Goal: Task Accomplishment & Management: Manage account settings

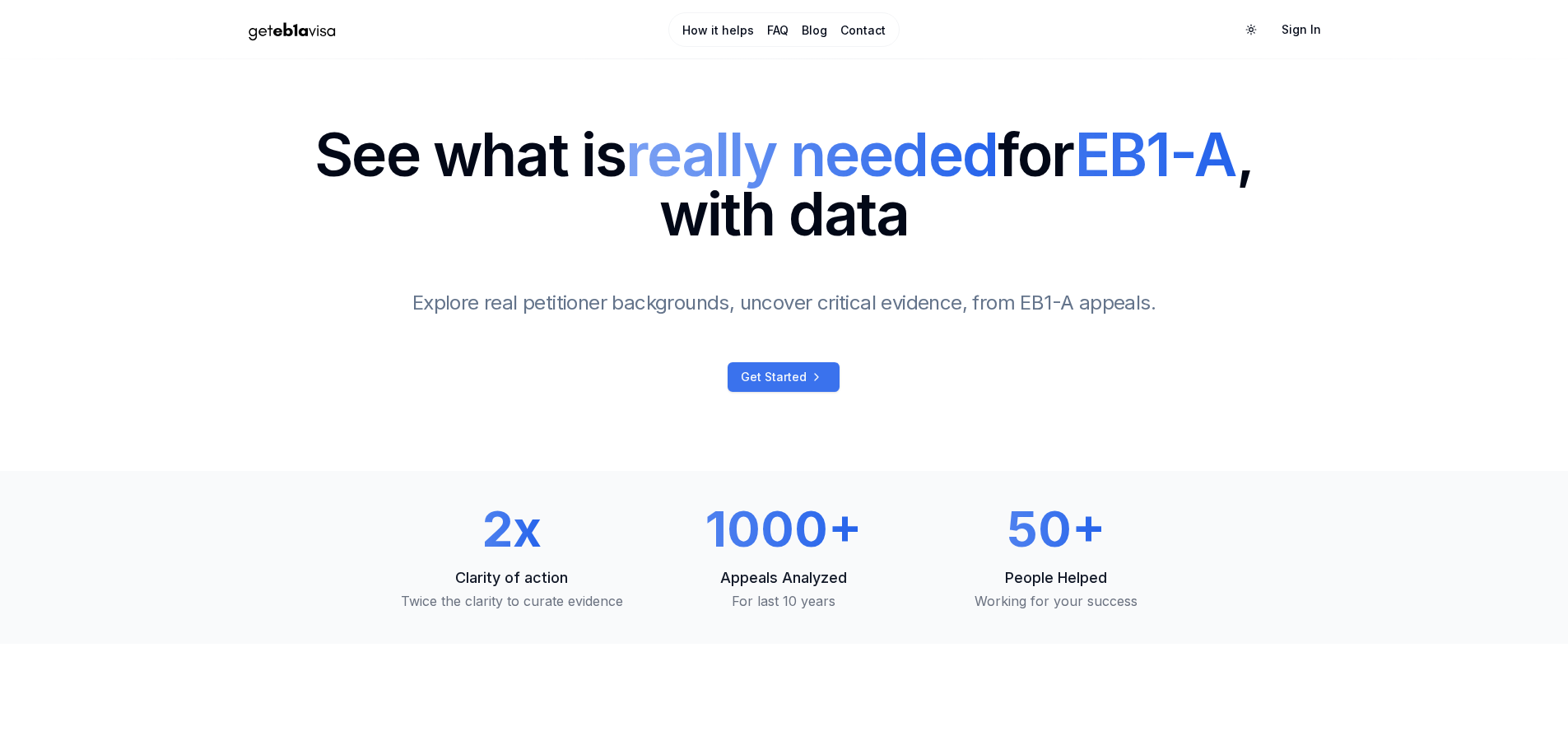
click at [779, 371] on span "Get Started" at bounding box center [774, 377] width 66 height 17
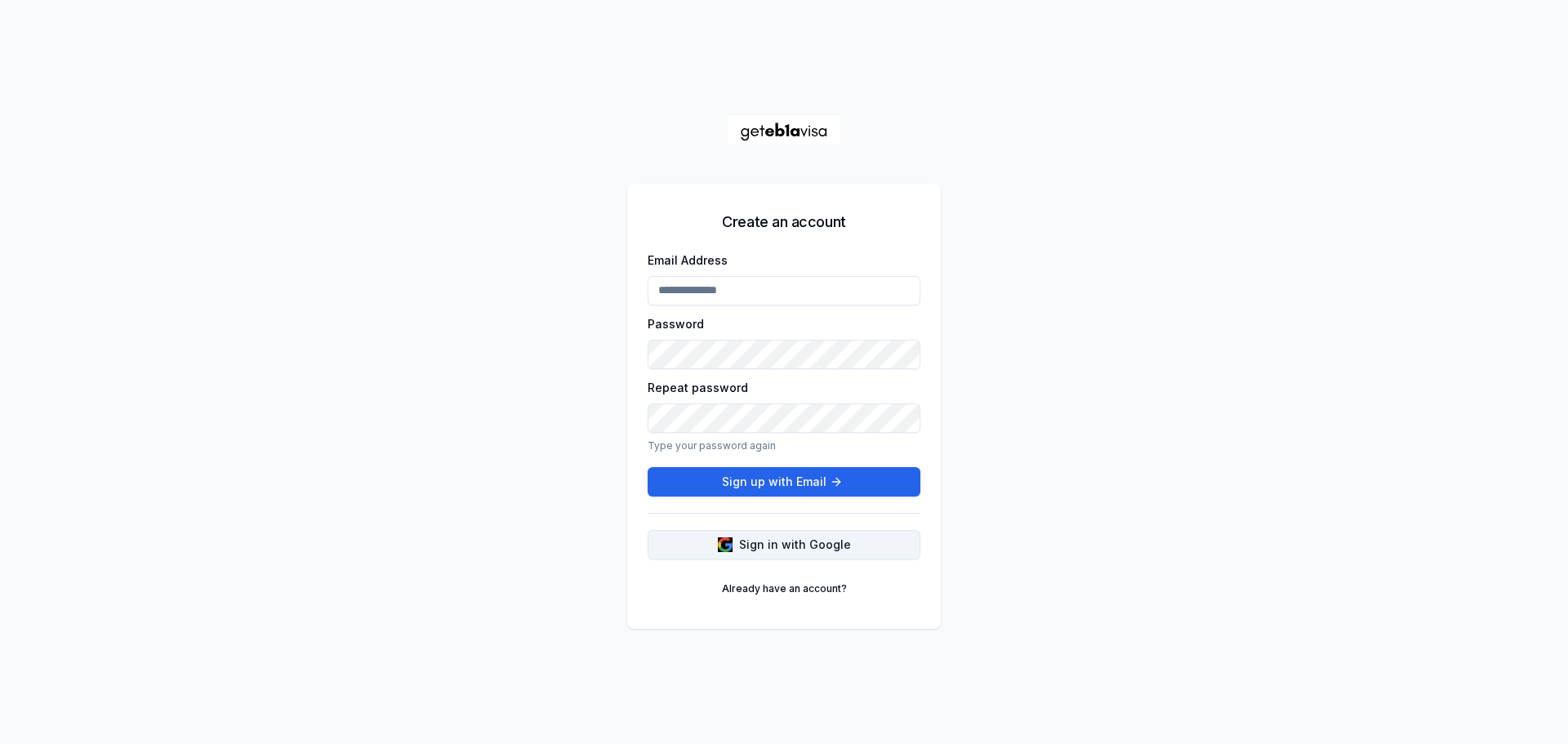
click at [785, 548] on span "Sign in with Google" at bounding box center [795, 545] width 112 height 16
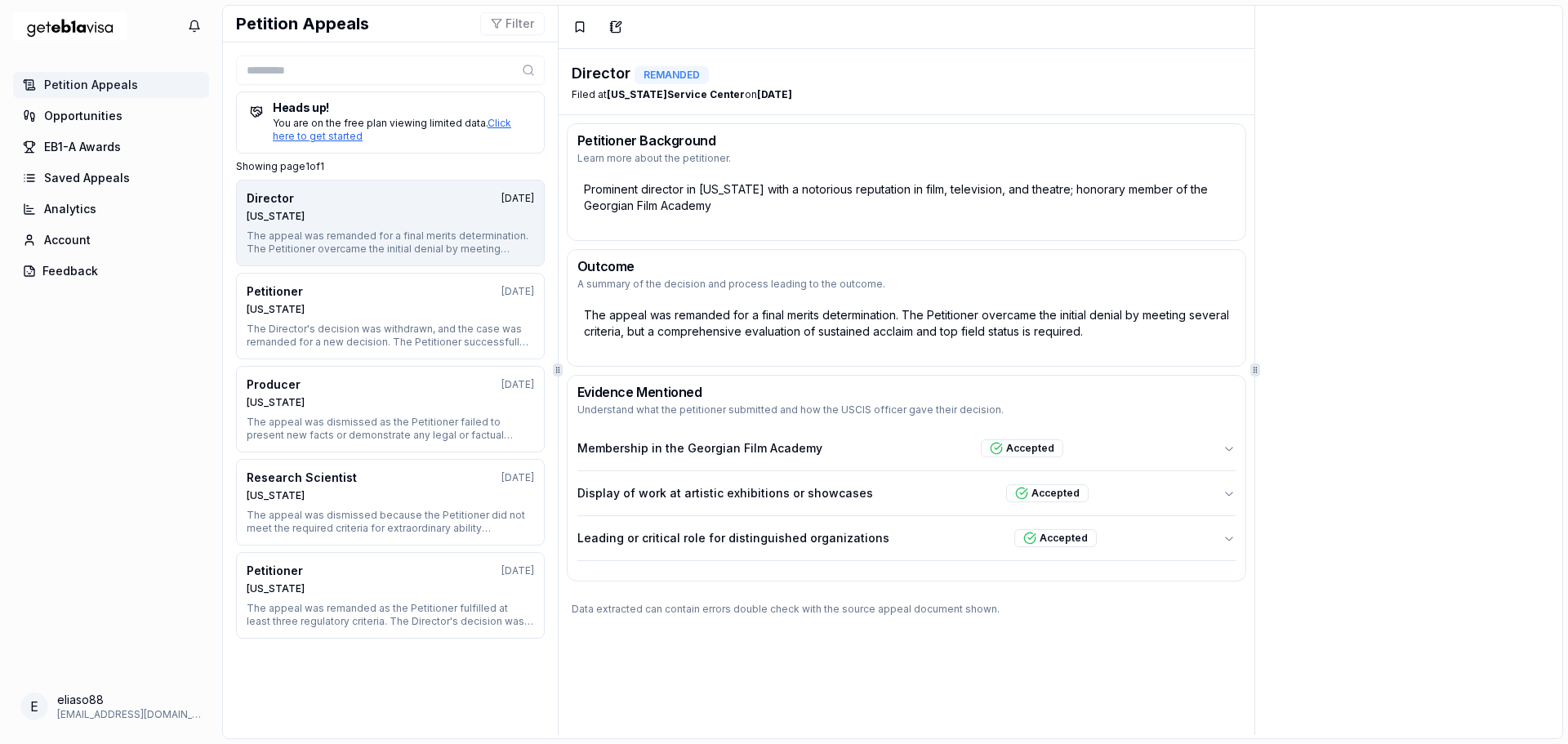
click at [1255, 382] on div at bounding box center [1255, 370] width 1 height 729
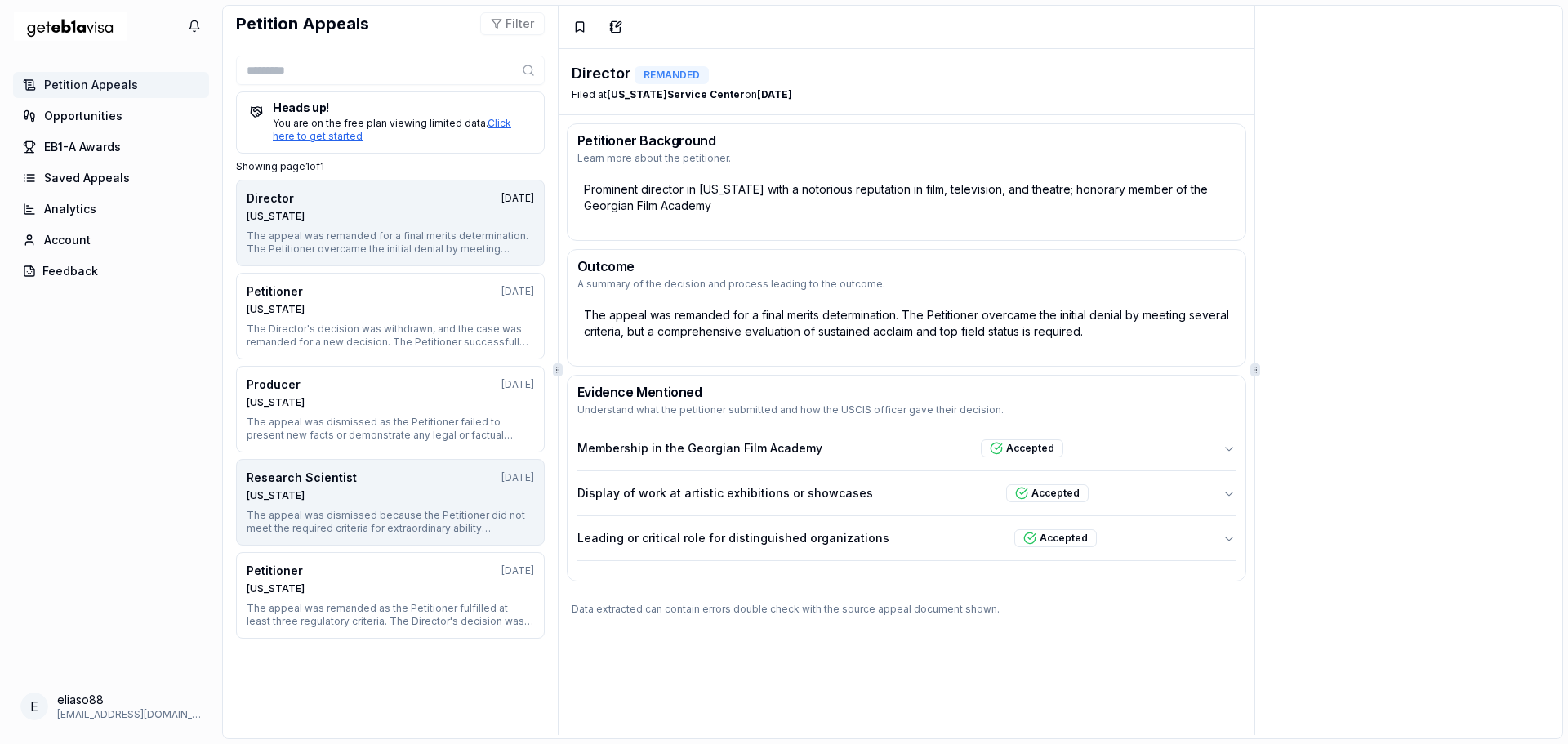
click at [394, 491] on div "Nebraska" at bounding box center [391, 495] width 287 height 13
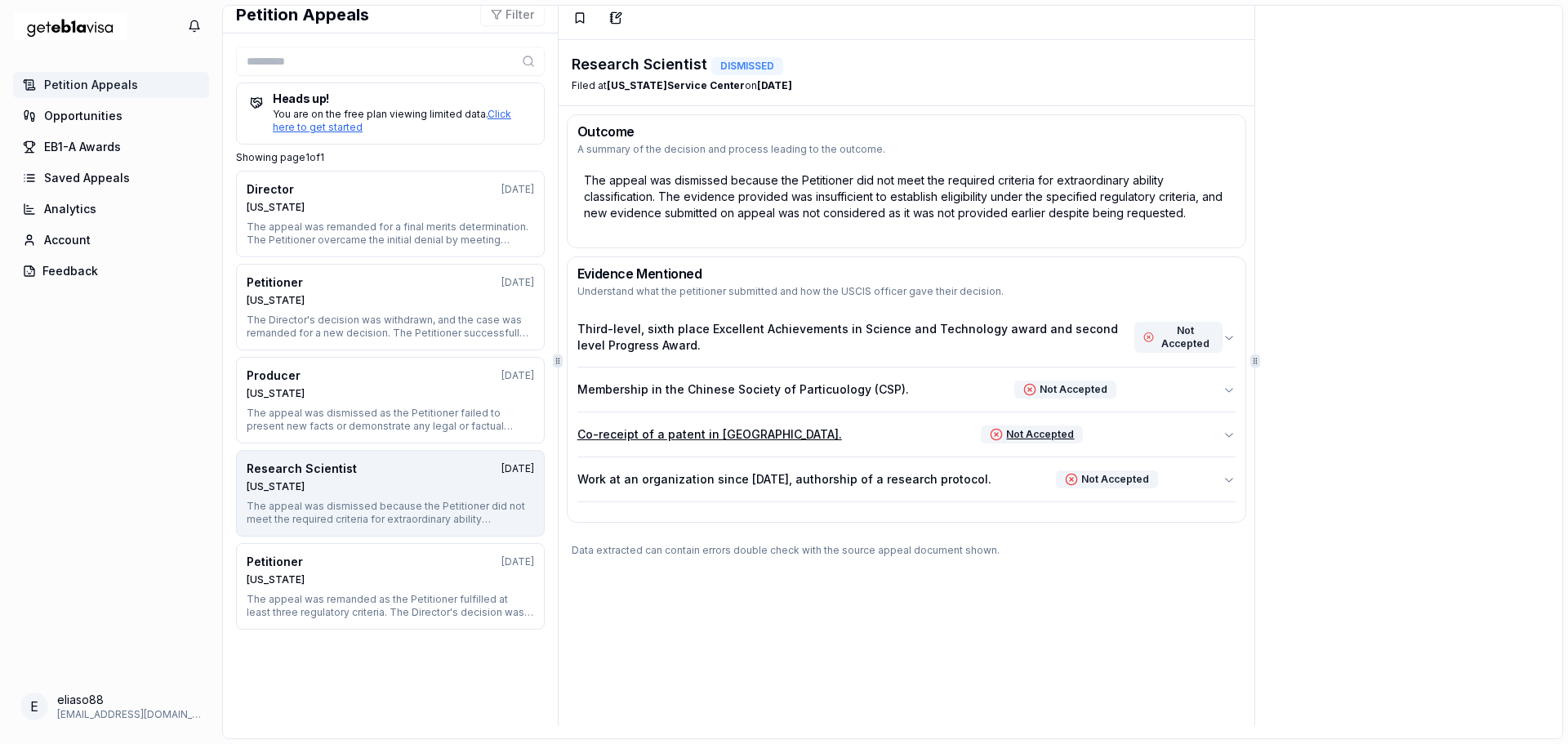
scroll to position [11, 0]
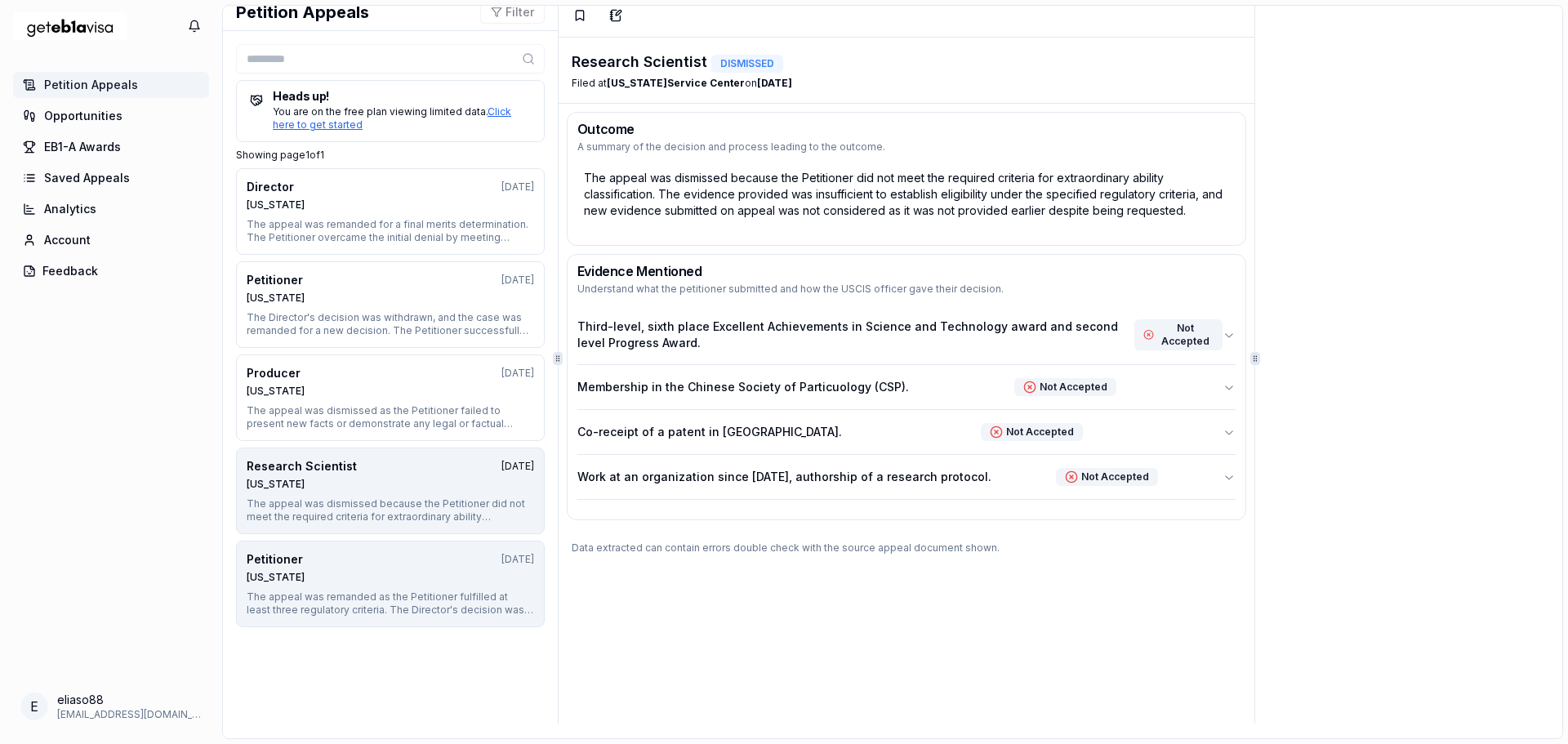
click at [367, 577] on div "Nebraska" at bounding box center [391, 577] width 287 height 13
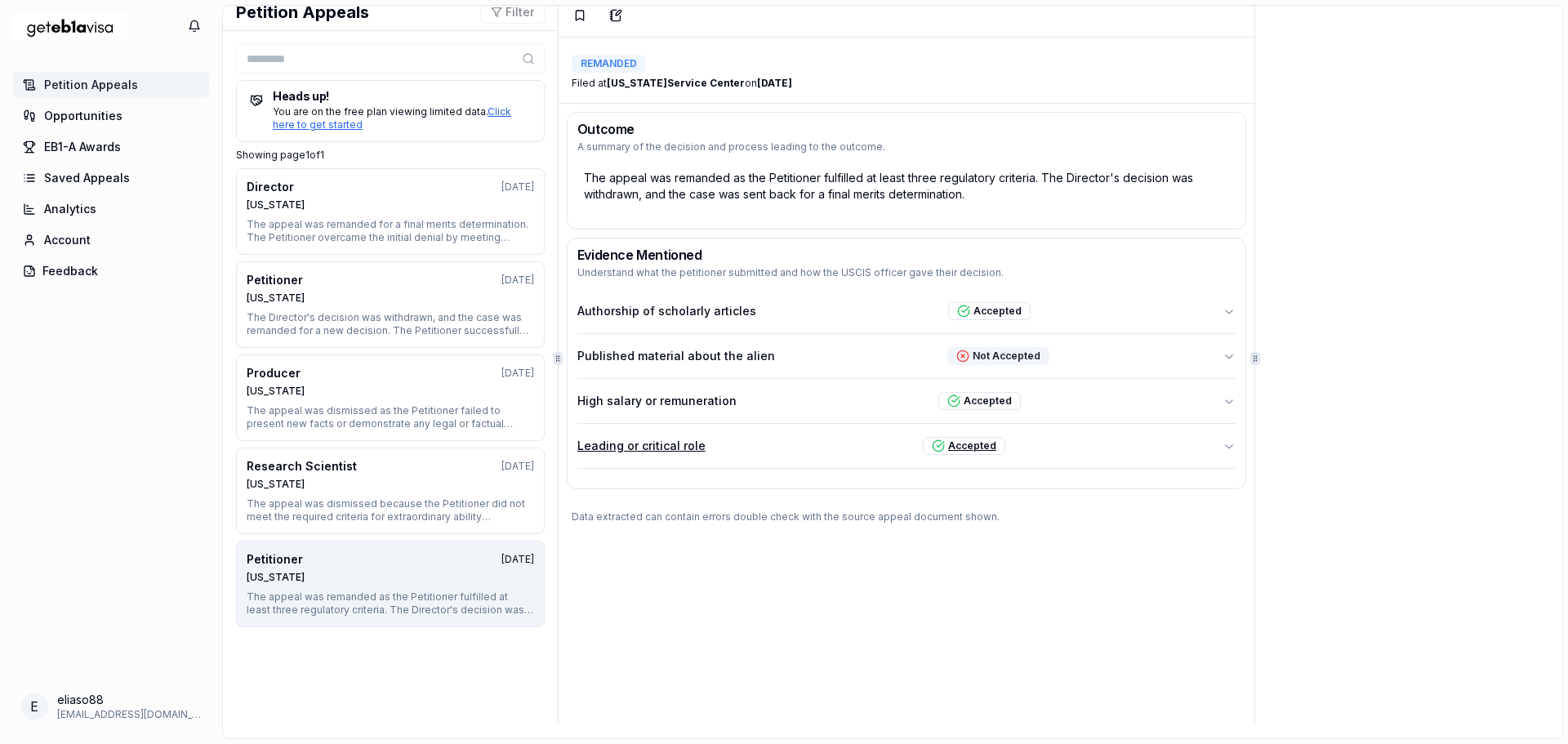
scroll to position [0, 0]
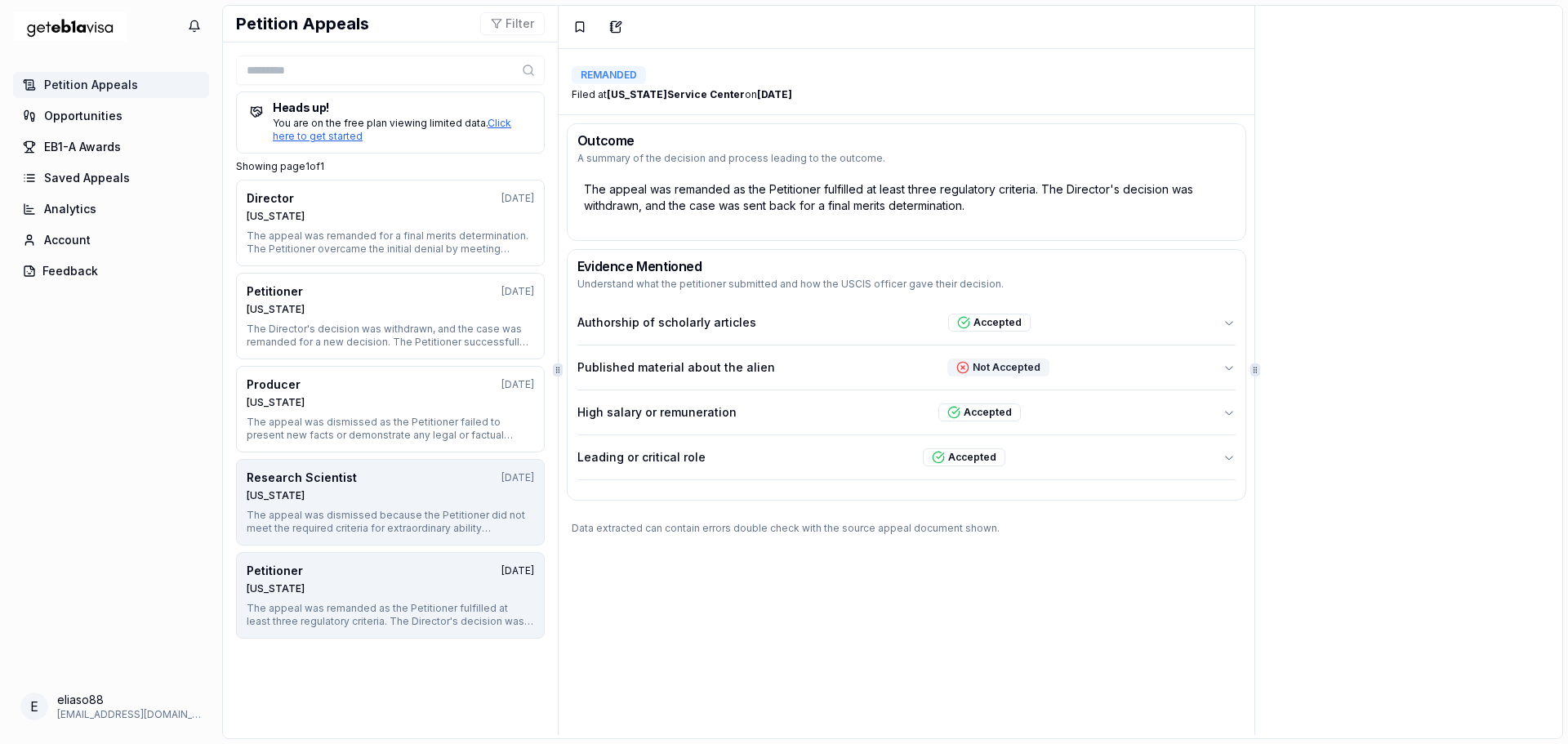
click at [372, 486] on div "Research Scientist 12 months ago Nebraska" at bounding box center [391, 486] width 287 height 33
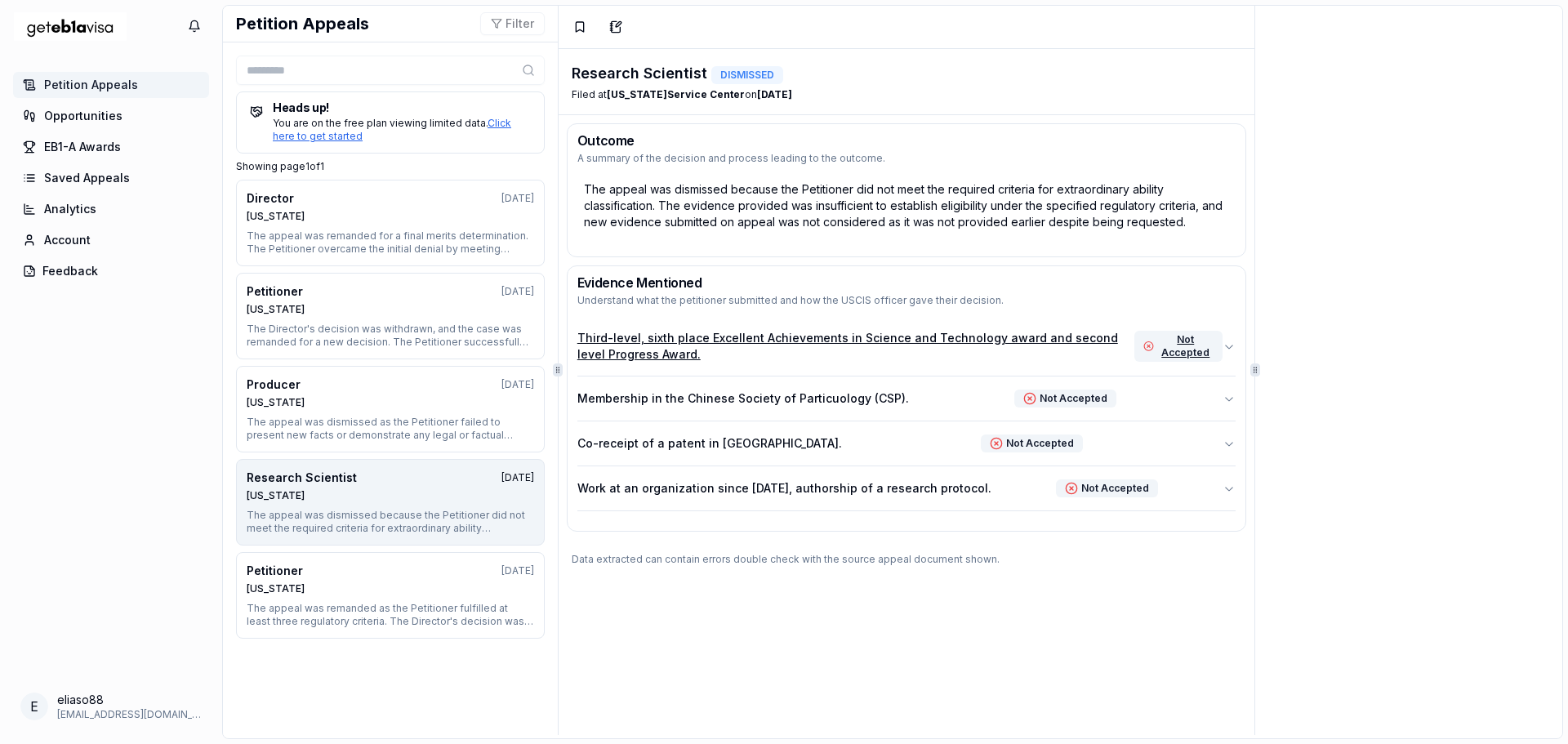
click at [1223, 345] on icon "button" at bounding box center [1229, 346] width 13 height 13
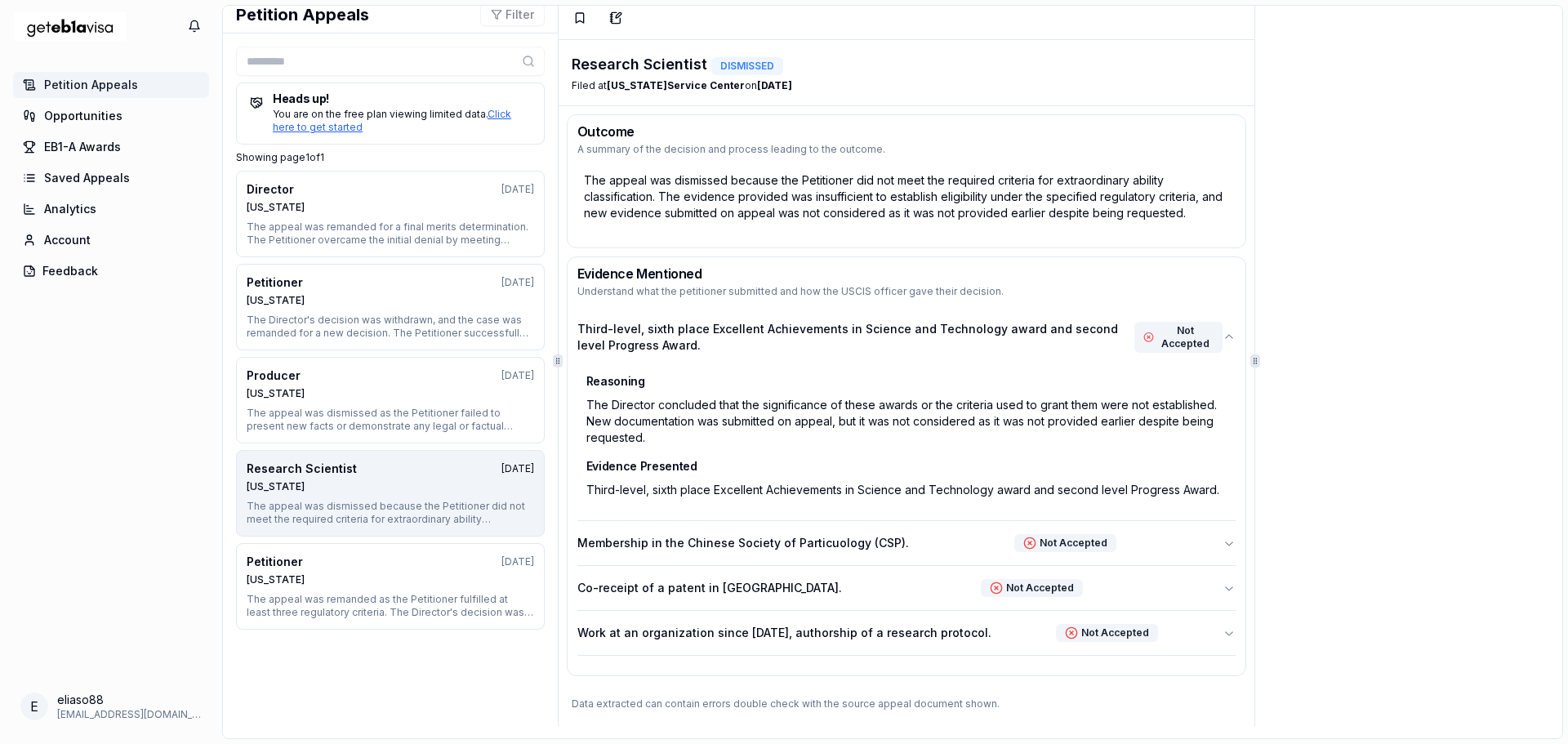
scroll to position [11, 0]
click at [1225, 540] on icon "button" at bounding box center [1229, 541] width 8 height 4
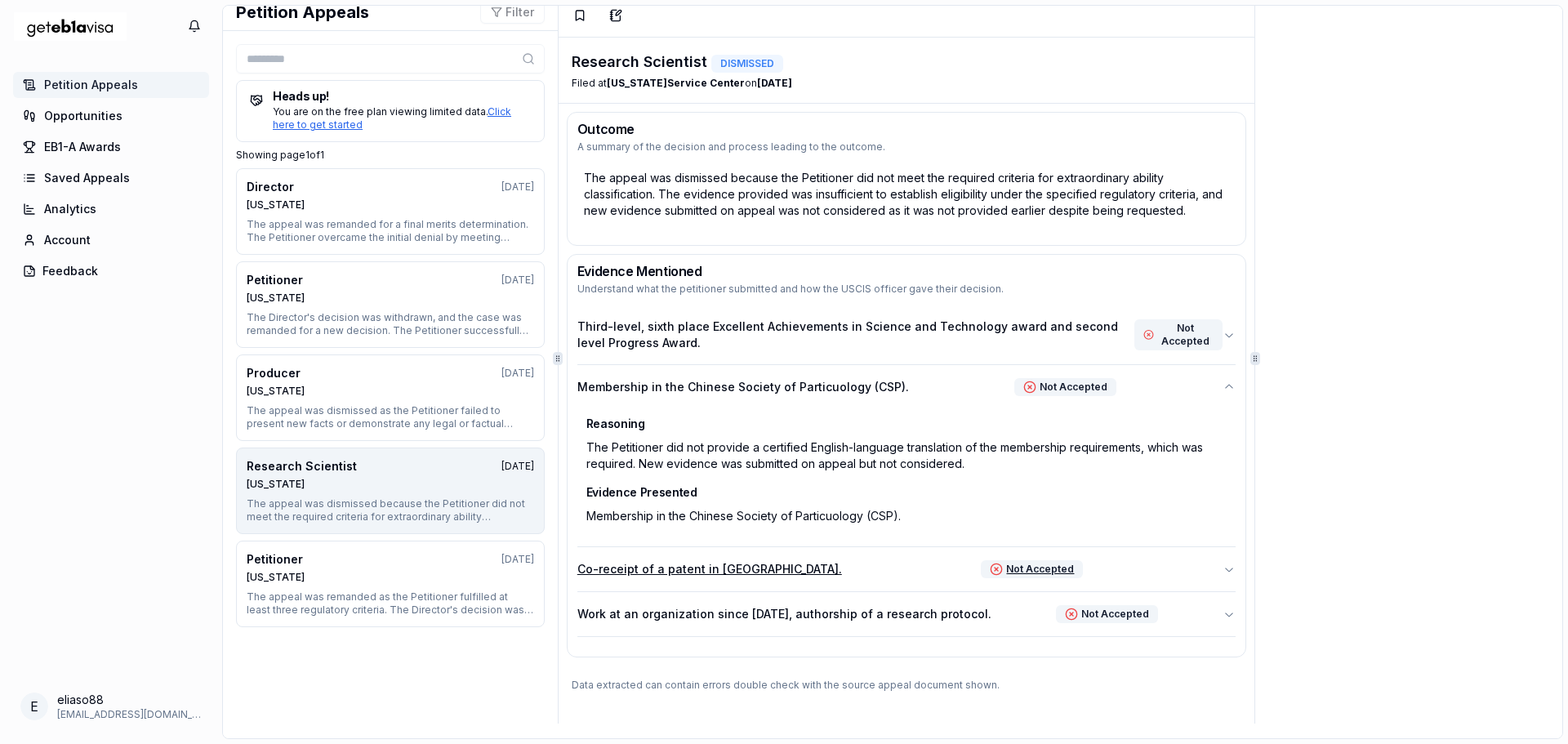
click at [1223, 569] on icon "button" at bounding box center [1229, 569] width 13 height 13
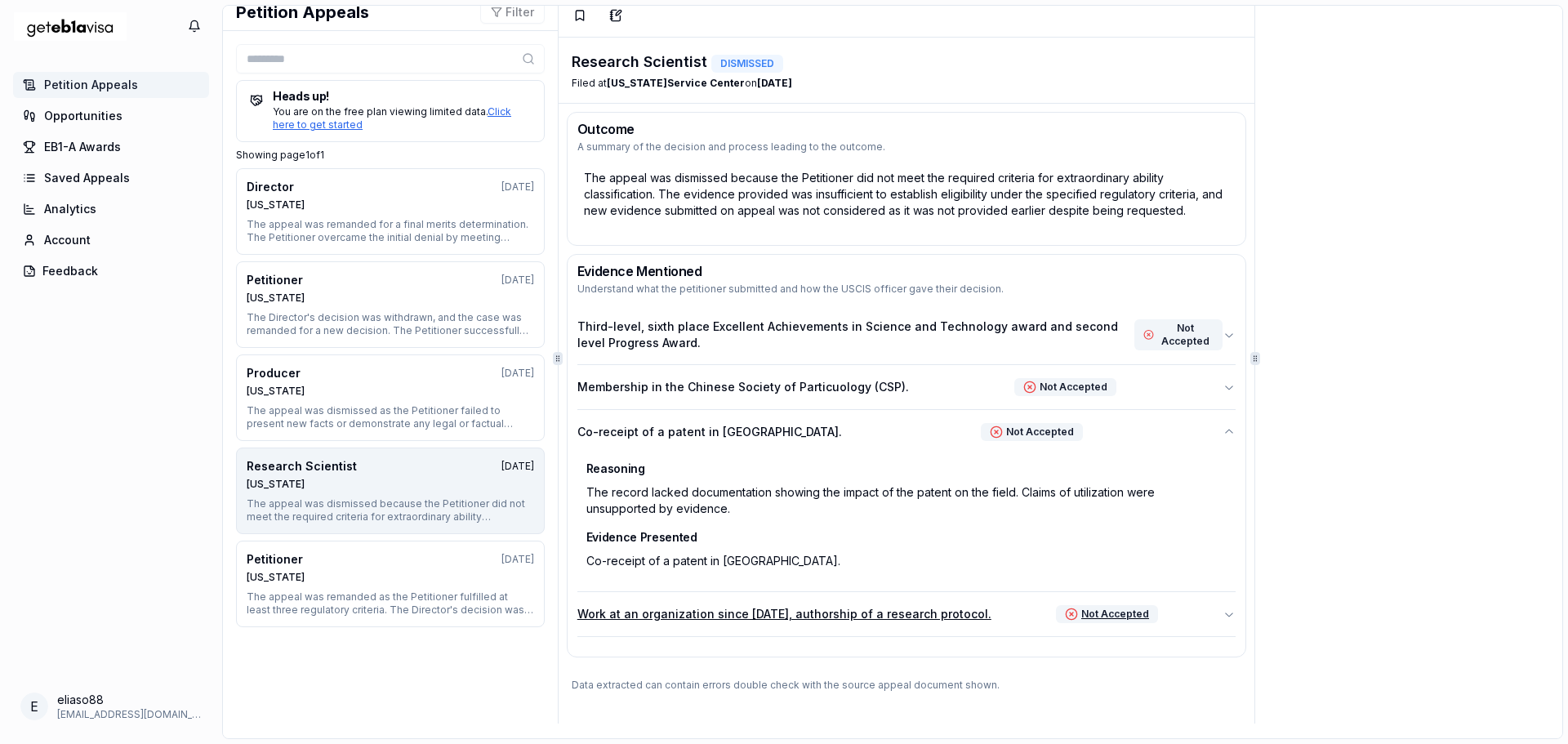
click at [1225, 615] on icon "button" at bounding box center [1229, 614] width 8 height 4
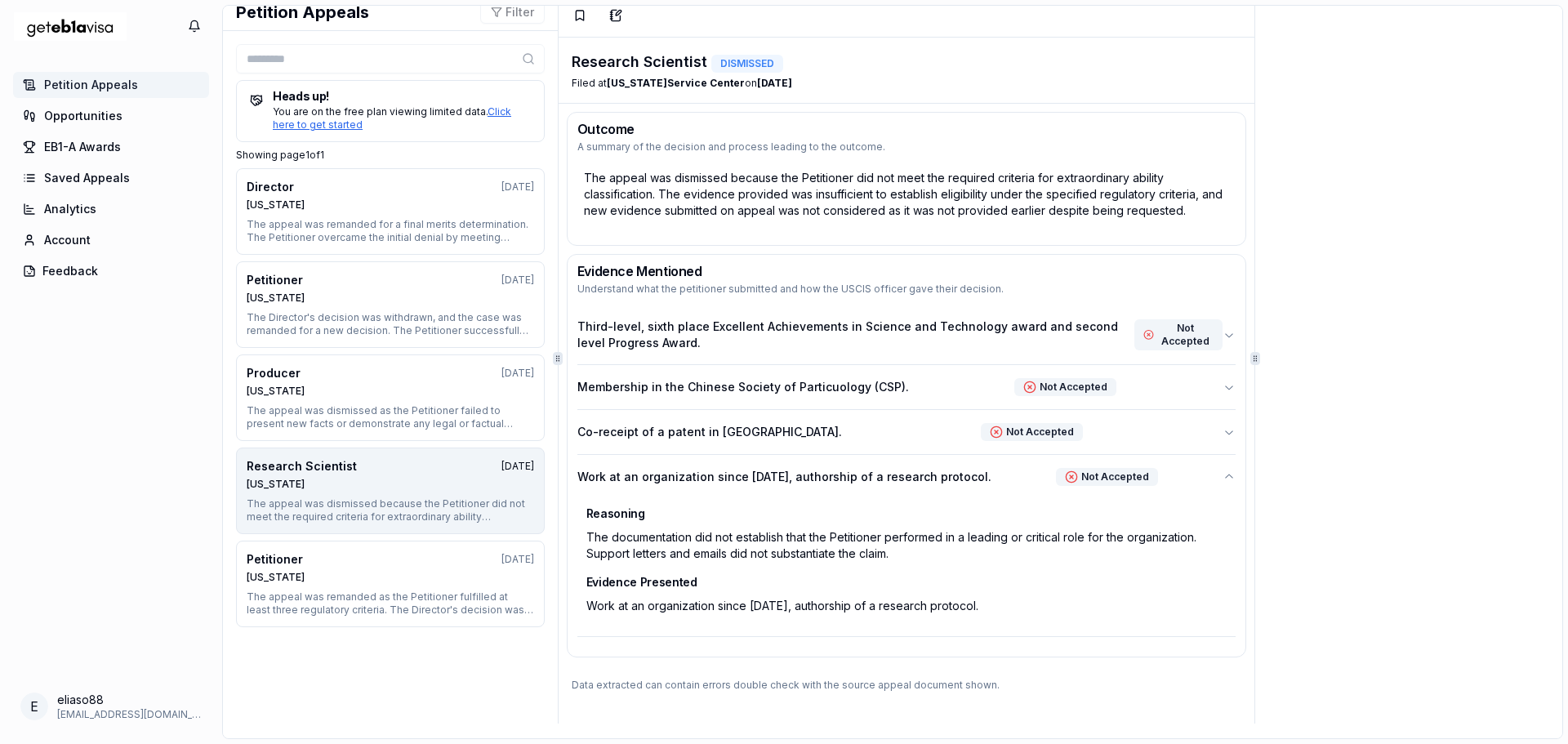
scroll to position [0, 0]
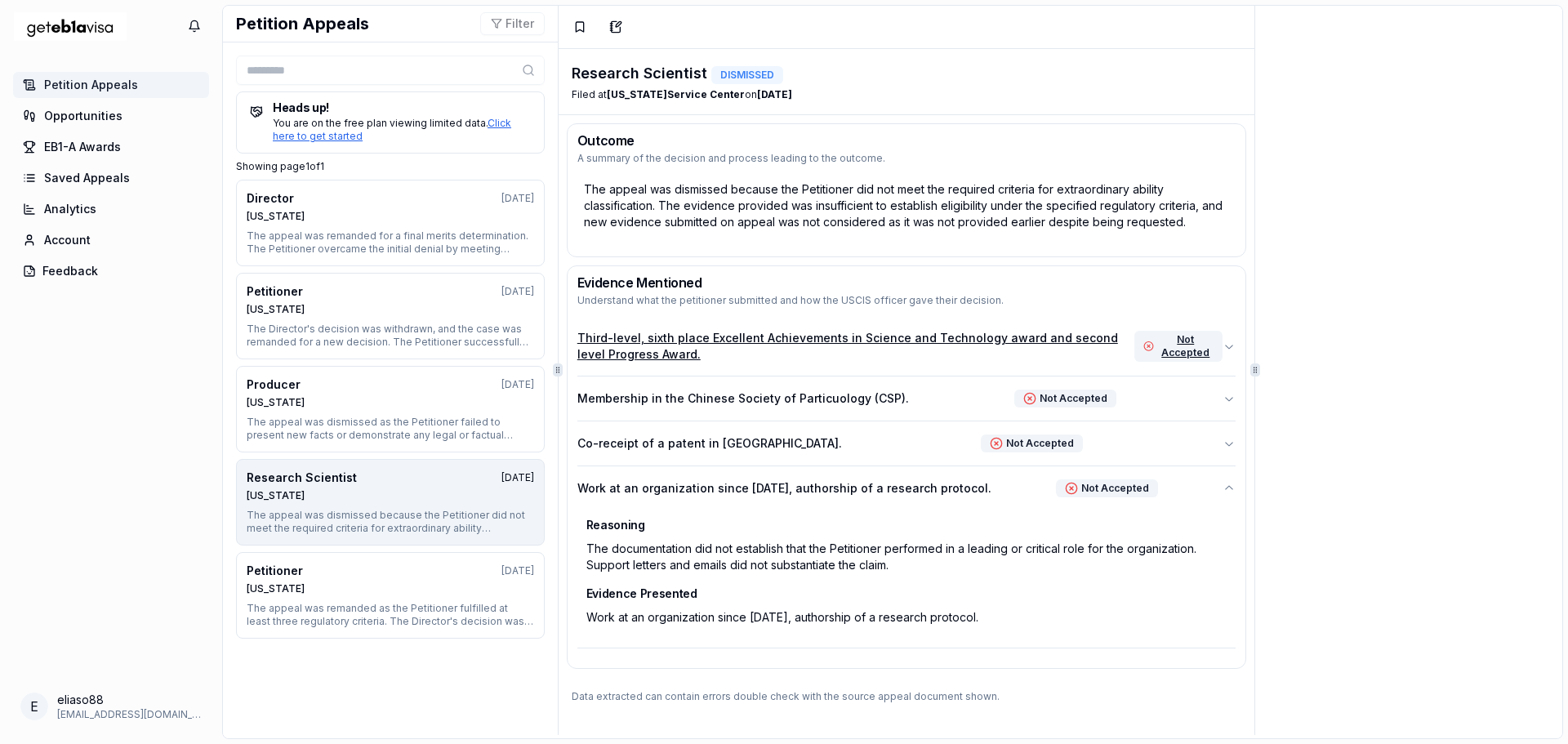
click at [1223, 343] on icon "button" at bounding box center [1229, 346] width 13 height 13
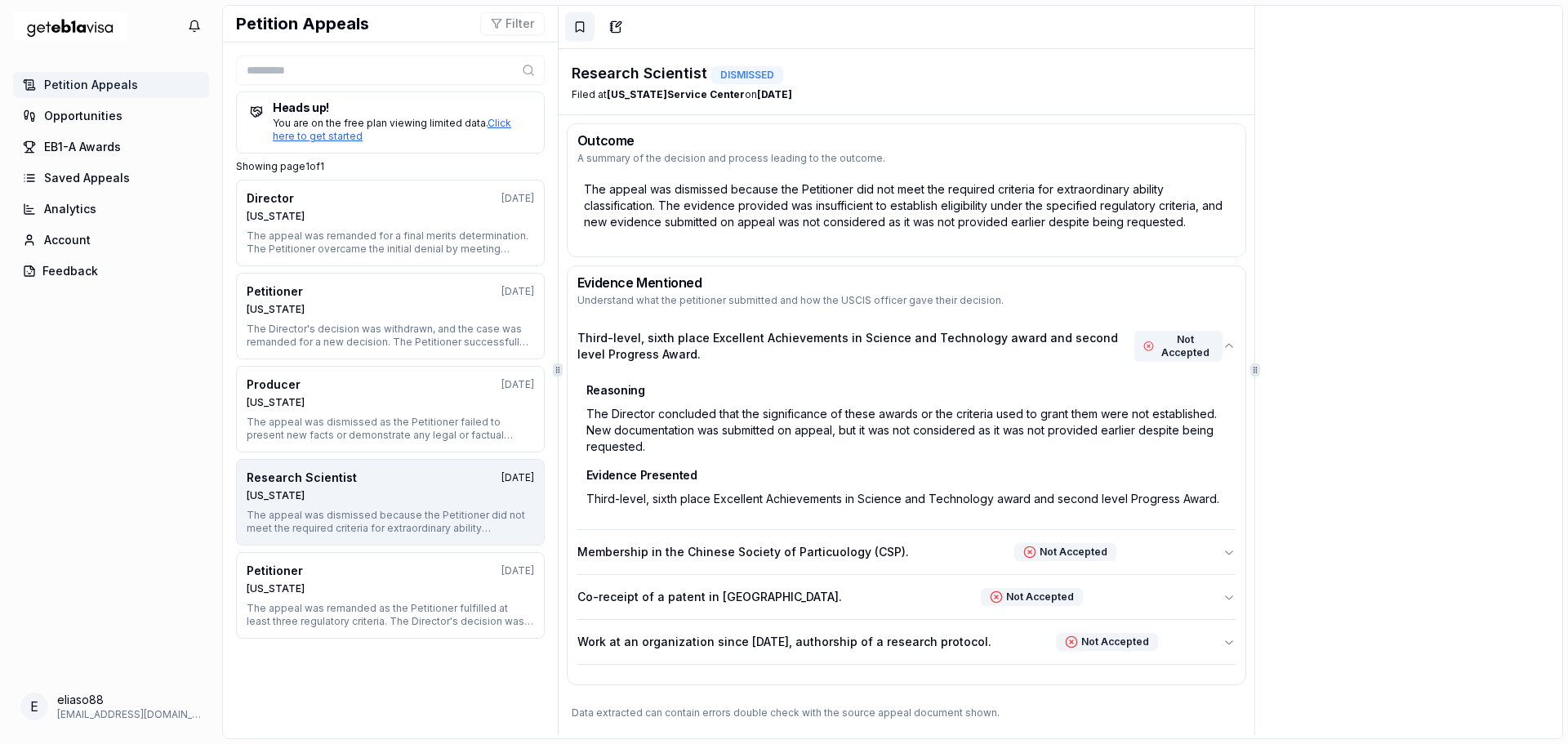
click at [576, 26] on icon at bounding box center [579, 27] width 7 height 10
click at [615, 27] on icon "button" at bounding box center [618, 24] width 6 height 6
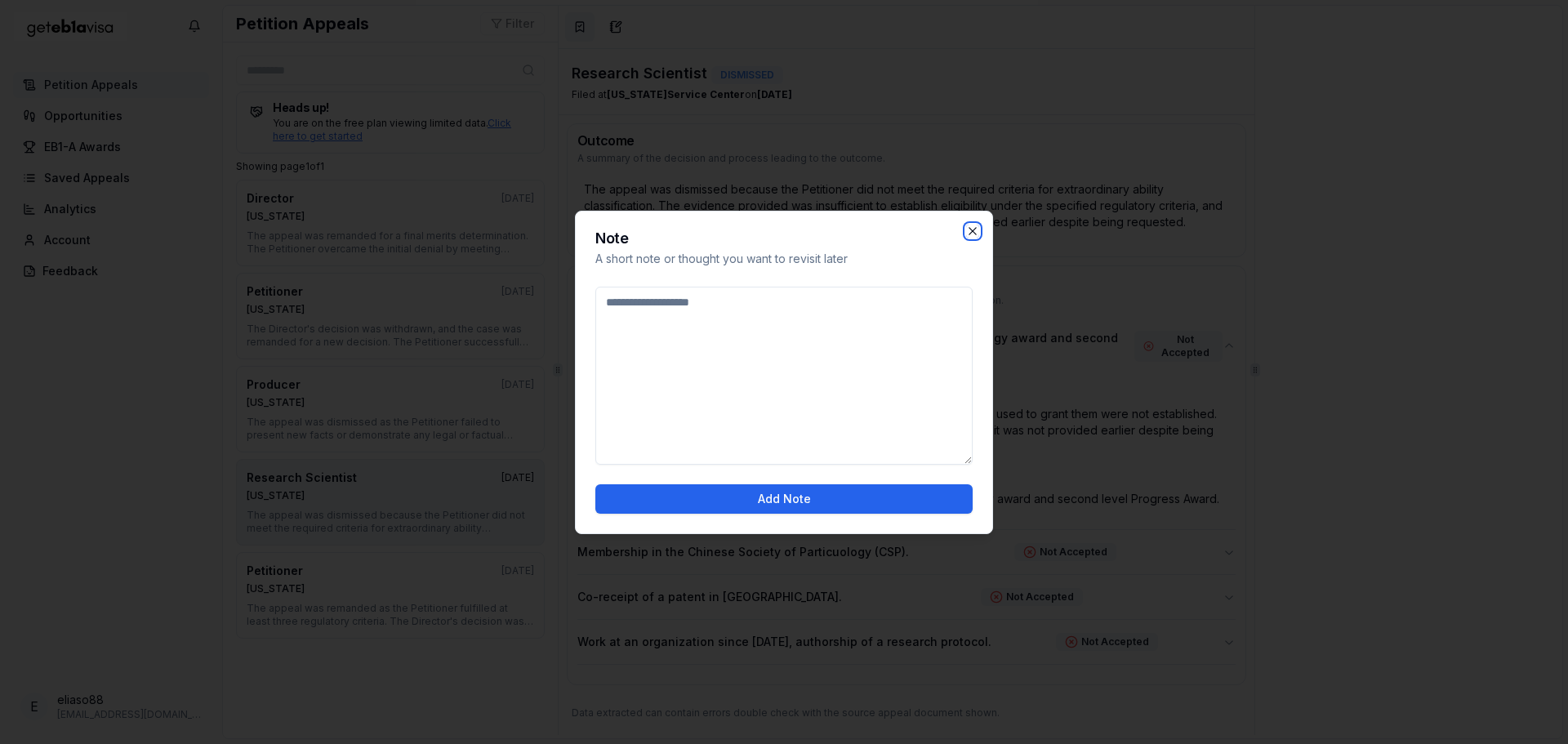
click at [970, 228] on icon "button" at bounding box center [971, 231] width 7 height 7
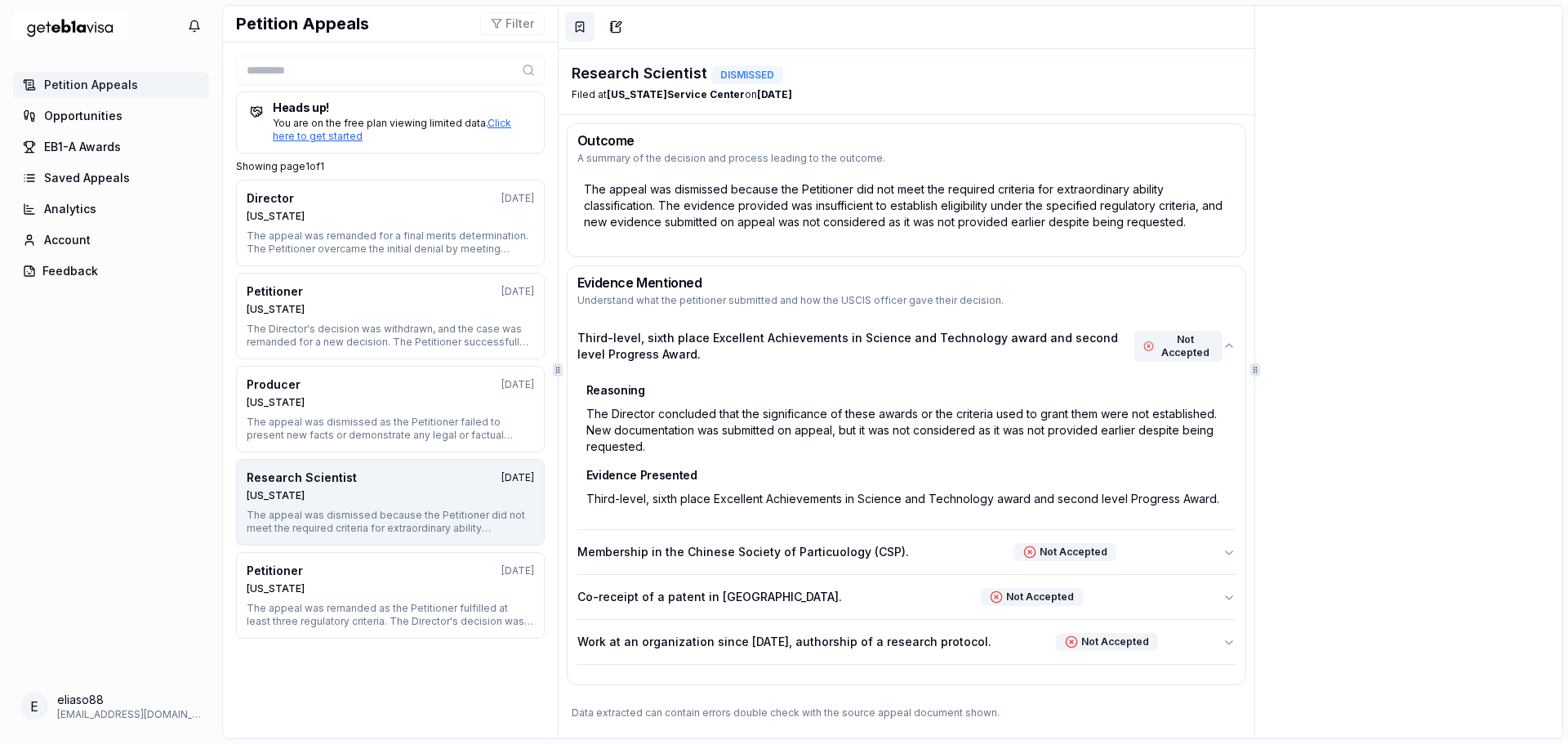
click at [300, 473] on div "Research Scientist" at bounding box center [302, 477] width 110 height 16
click at [780, 407] on div "The Director concluded that the significance of these awards or the criteria us…" at bounding box center [907, 431] width 650 height 59
click at [1225, 552] on icon "button" at bounding box center [1229, 552] width 8 height 4
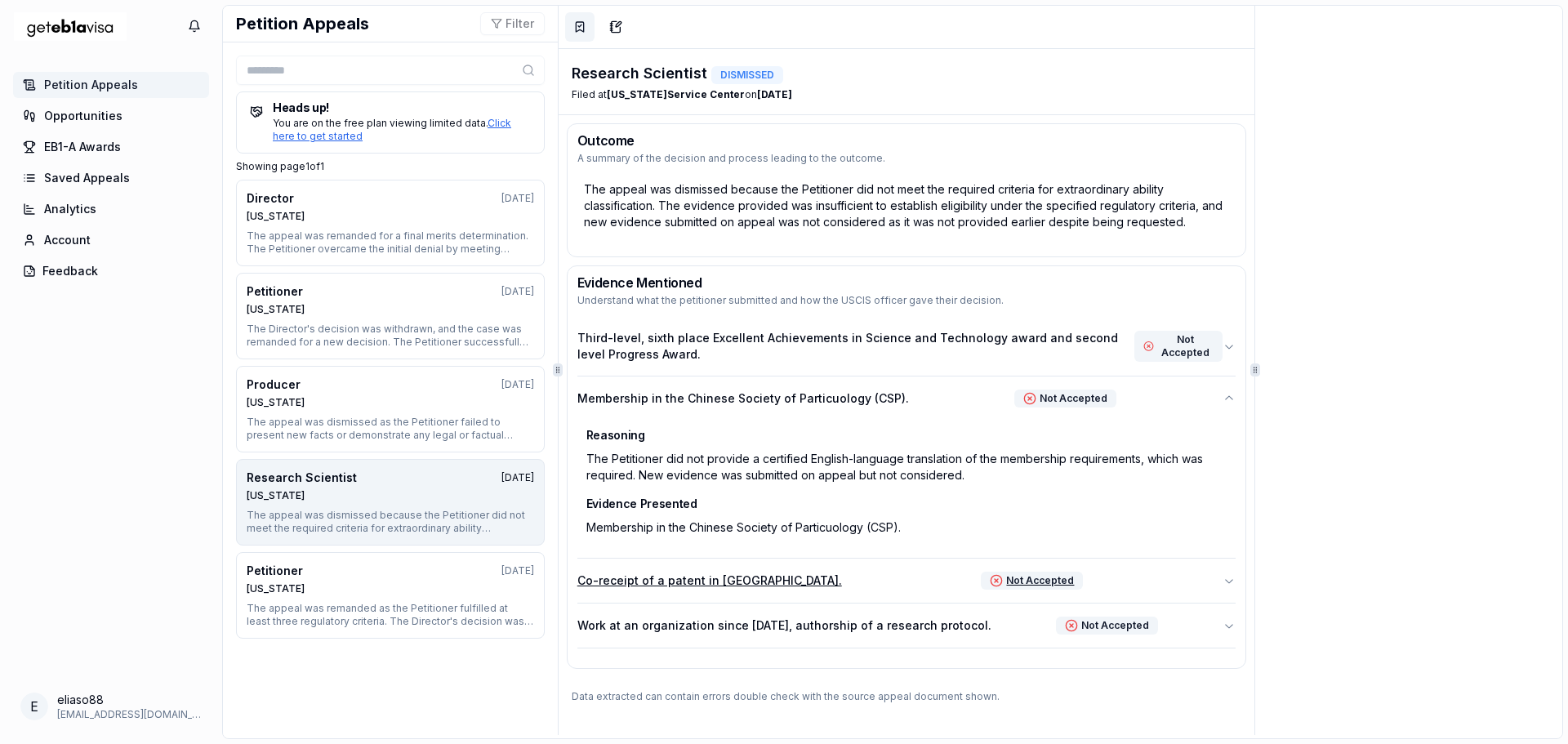
click at [1223, 581] on icon "button" at bounding box center [1229, 581] width 13 height 13
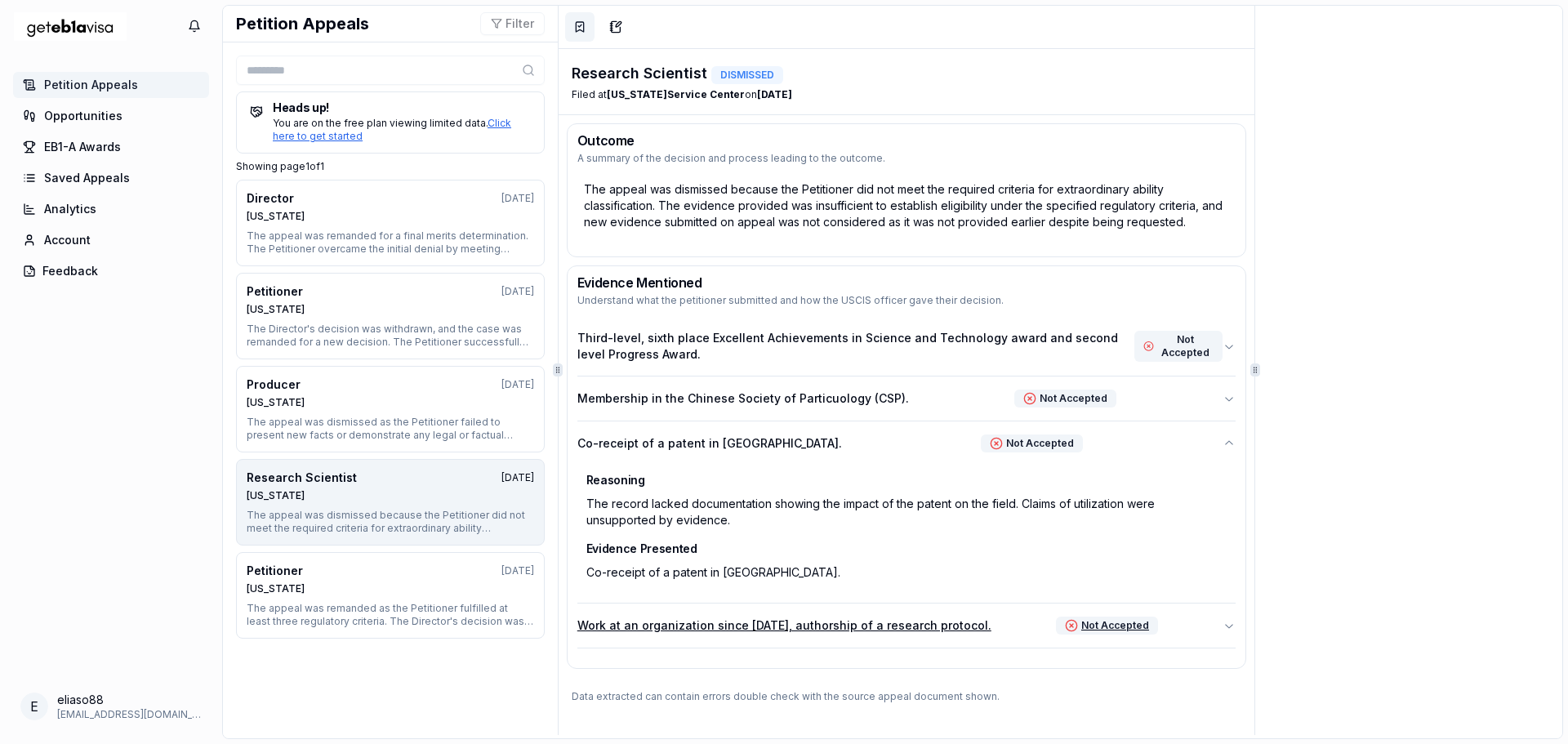
click at [1223, 628] on icon "button" at bounding box center [1229, 625] width 13 height 13
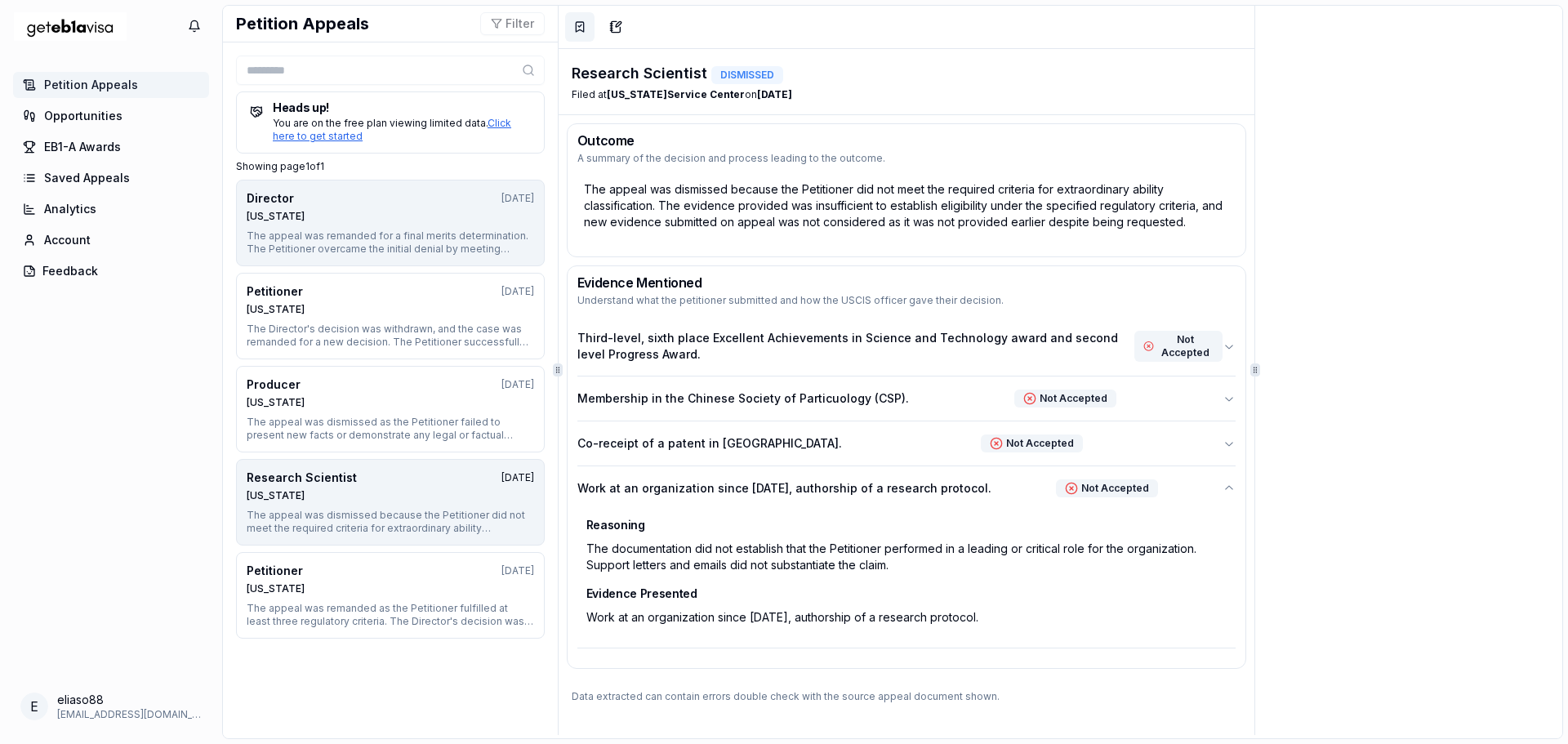
click at [359, 225] on button "Director 12 months ago Texas The appeal was remanded for a final merits determi…" at bounding box center [391, 222] width 309 height 86
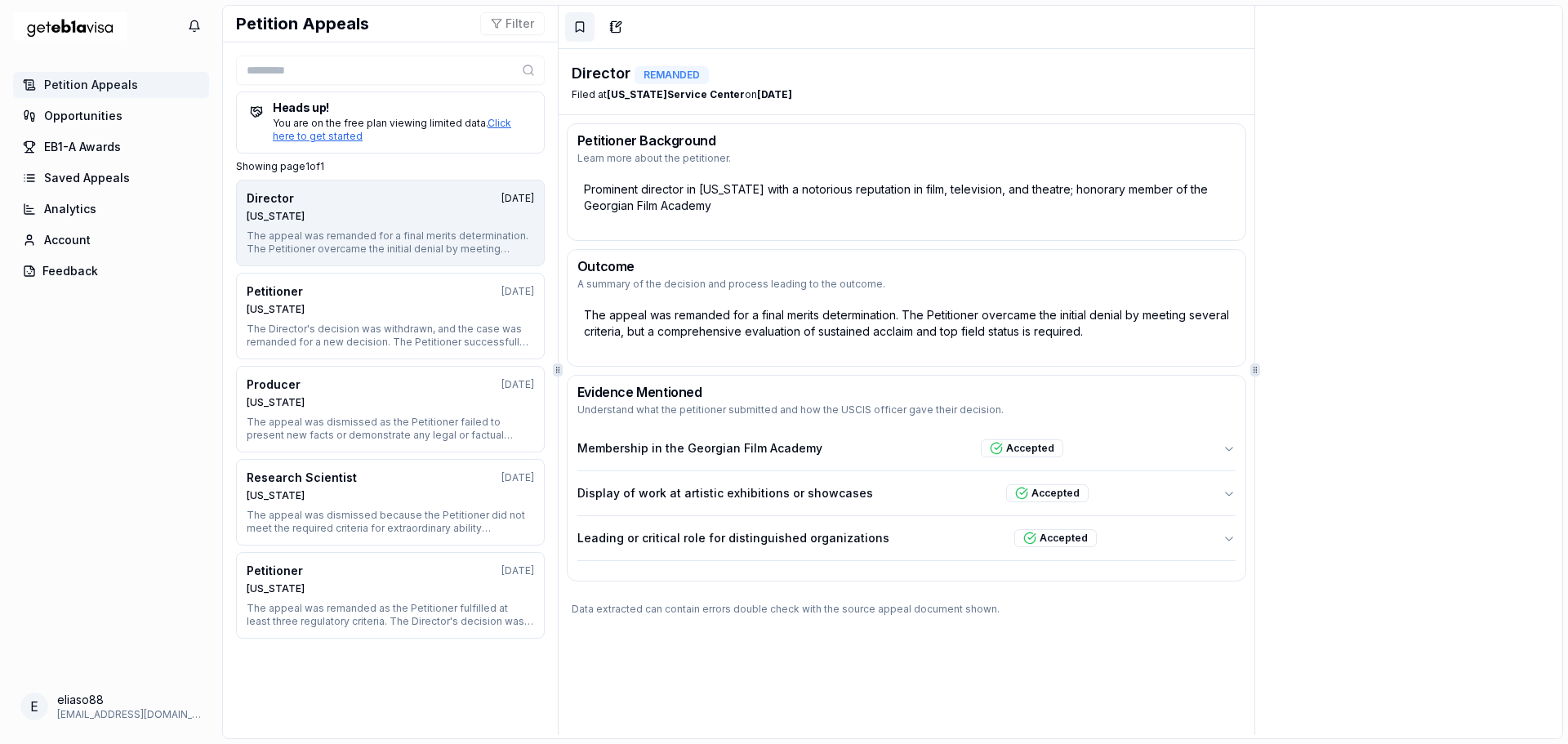
click at [1059, 194] on div "Prominent director in Georgia with a notorious reputation in film, television, …" at bounding box center [907, 198] width 658 height 46
click at [1009, 316] on div "The appeal was remanded for a final merits determination. The Petitioner overca…" at bounding box center [907, 323] width 658 height 46
click at [1223, 447] on icon "button" at bounding box center [1229, 448] width 13 height 13
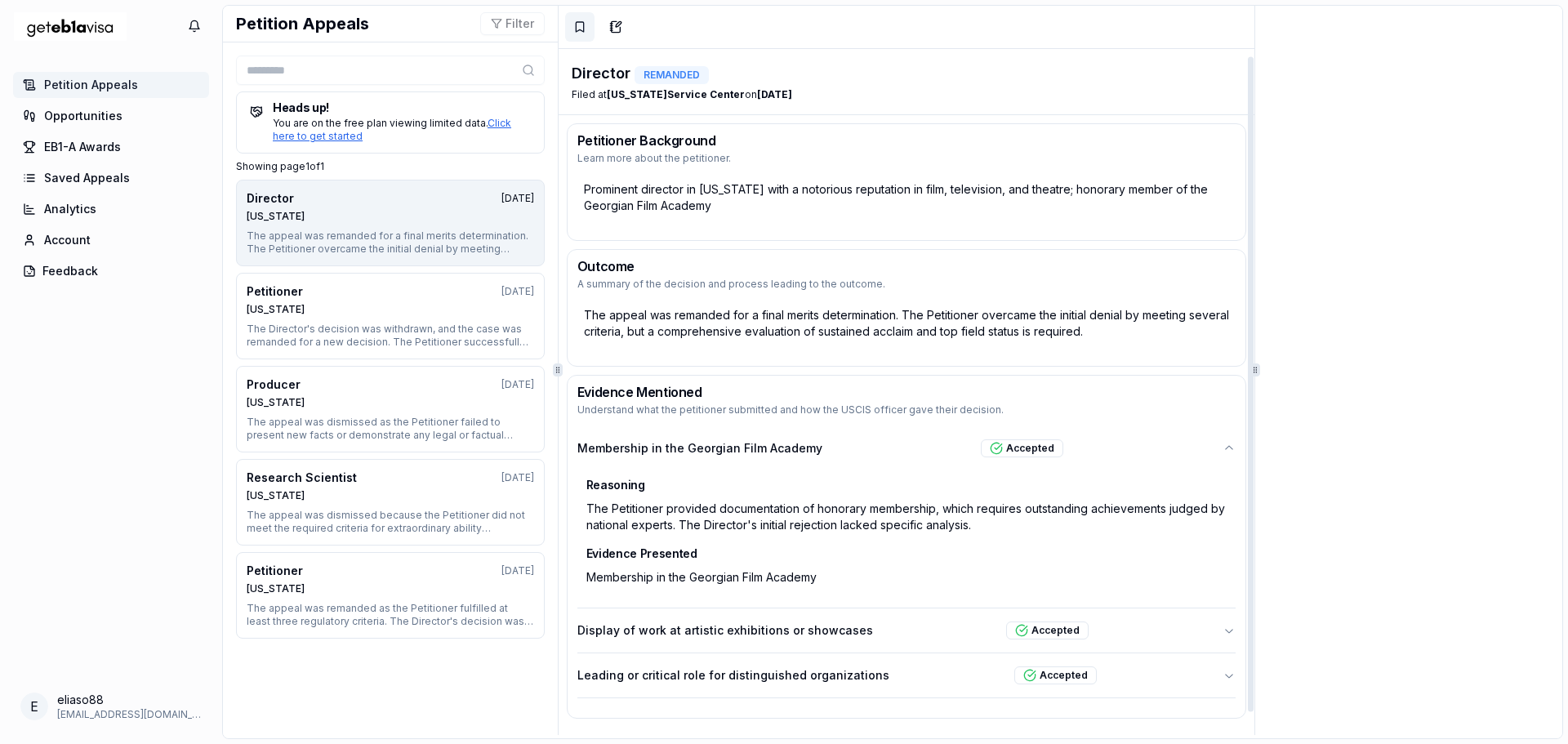
scroll to position [31, 0]
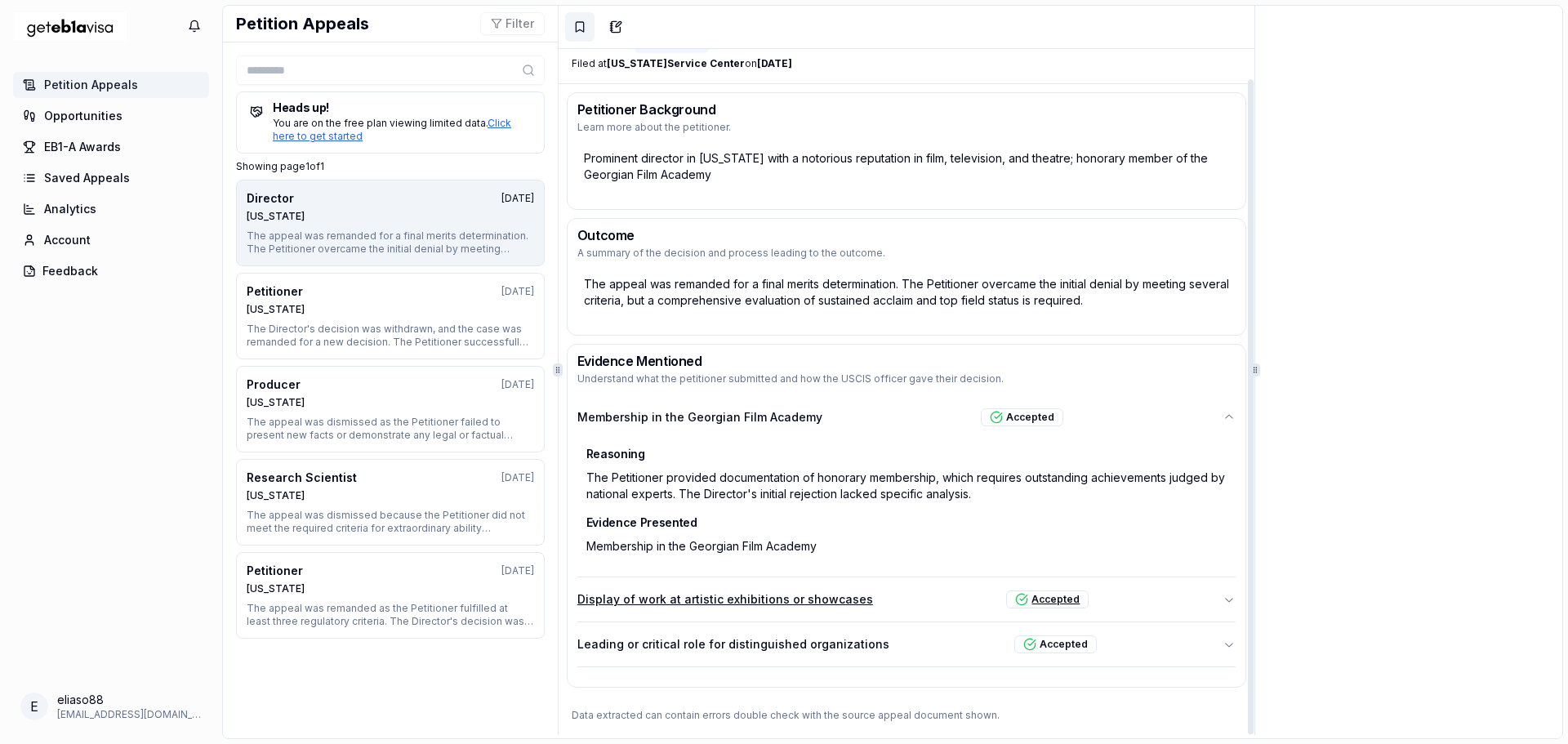
click at [1223, 600] on icon "button" at bounding box center [1229, 599] width 13 height 13
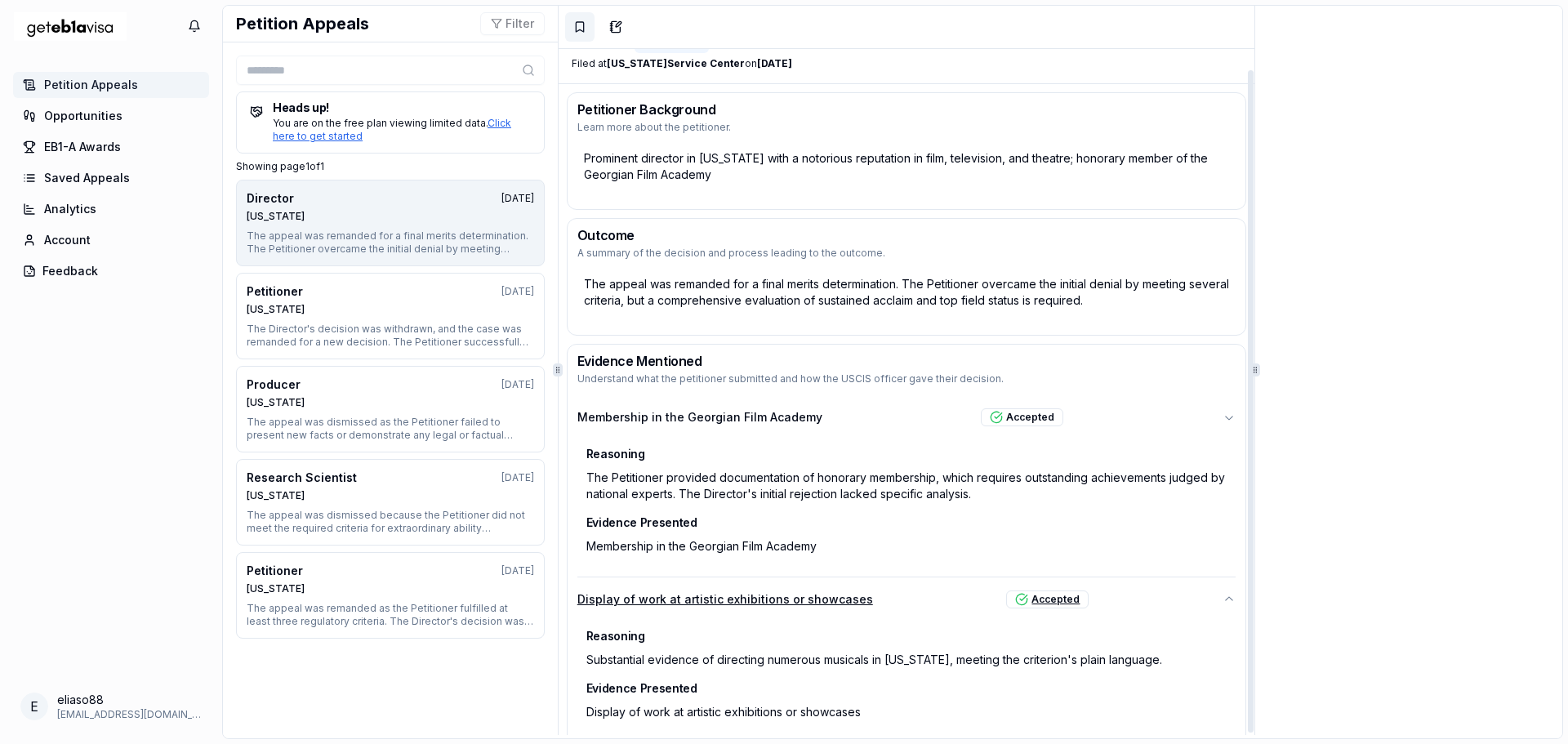
scroll to position [15, 0]
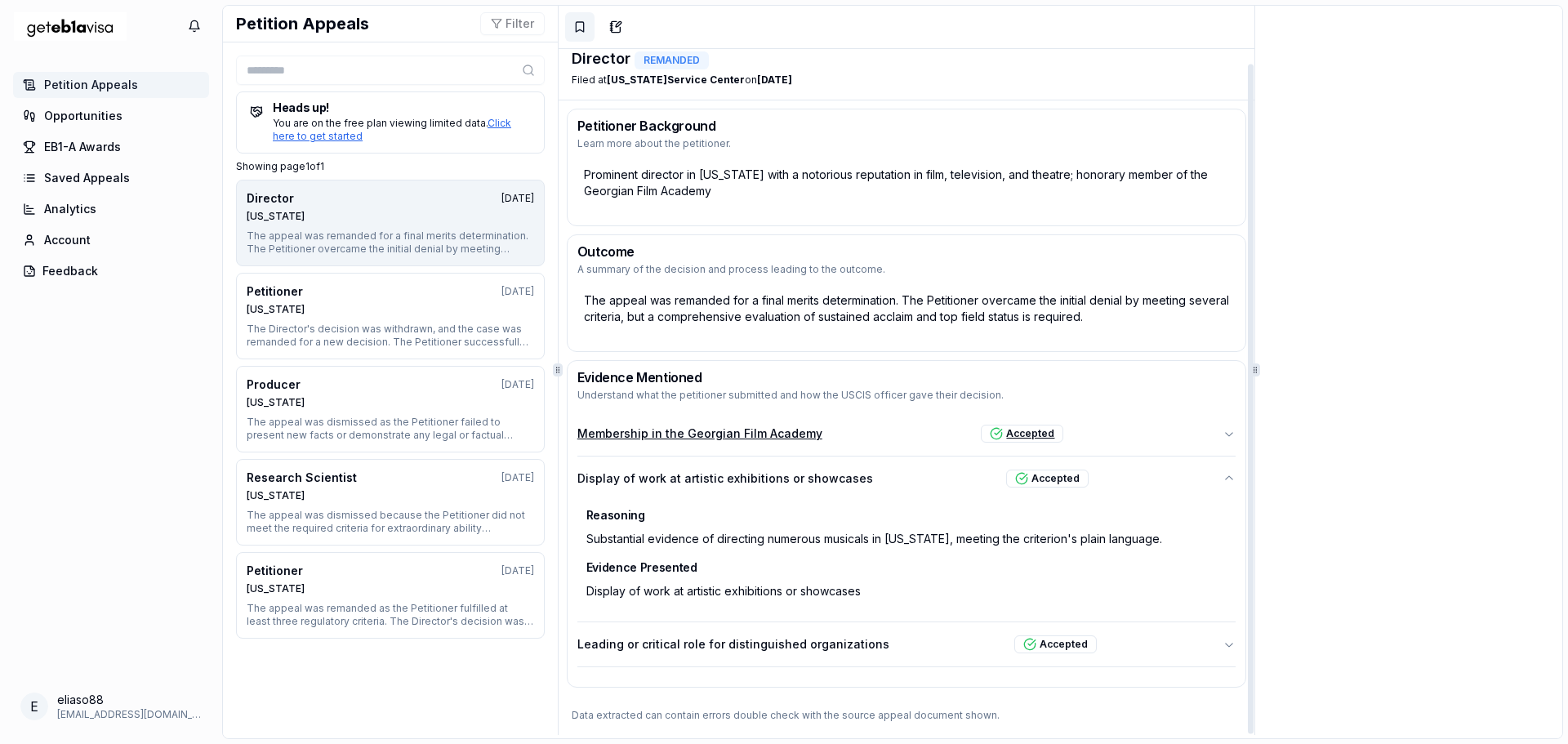
click at [1223, 432] on icon "button" at bounding box center [1229, 433] width 13 height 13
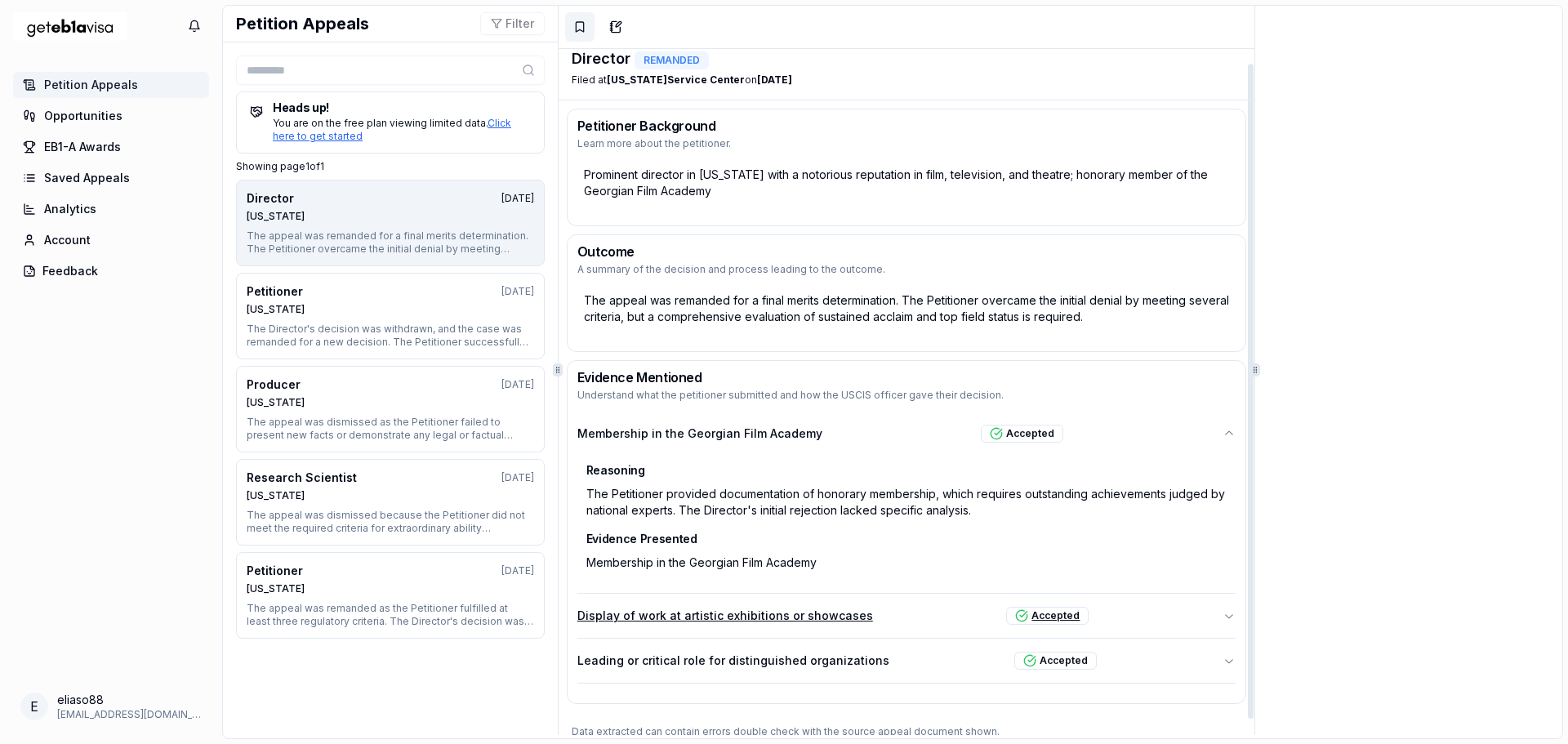
click at [1225, 616] on icon "button" at bounding box center [1229, 615] width 13 height 13
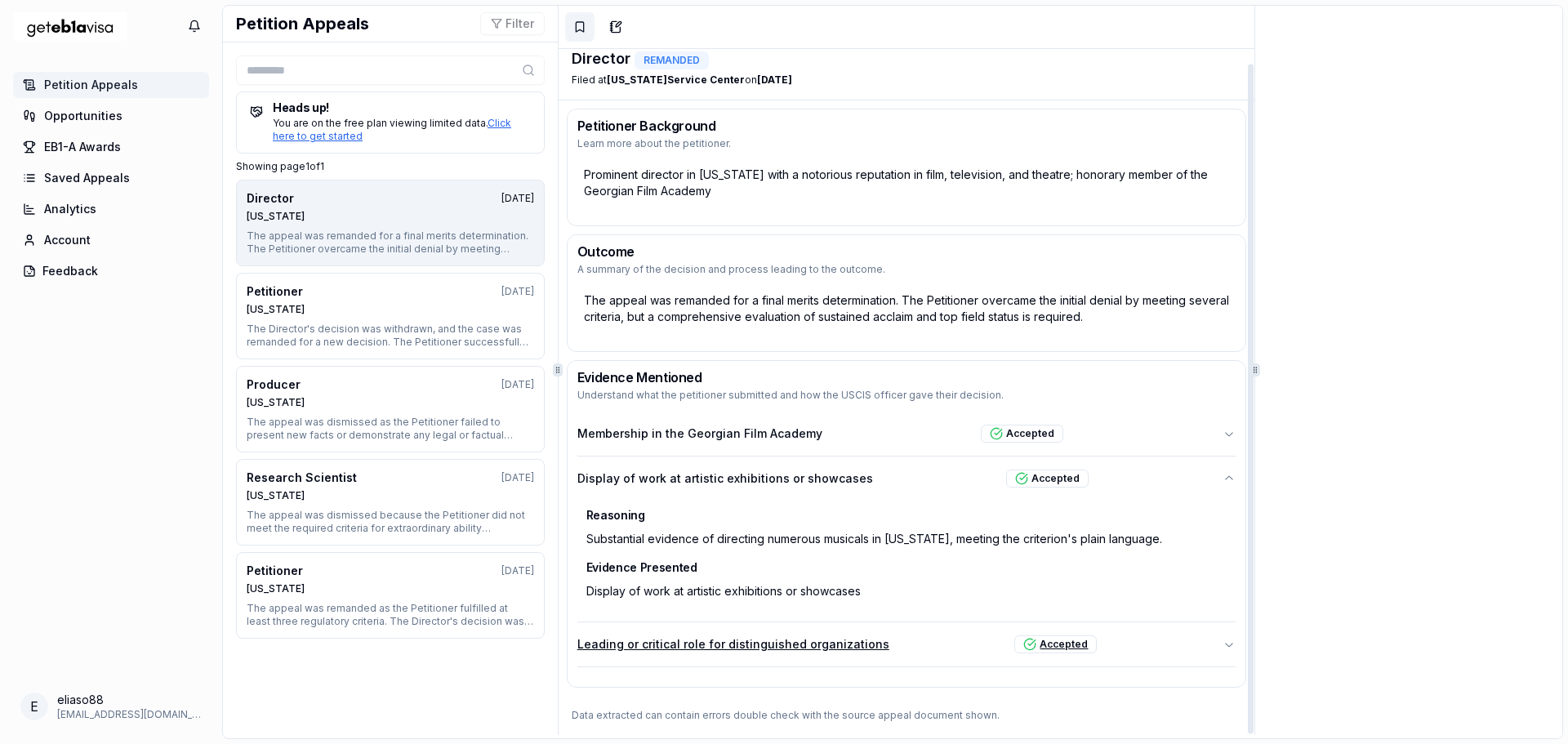
click at [1225, 645] on icon "button" at bounding box center [1229, 644] width 8 height 4
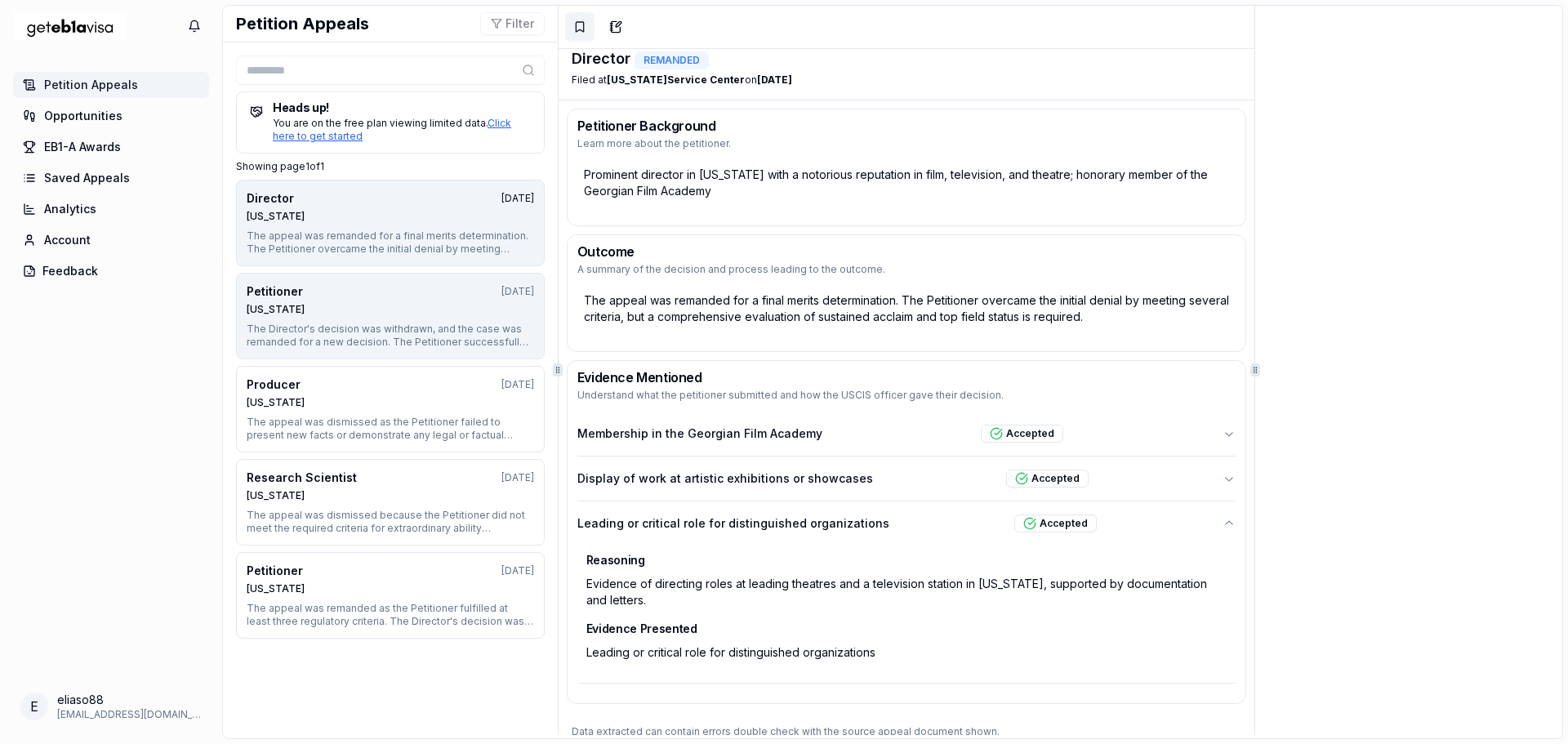
click at [394, 301] on div "Petitioner 12 months ago Texas" at bounding box center [391, 299] width 287 height 33
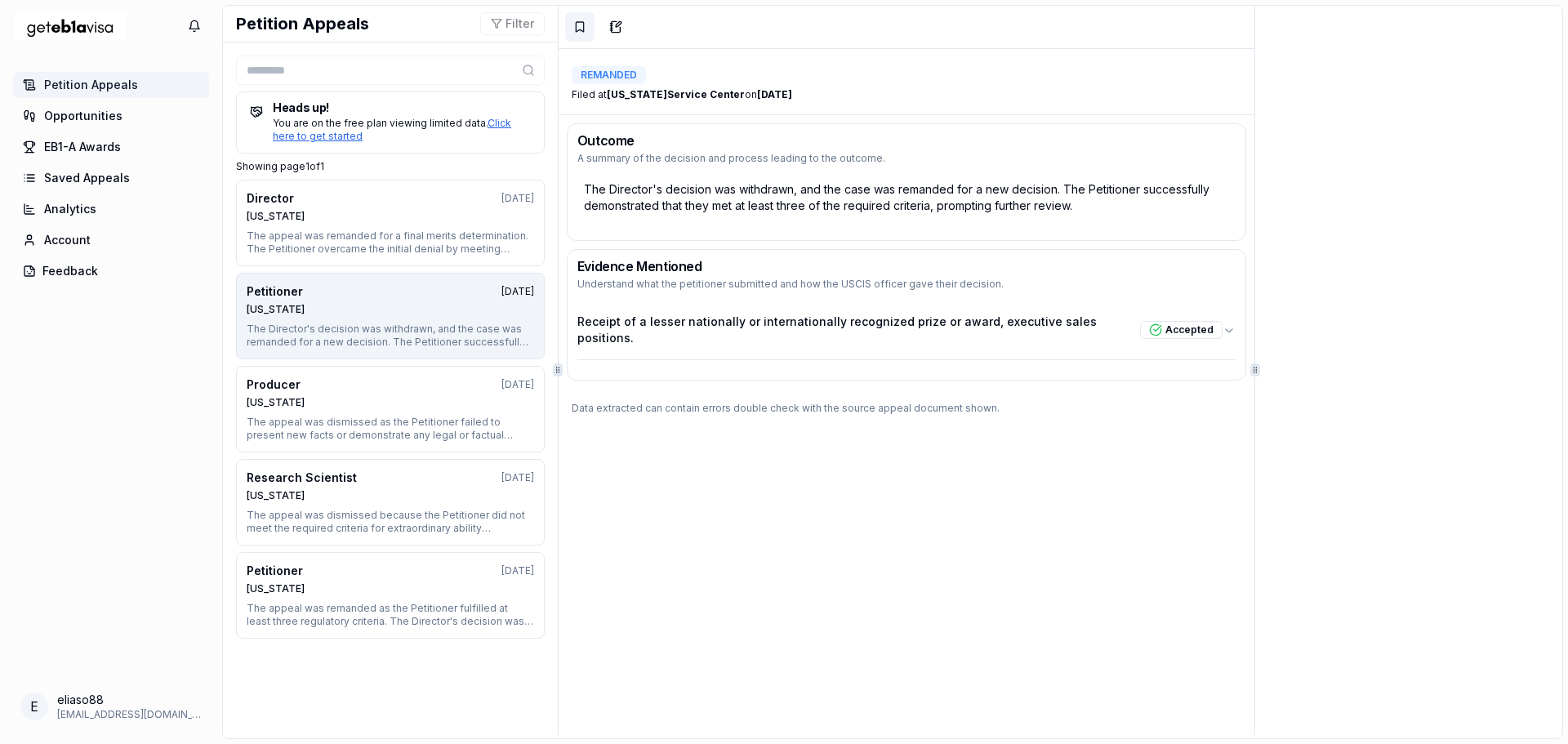
scroll to position [0, 0]
click at [1223, 323] on icon "button" at bounding box center [1229, 330] width 13 height 13
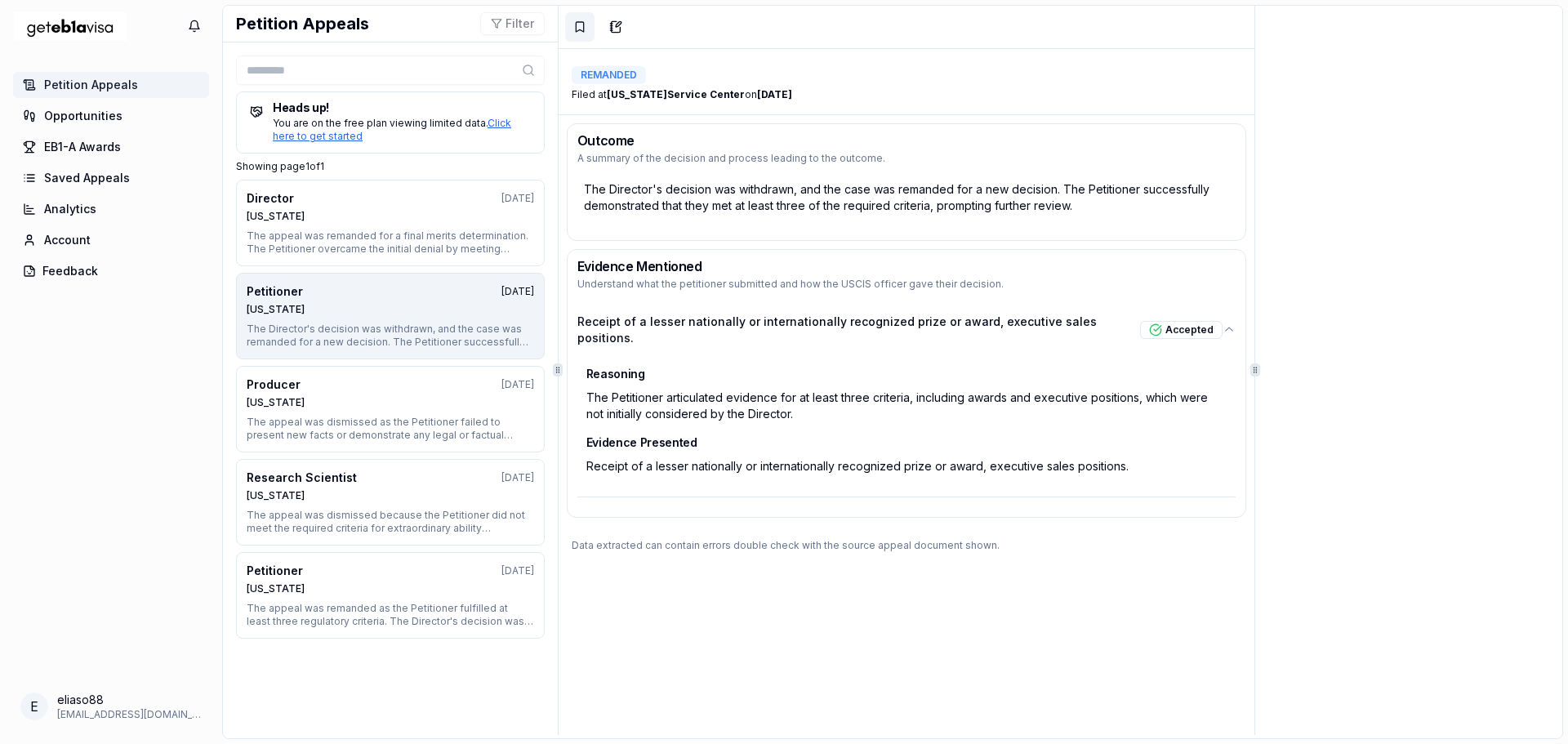
click at [151, 423] on div "Petition Appeals Opportunities EB1-A Awards Saved Appeals Analytics Account Fee…" at bounding box center [111, 375] width 222 height 613
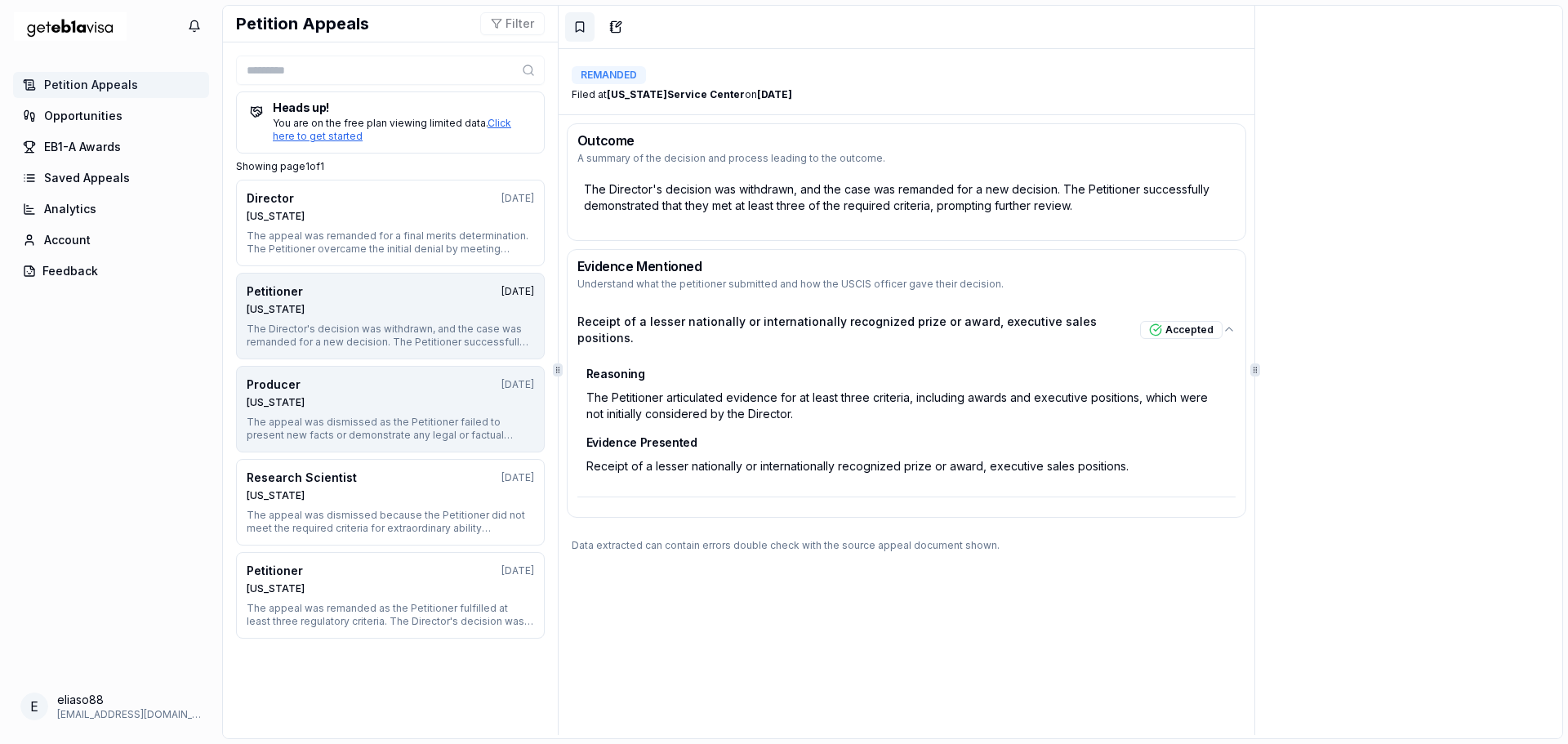
click at [336, 399] on div "Nebraska" at bounding box center [391, 403] width 287 height 13
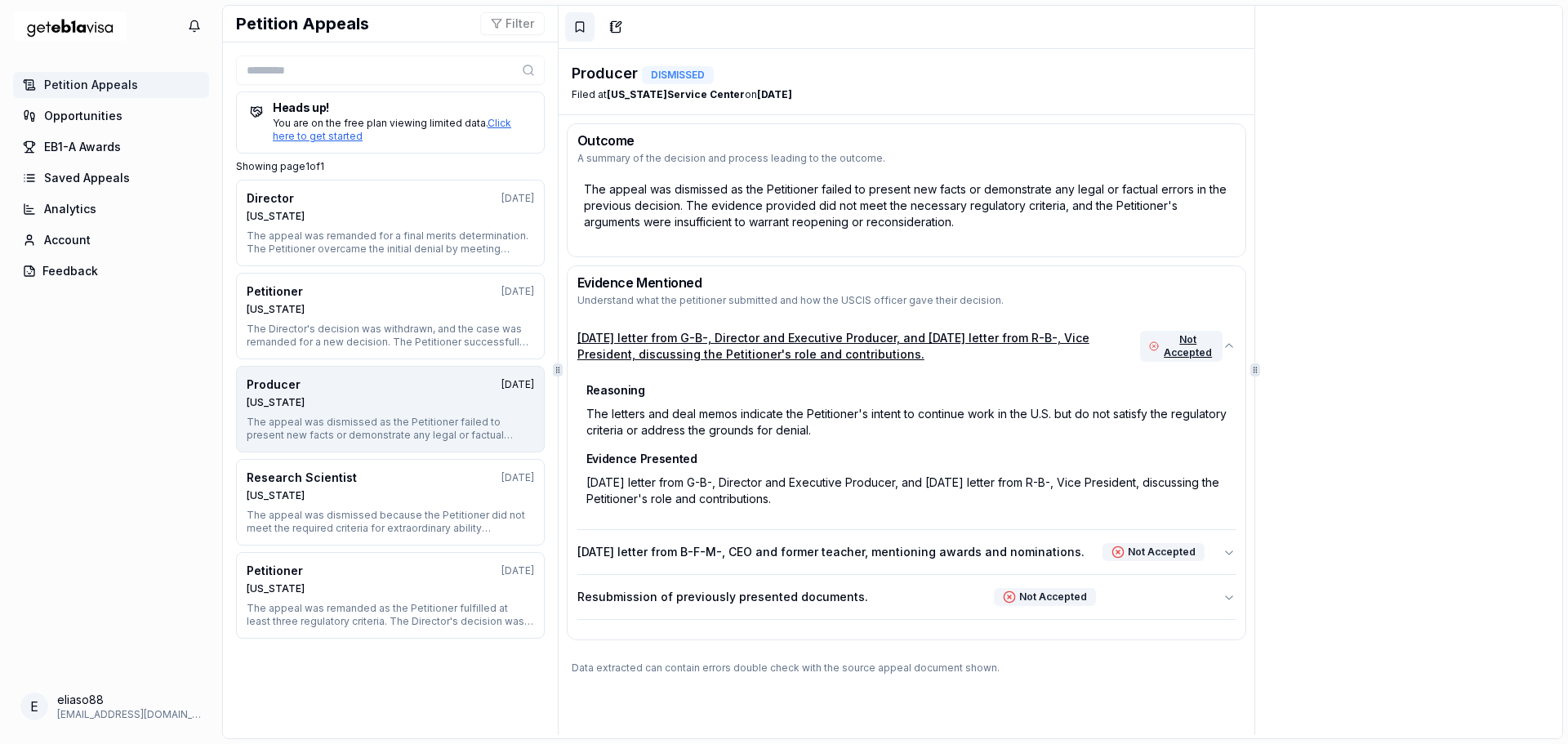
click at [1223, 342] on icon "button" at bounding box center [1229, 346] width 13 height 13
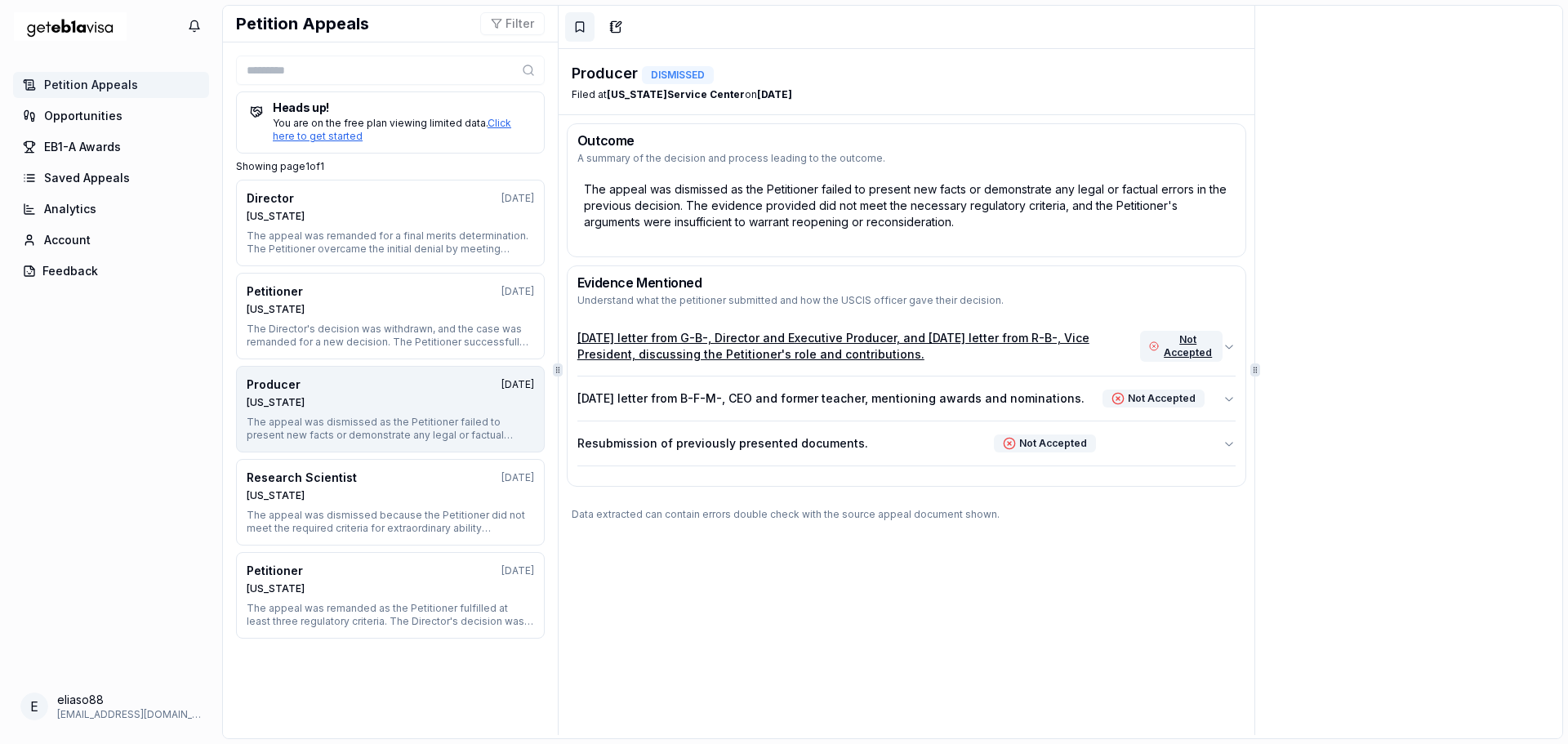
click at [1223, 342] on icon "button" at bounding box center [1229, 346] width 13 height 13
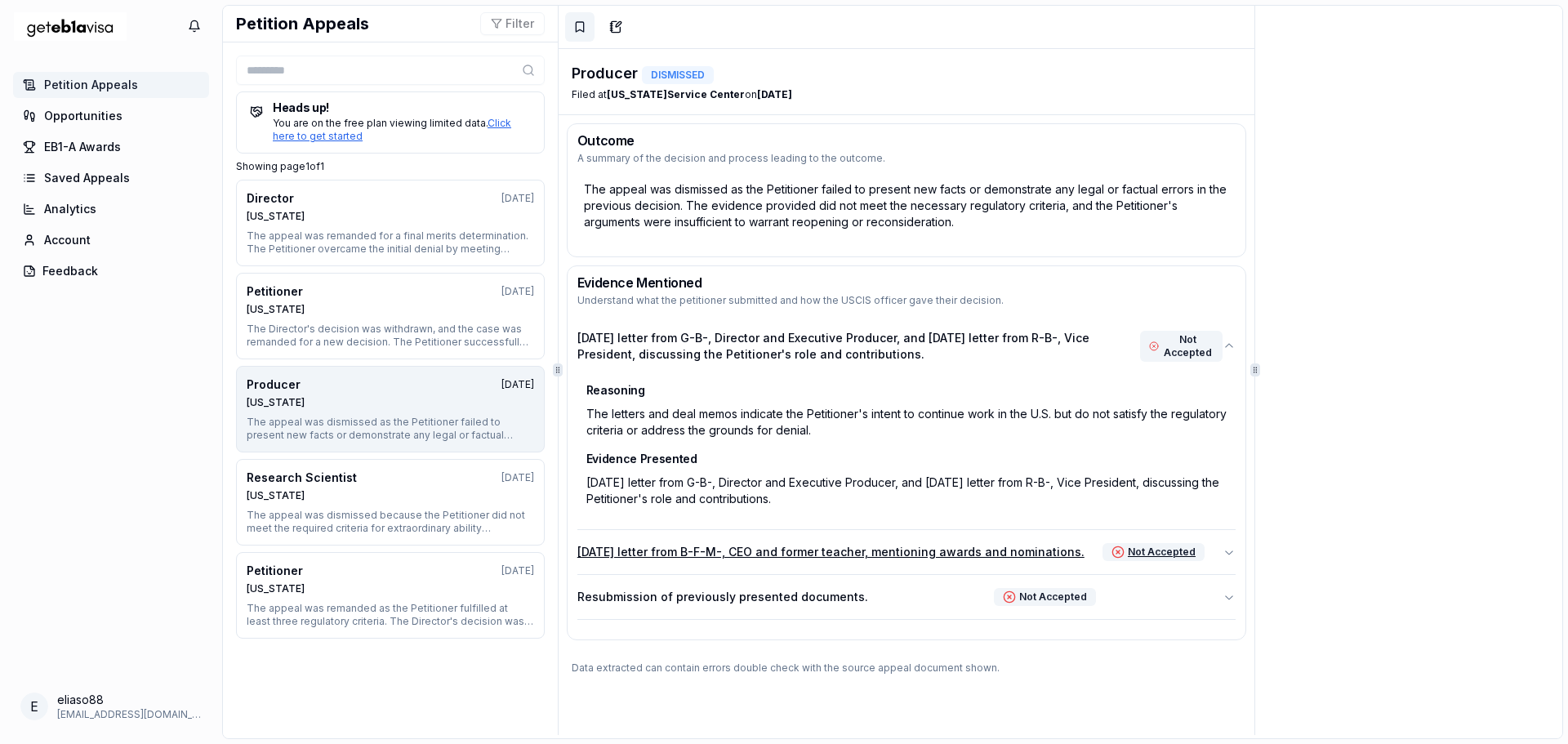
click at [1223, 551] on icon "button" at bounding box center [1229, 552] width 13 height 13
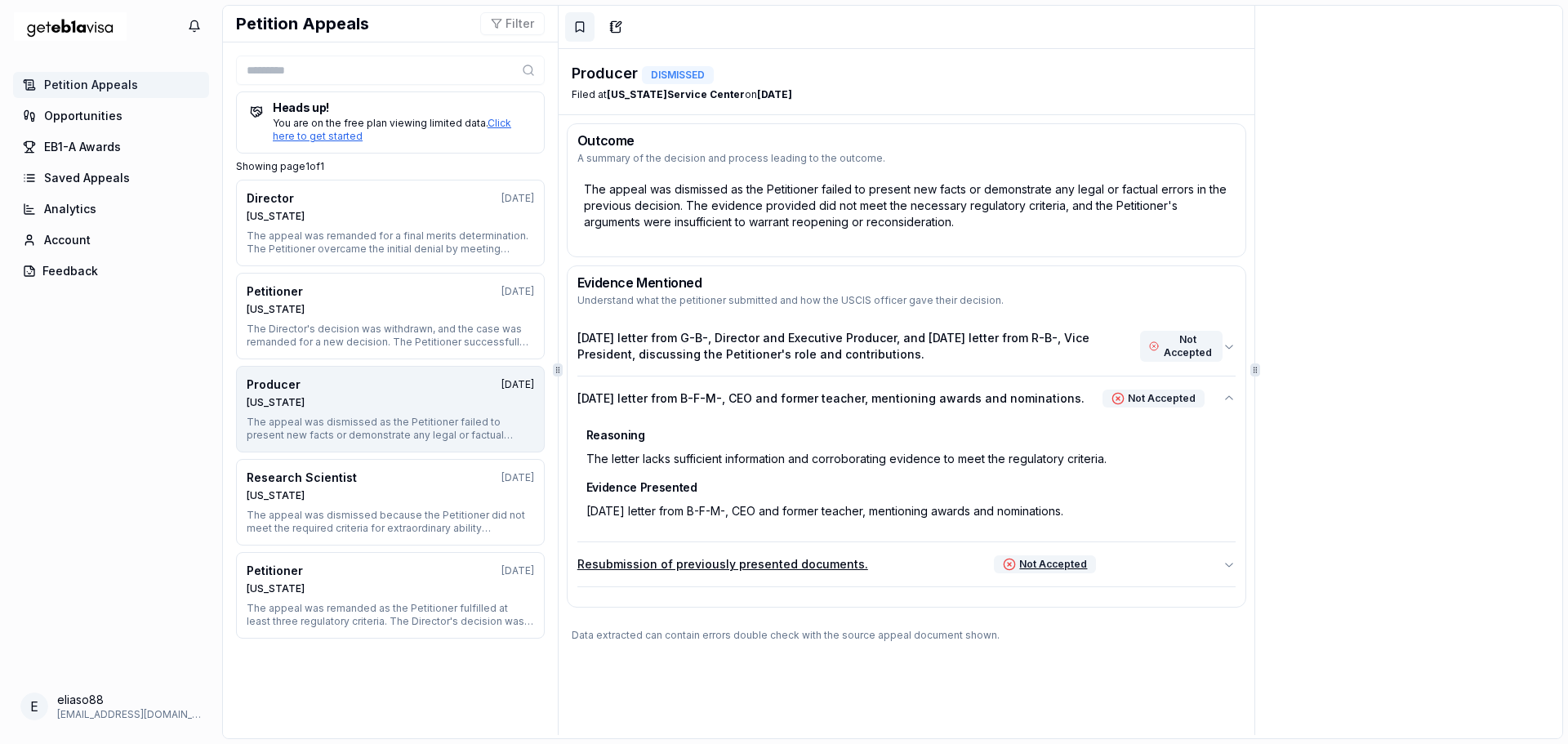
click at [1223, 564] on icon "button" at bounding box center [1229, 564] width 13 height 13
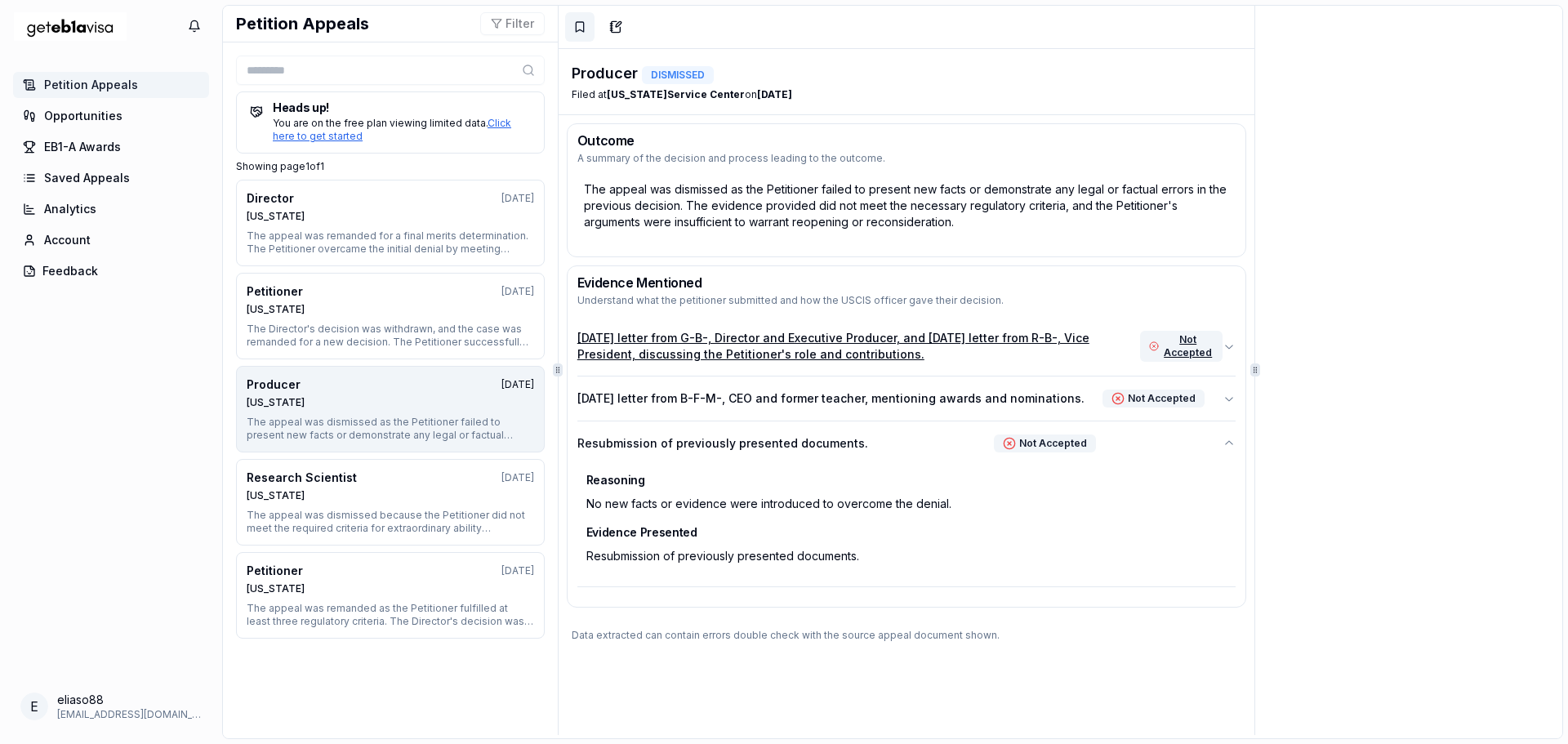
click at [1223, 343] on icon "button" at bounding box center [1229, 346] width 13 height 13
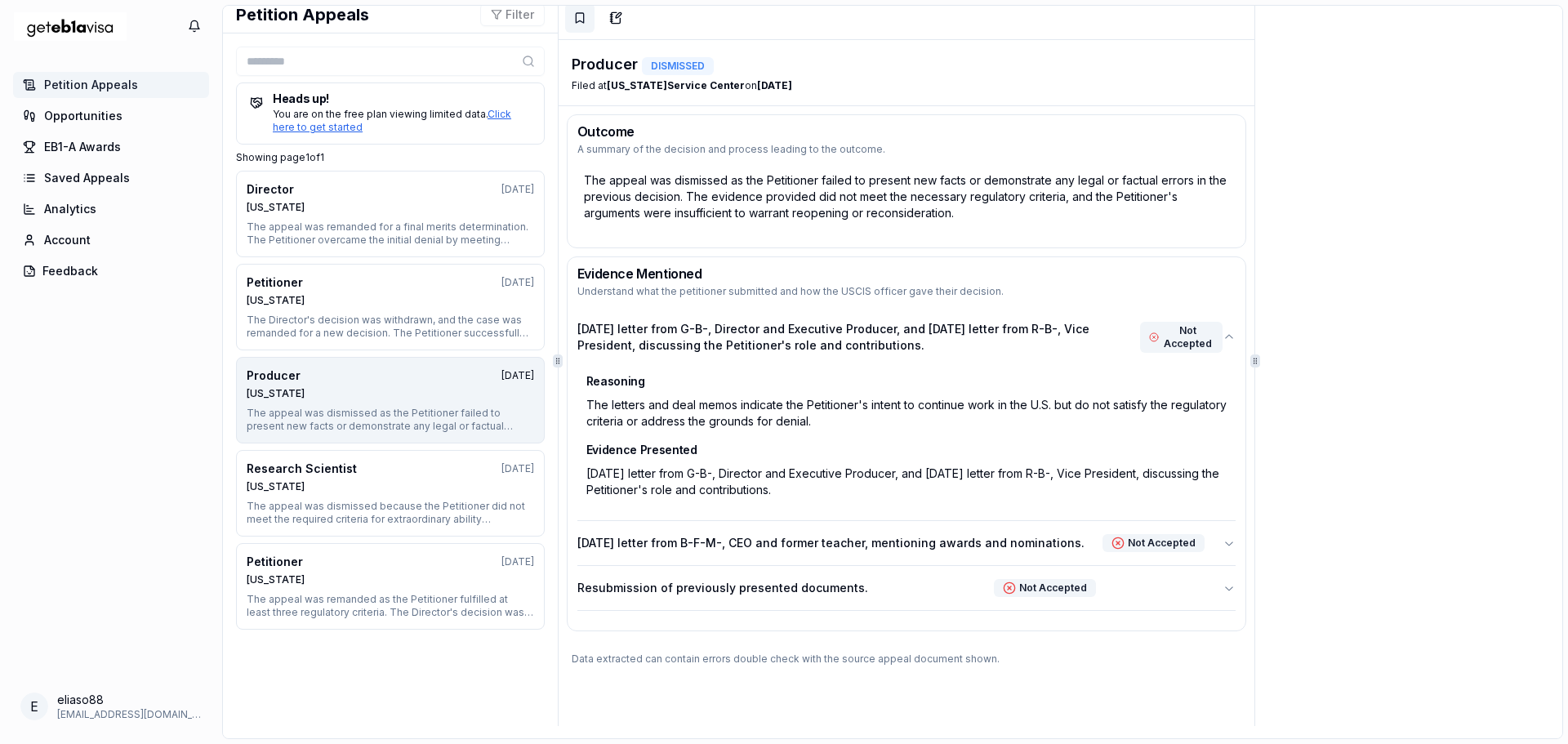
scroll to position [11, 0]
click at [1223, 539] on icon "button" at bounding box center [1229, 541] width 13 height 13
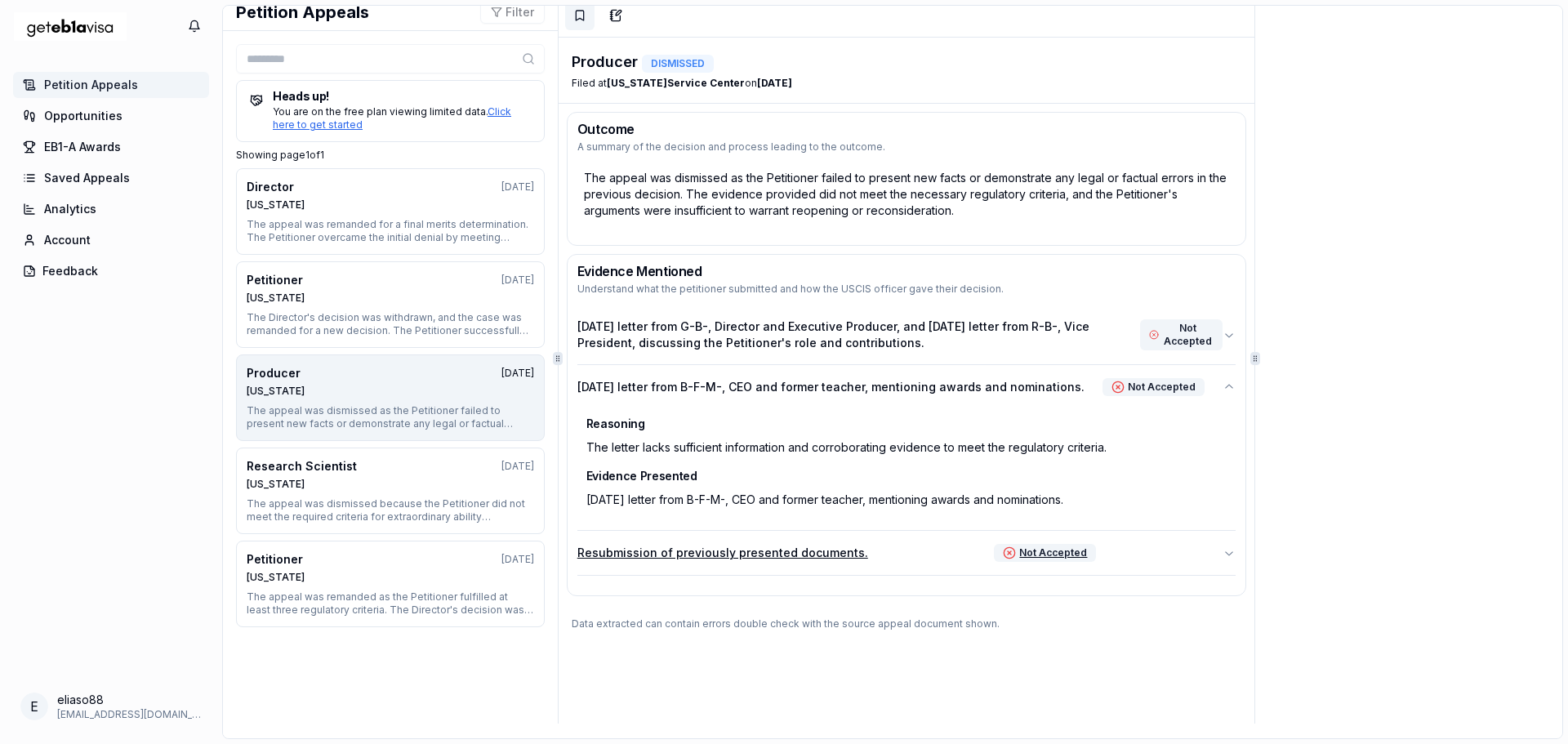
click at [1223, 554] on icon "button" at bounding box center [1229, 553] width 13 height 13
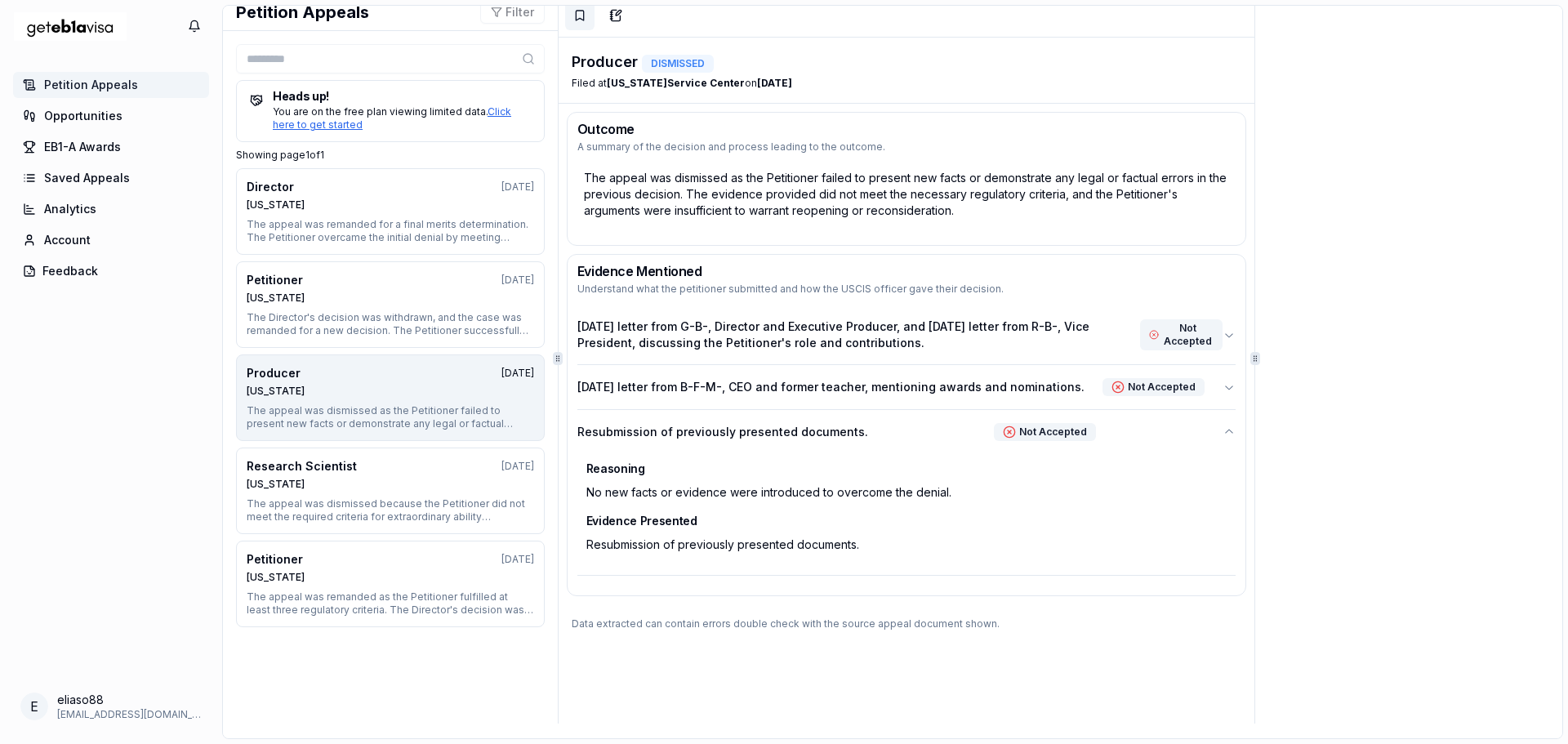
scroll to position [0, 0]
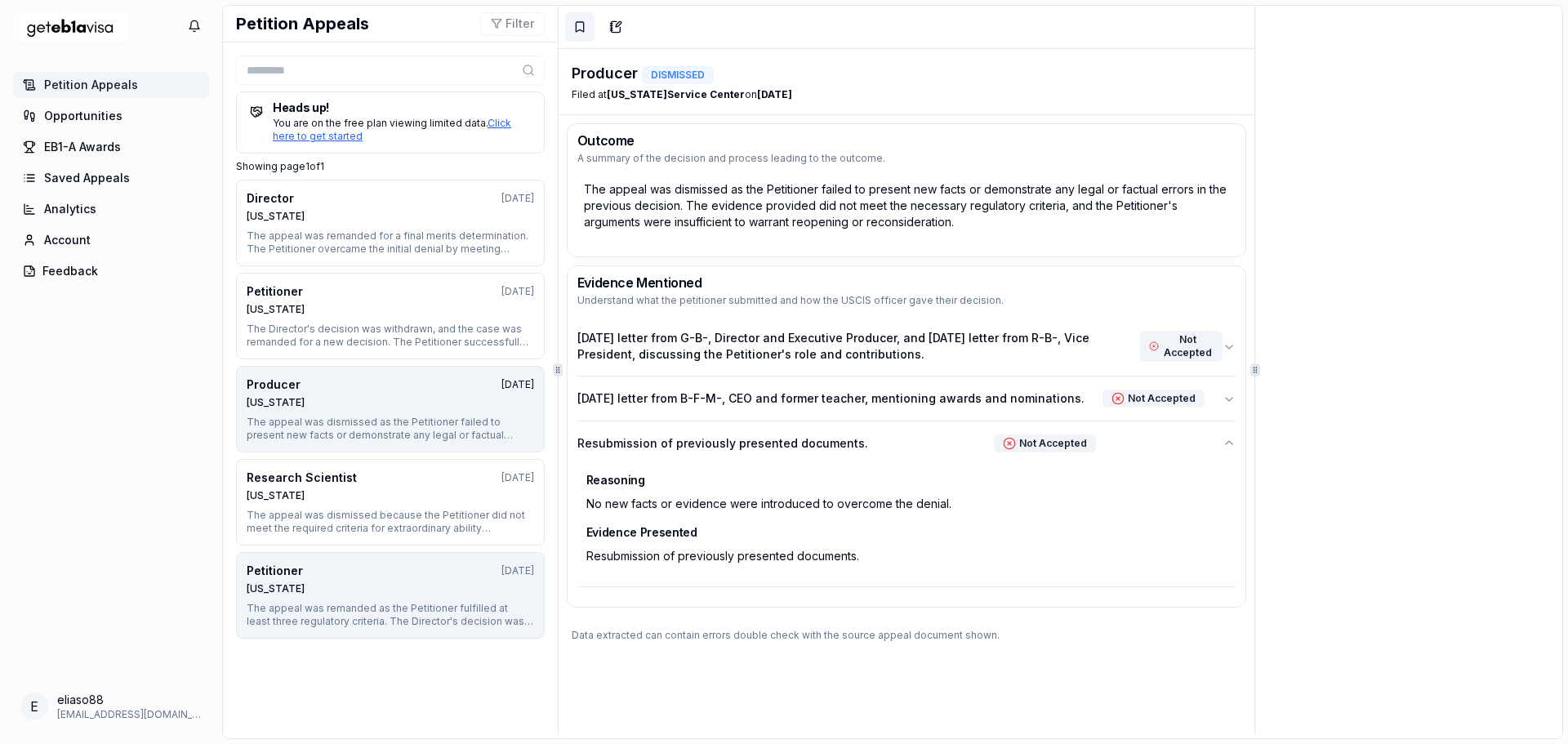
click at [314, 585] on div "Nebraska" at bounding box center [391, 589] width 287 height 13
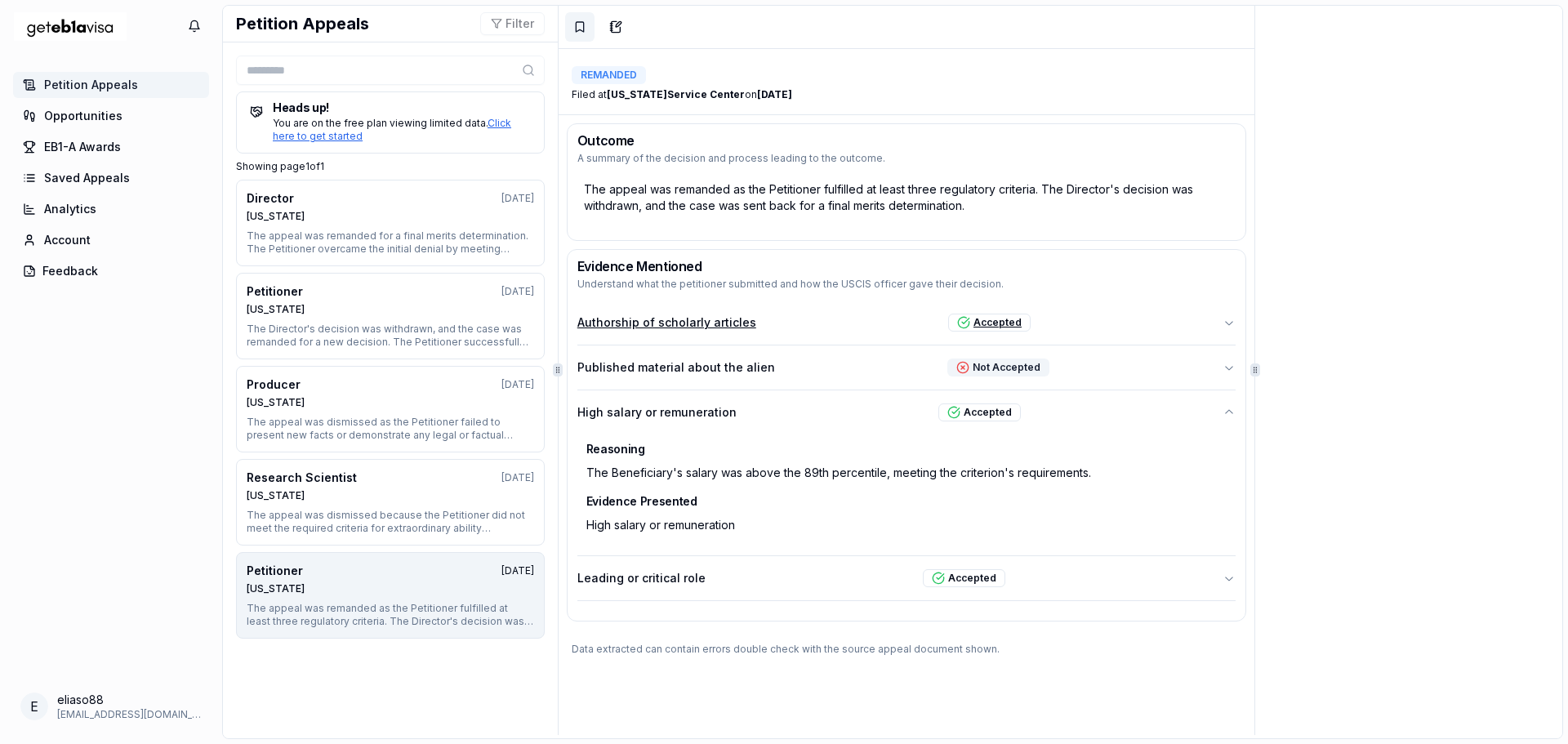
click at [1225, 325] on icon "button" at bounding box center [1229, 322] width 8 height 4
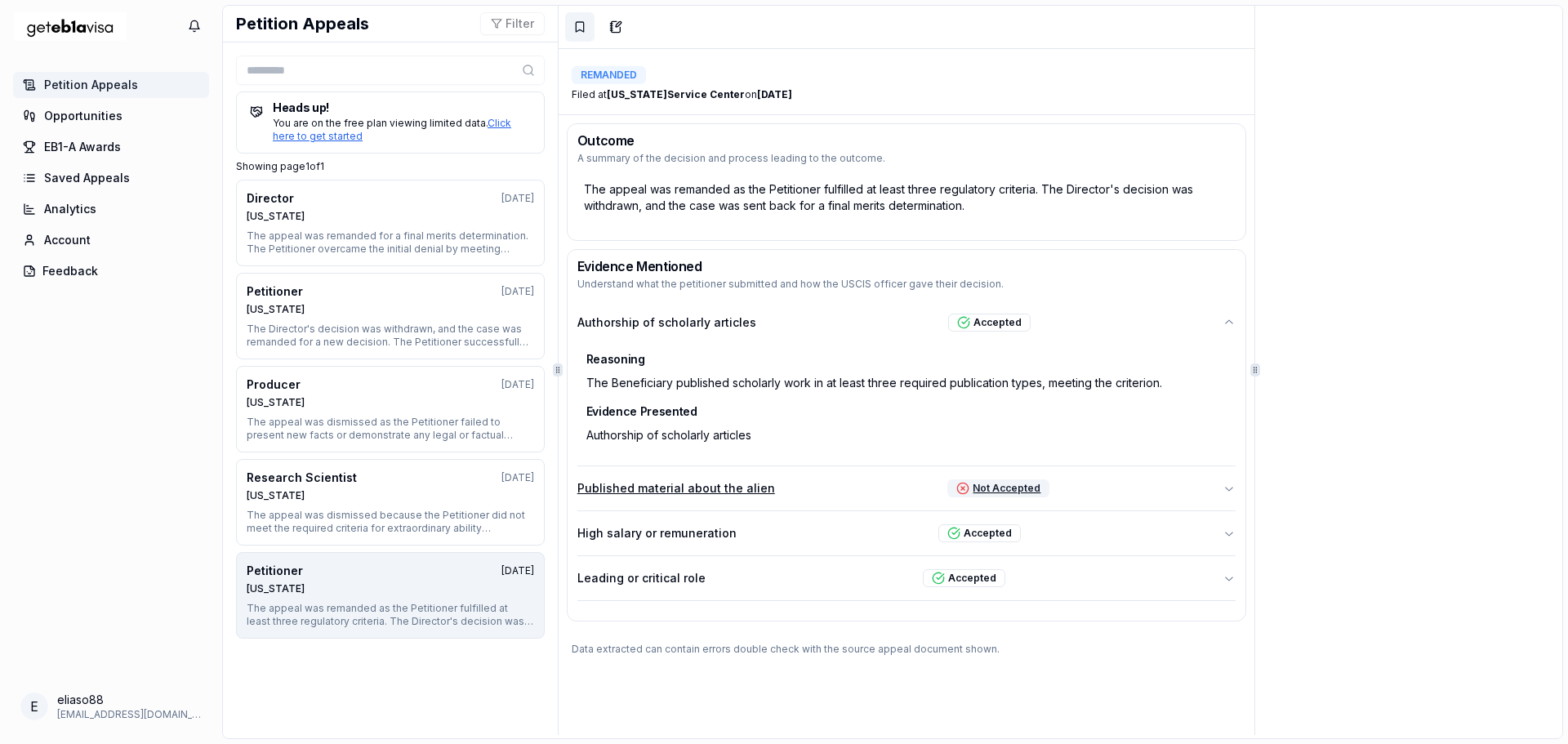
click at [1223, 486] on icon "button" at bounding box center [1229, 488] width 13 height 13
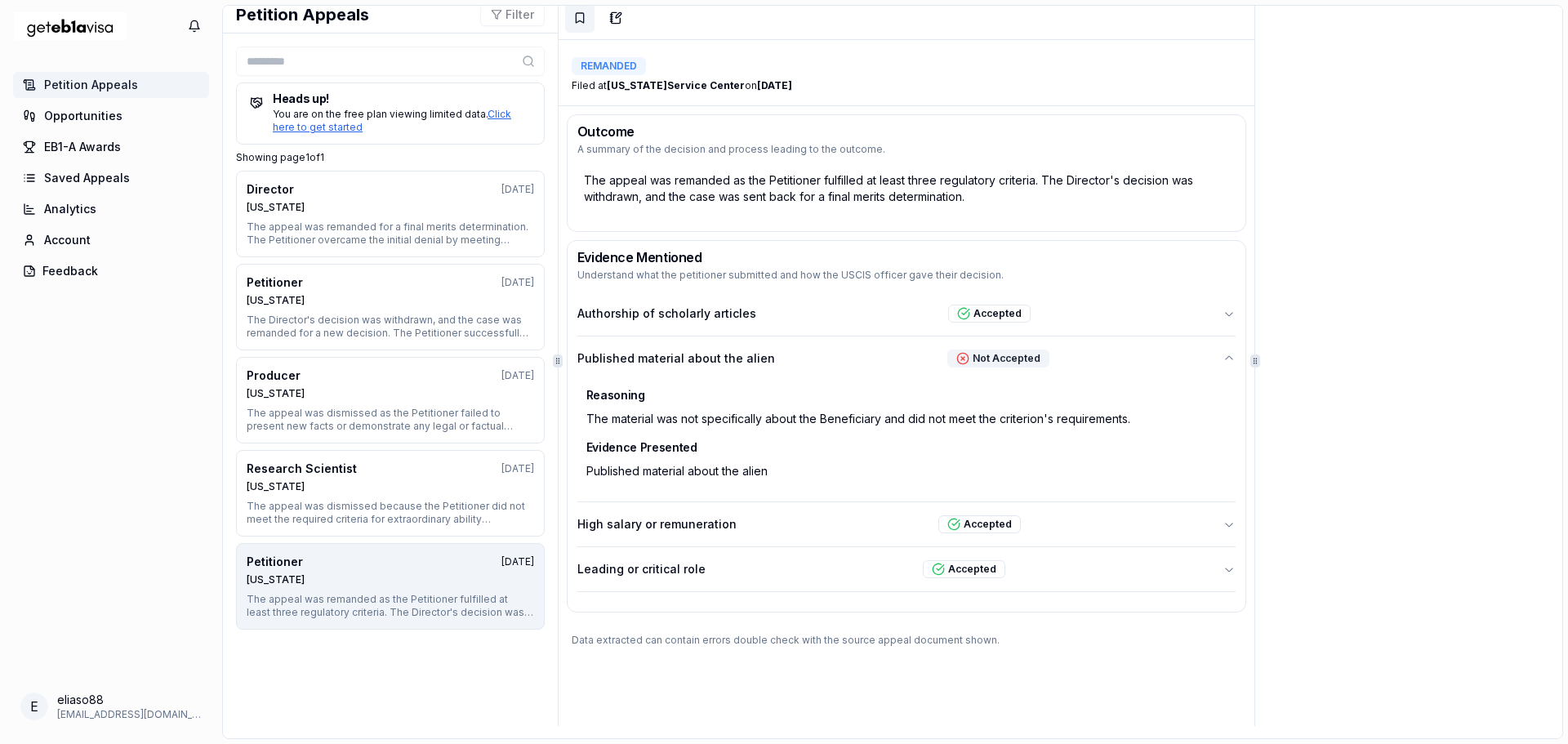
scroll to position [11, 0]
click at [1225, 523] on icon "button" at bounding box center [1229, 522] width 8 height 4
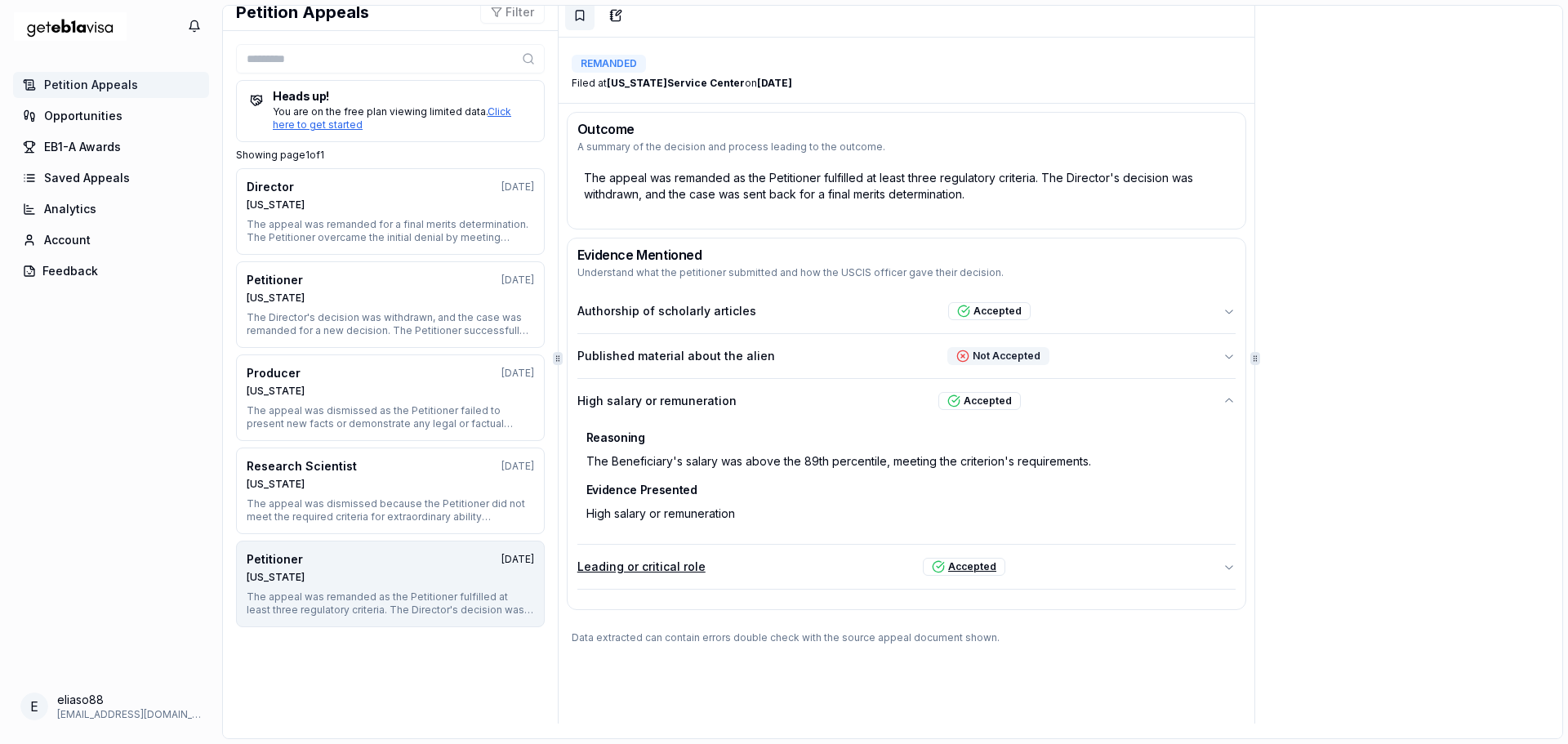
click at [1223, 565] on icon "button" at bounding box center [1229, 567] width 13 height 13
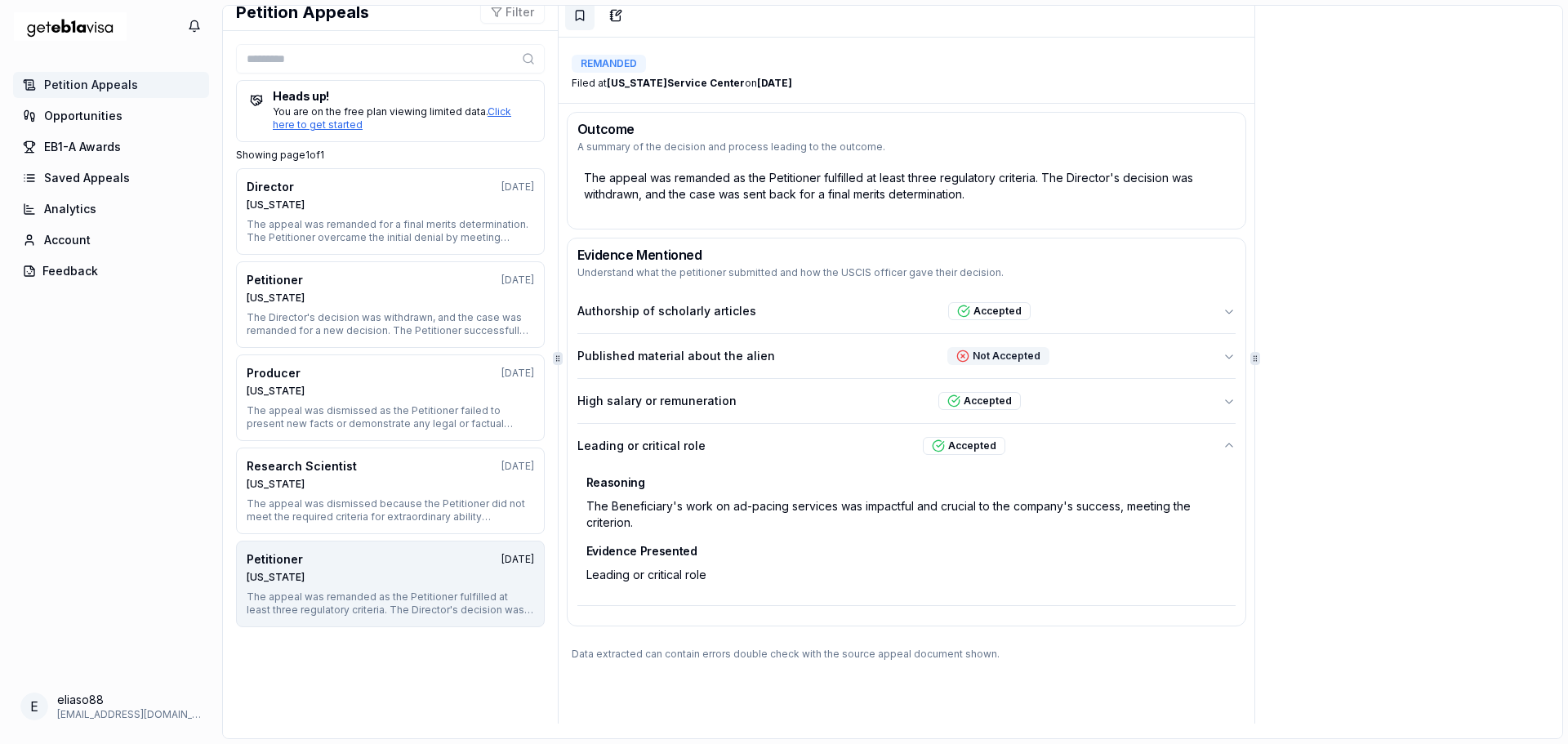
scroll to position [0, 0]
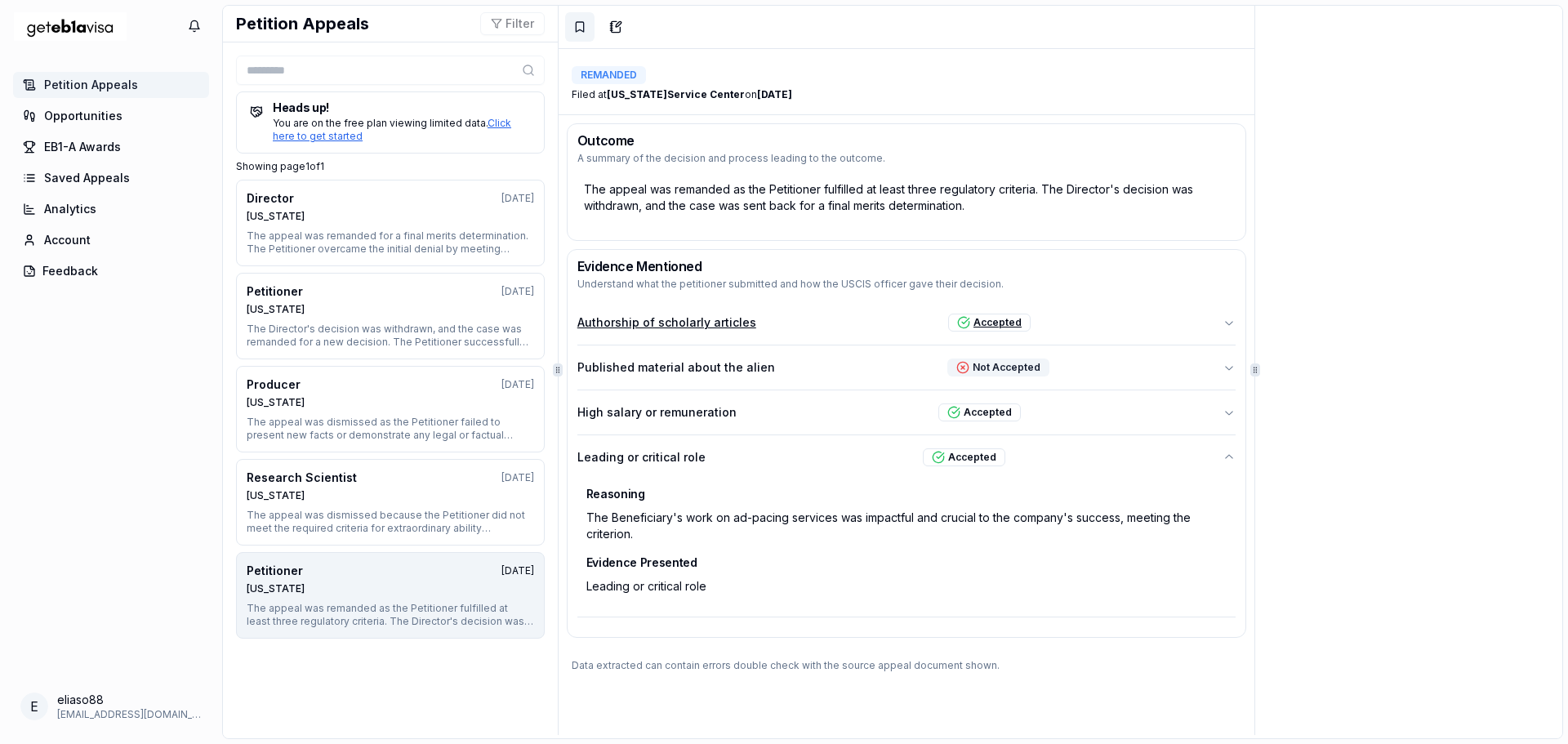
click at [1225, 322] on icon "button" at bounding box center [1229, 322] width 8 height 4
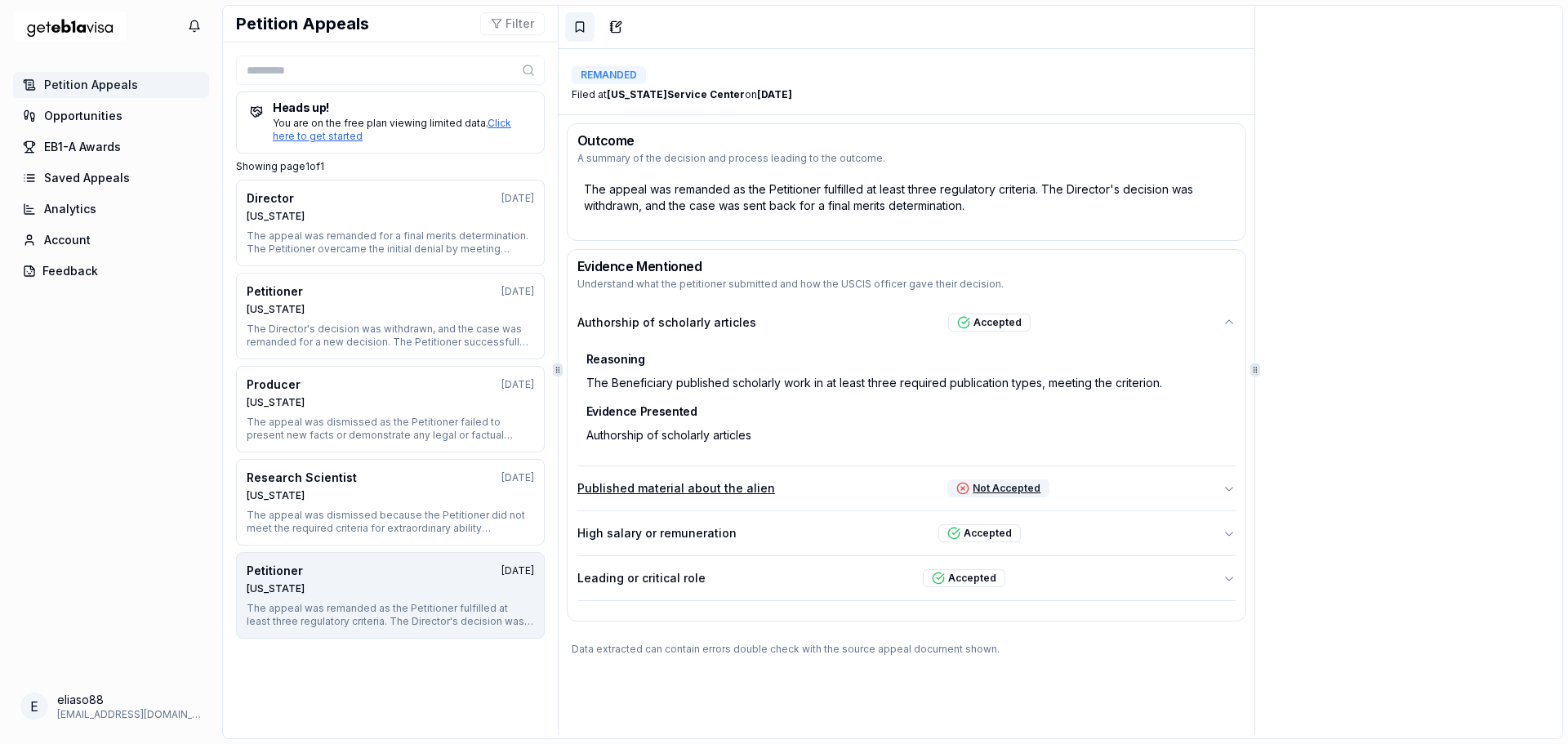
click at [1223, 488] on icon "button" at bounding box center [1229, 488] width 13 height 13
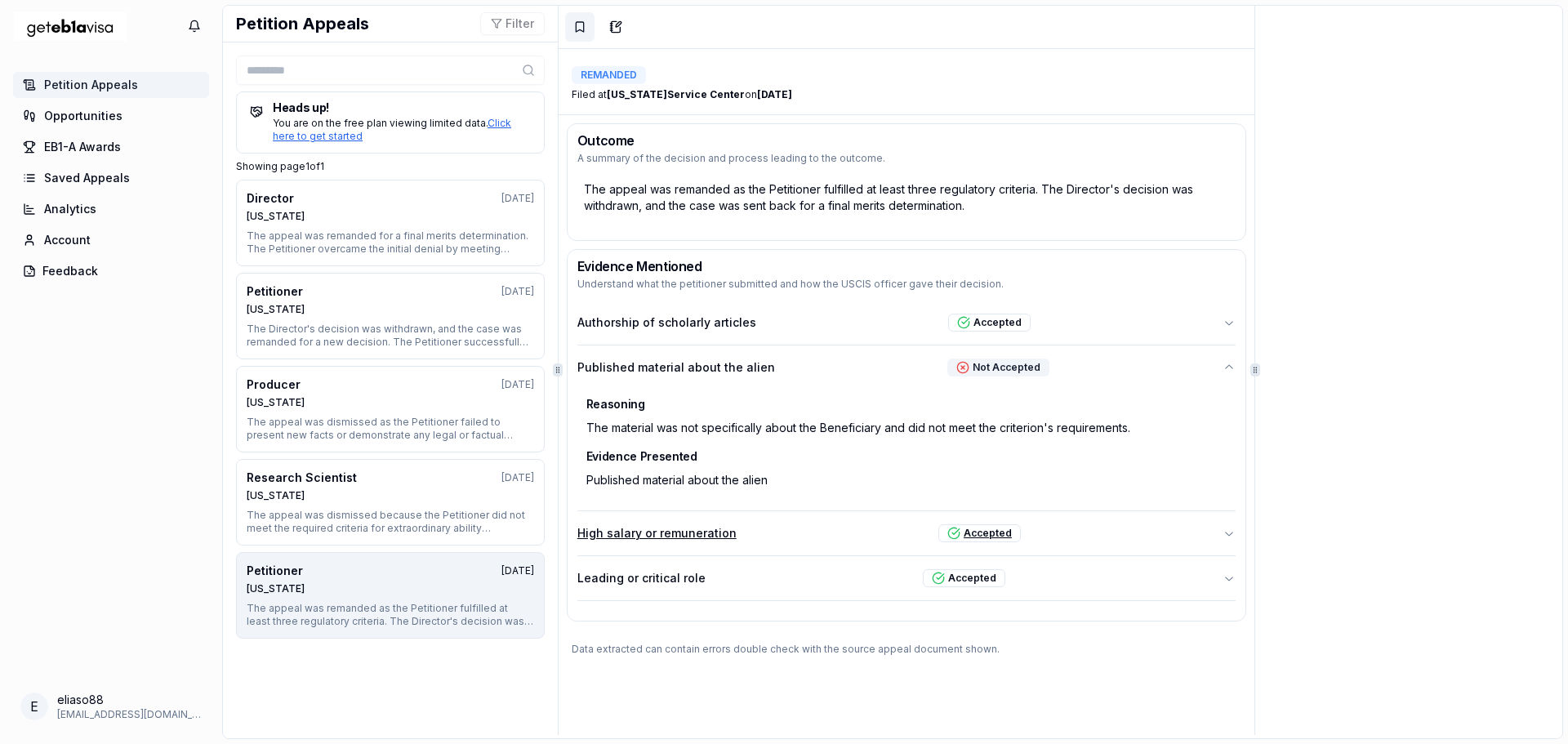
click at [1223, 534] on icon "button" at bounding box center [1229, 533] width 13 height 13
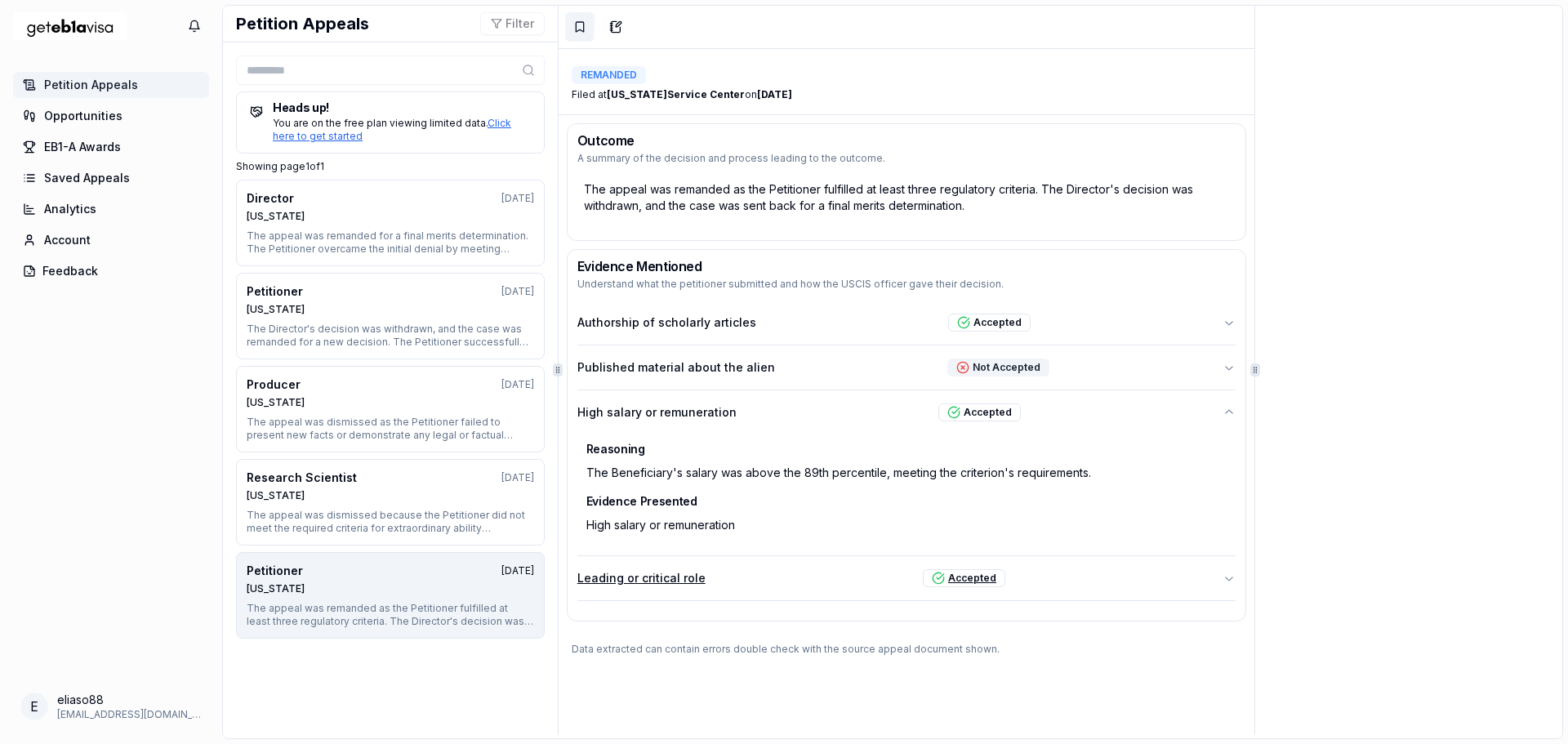
click at [1223, 577] on icon "button" at bounding box center [1229, 578] width 13 height 13
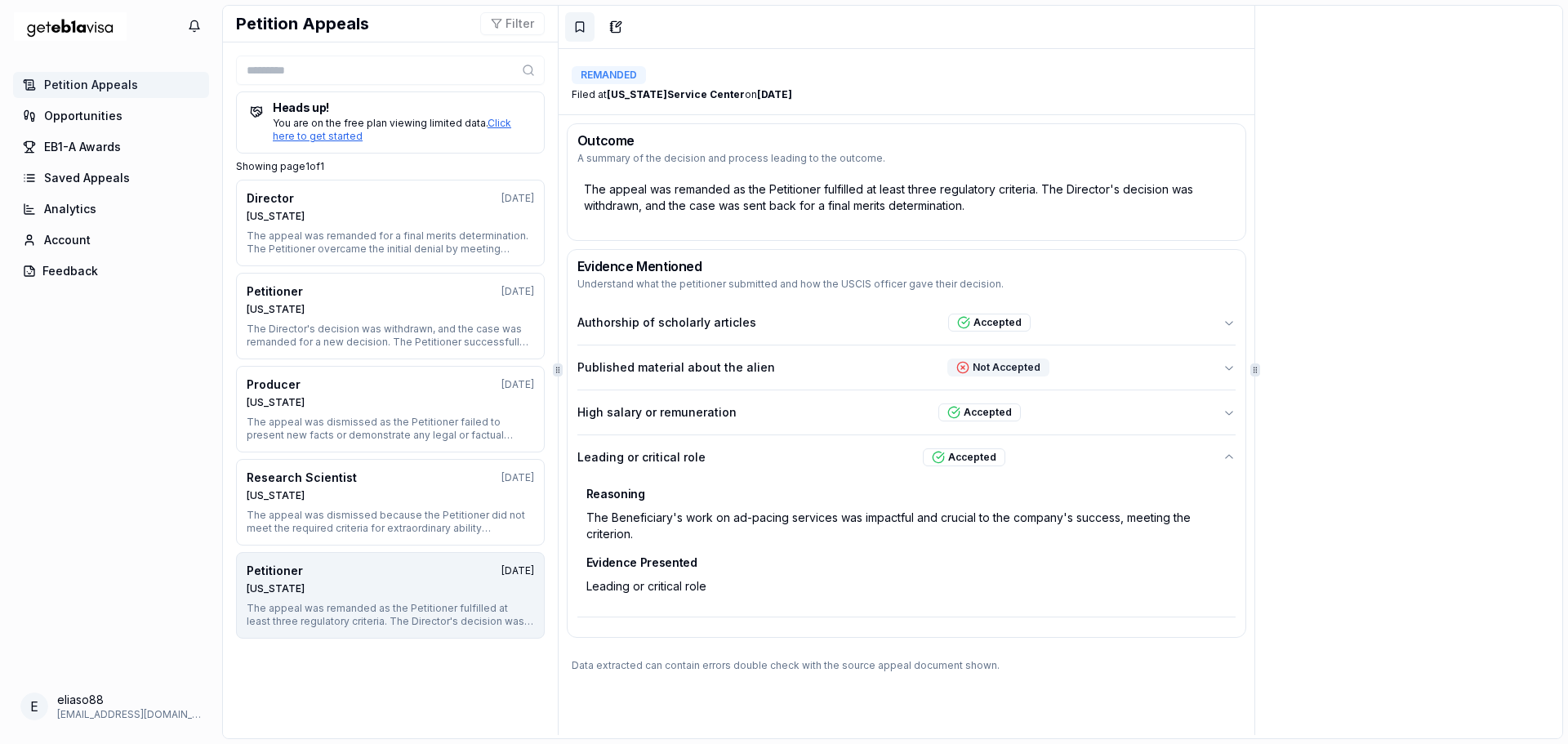
click at [94, 84] on span "Petition Appeals" at bounding box center [91, 85] width 94 height 16
click at [99, 112] on span "Opportunities" at bounding box center [84, 116] width 79 height 16
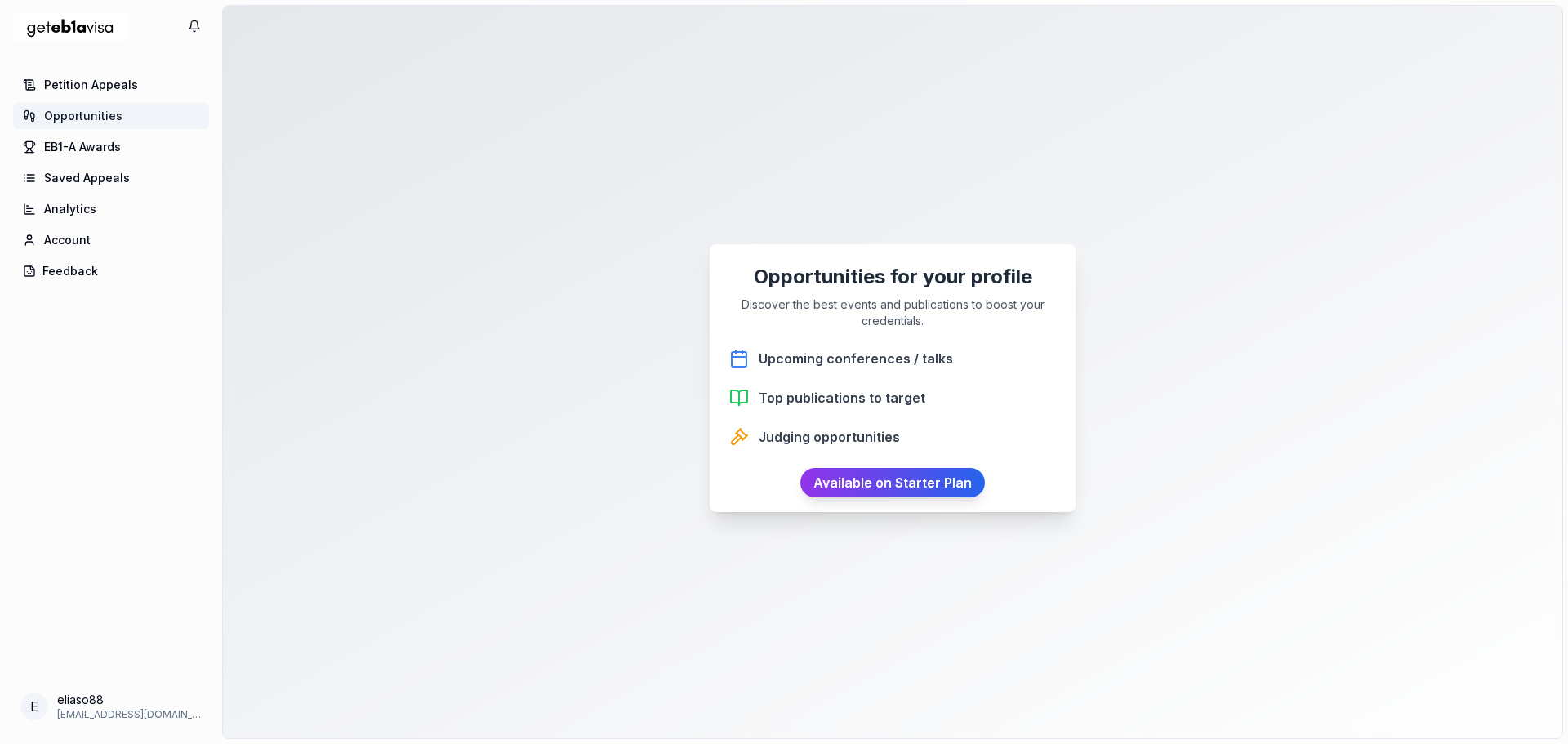
click at [842, 438] on h3 "Judging opportunities" at bounding box center [829, 436] width 141 height 20
click at [65, 150] on span "EB1-A Awards" at bounding box center [83, 147] width 77 height 16
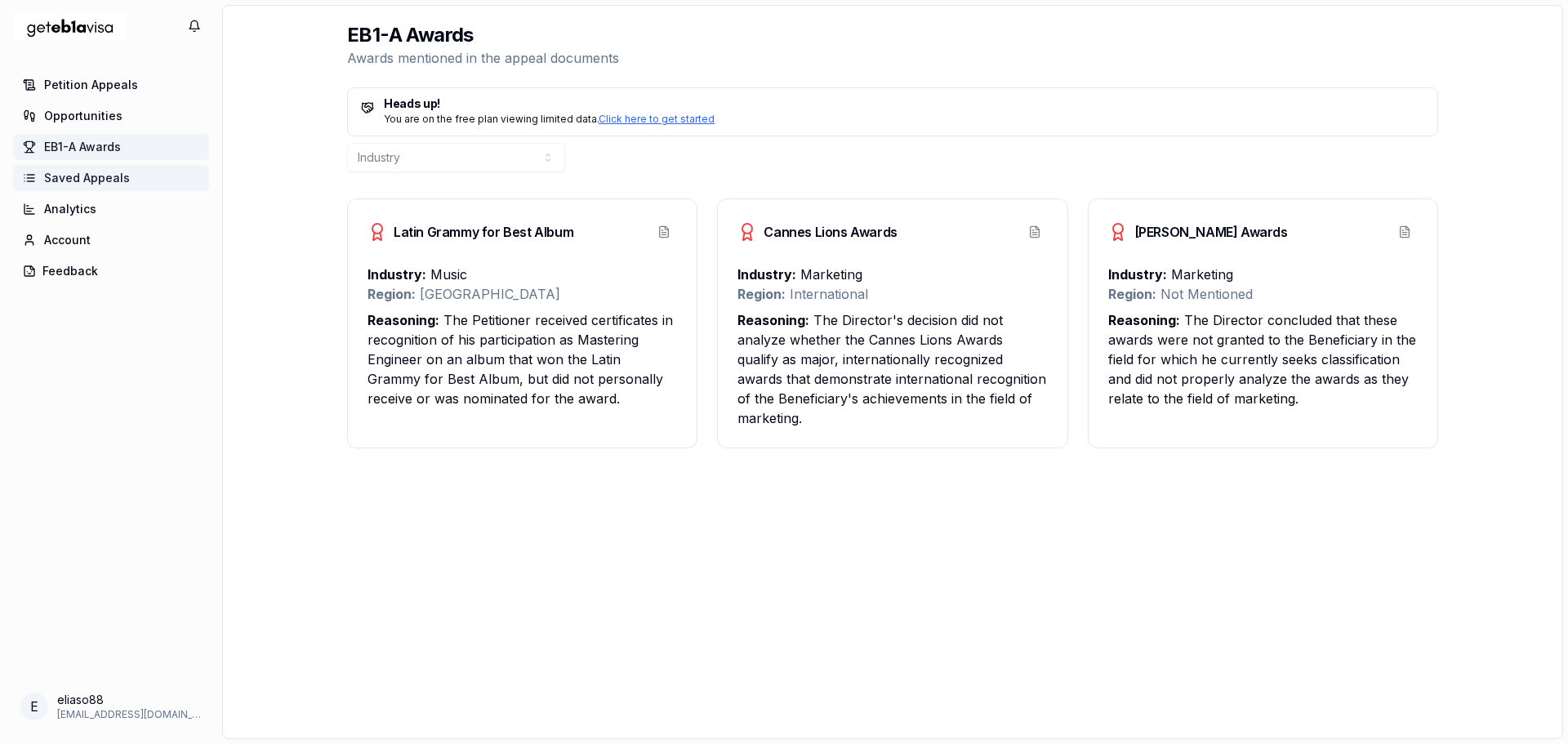
click at [80, 180] on span "Saved Appeals" at bounding box center [87, 178] width 85 height 16
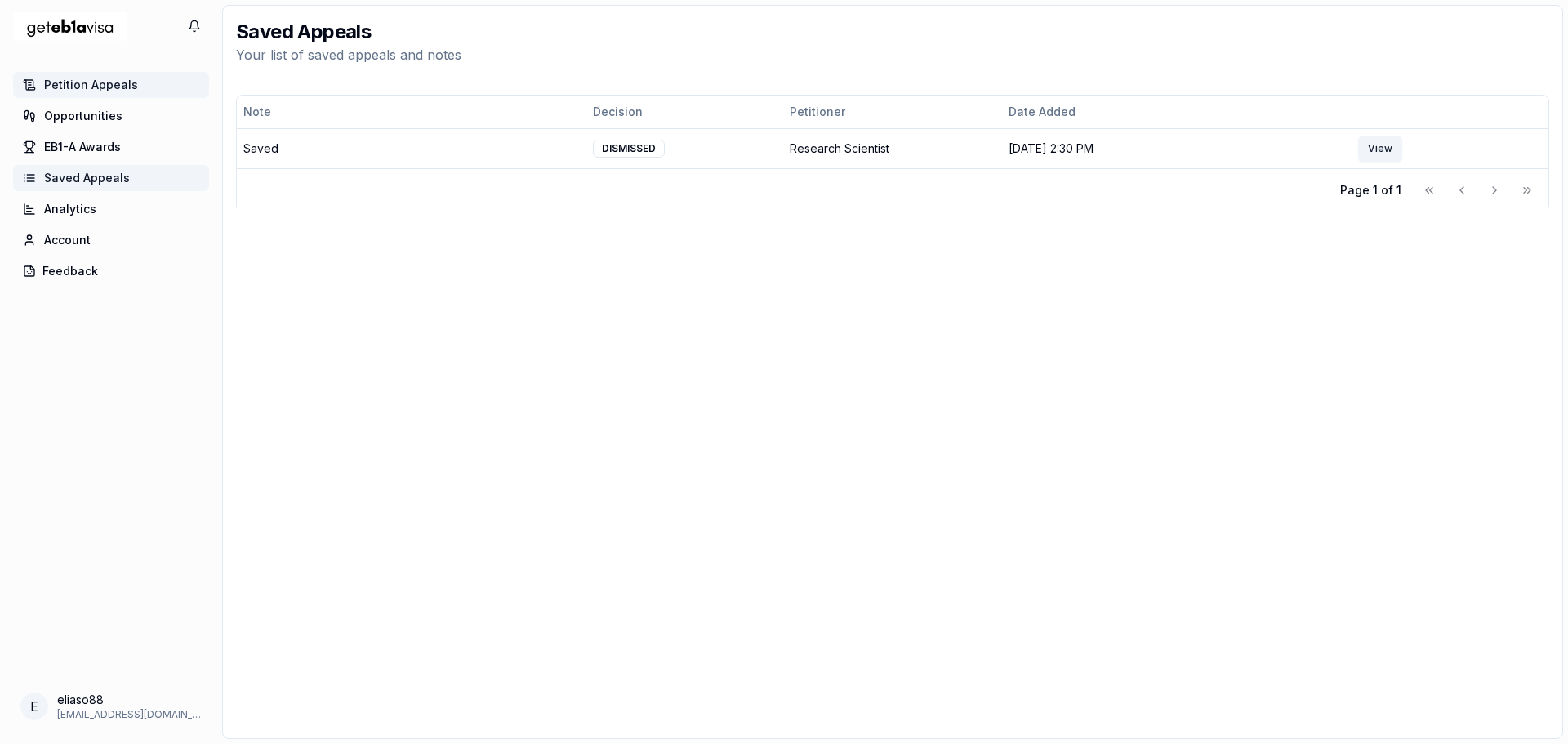
click at [83, 83] on span "Petition Appeals" at bounding box center [91, 85] width 94 height 16
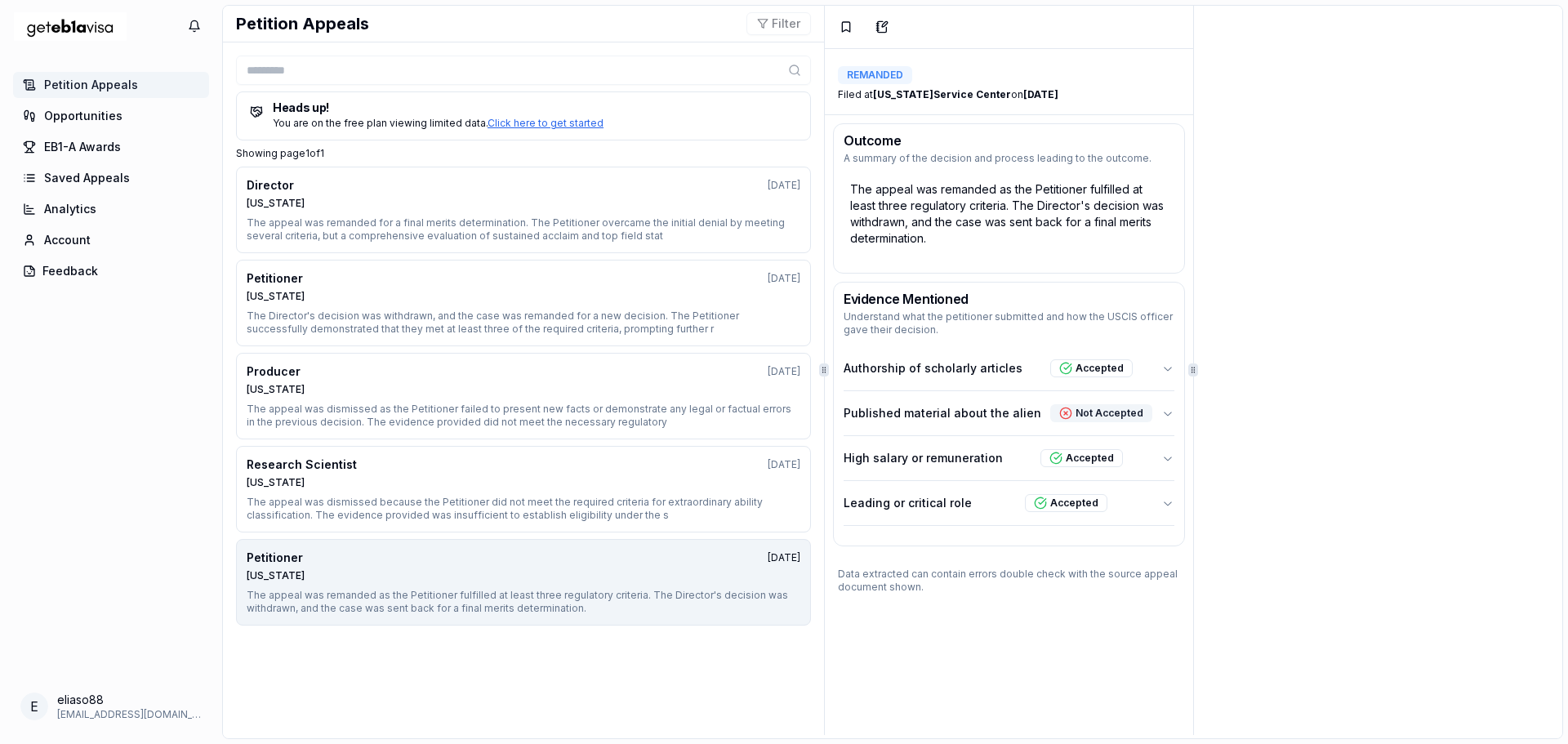
click at [286, 555] on div "Petitioner" at bounding box center [275, 558] width 57 height 16
click at [842, 28] on icon at bounding box center [846, 27] width 13 height 13
click at [71, 180] on span "Saved Appeals" at bounding box center [87, 178] width 85 height 16
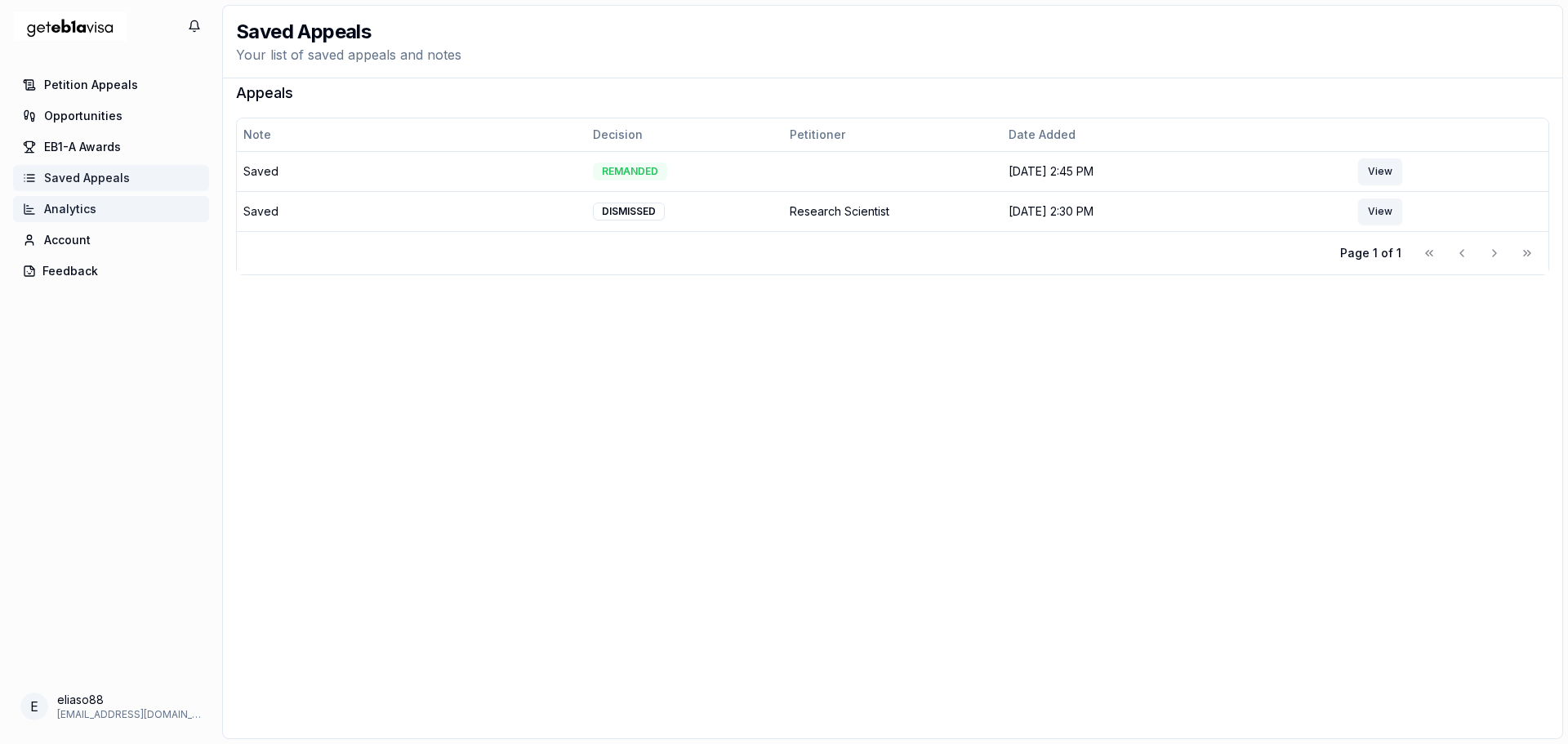
click at [73, 209] on span "Analytics" at bounding box center [71, 209] width 53 height 16
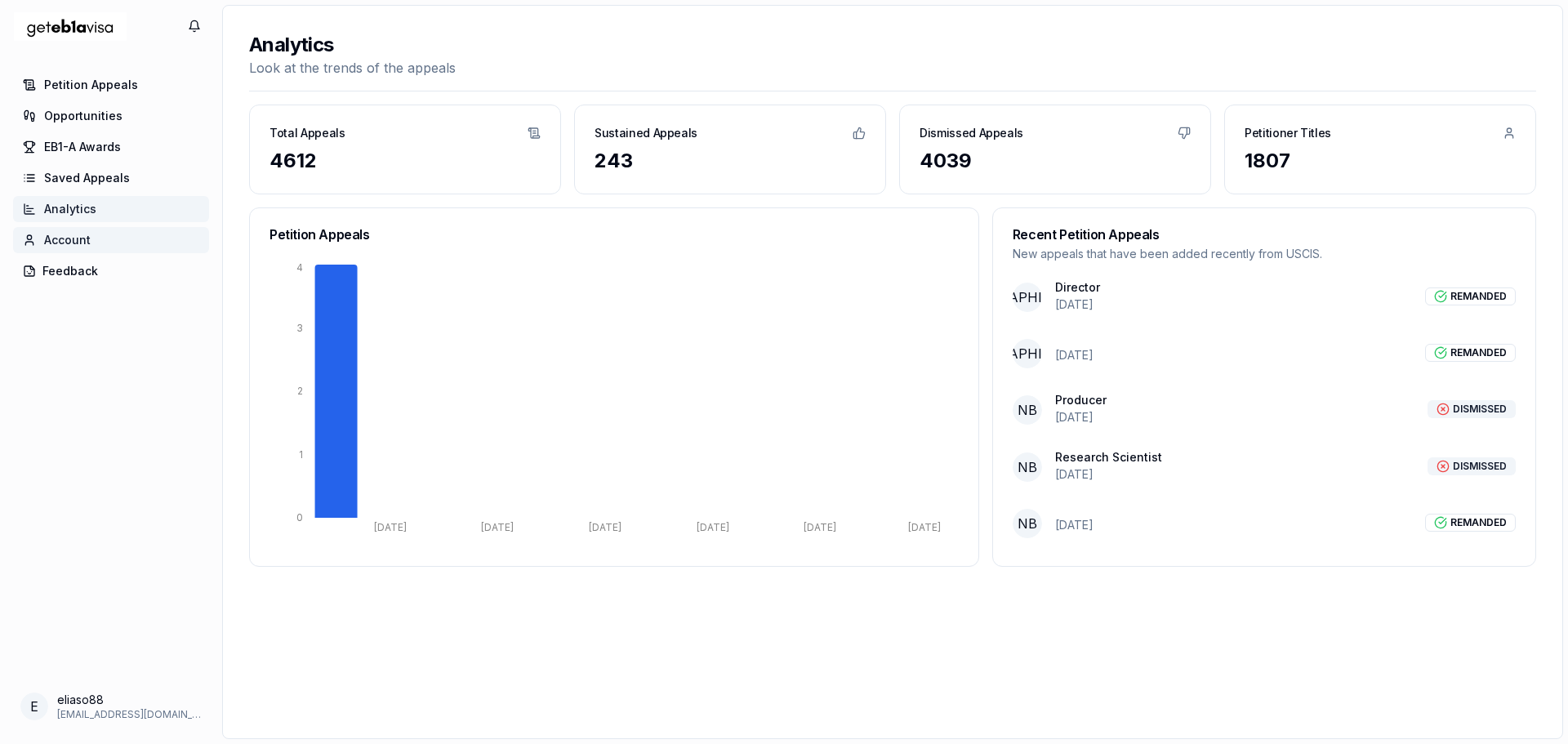
click at [73, 244] on span "Account" at bounding box center [67, 240] width 47 height 16
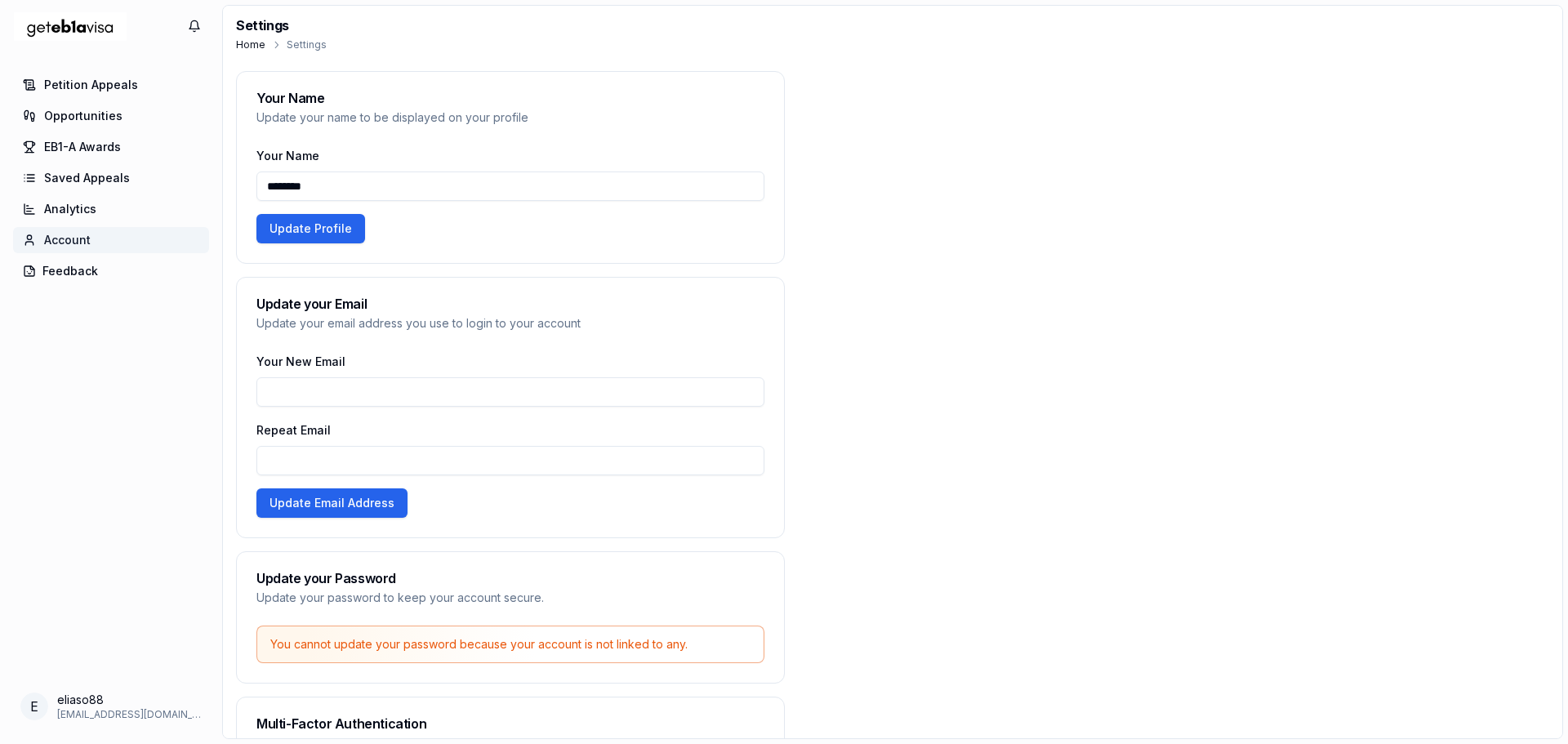
drag, startPoint x: 316, startPoint y: 180, endPoint x: 237, endPoint y: 185, distance: 79.2
click at [237, 185] on div "Your Name ******** Update Profile" at bounding box center [510, 203] width 547 height 117
type input "*****"
click at [75, 145] on span "EB1-A Awards" at bounding box center [83, 147] width 77 height 16
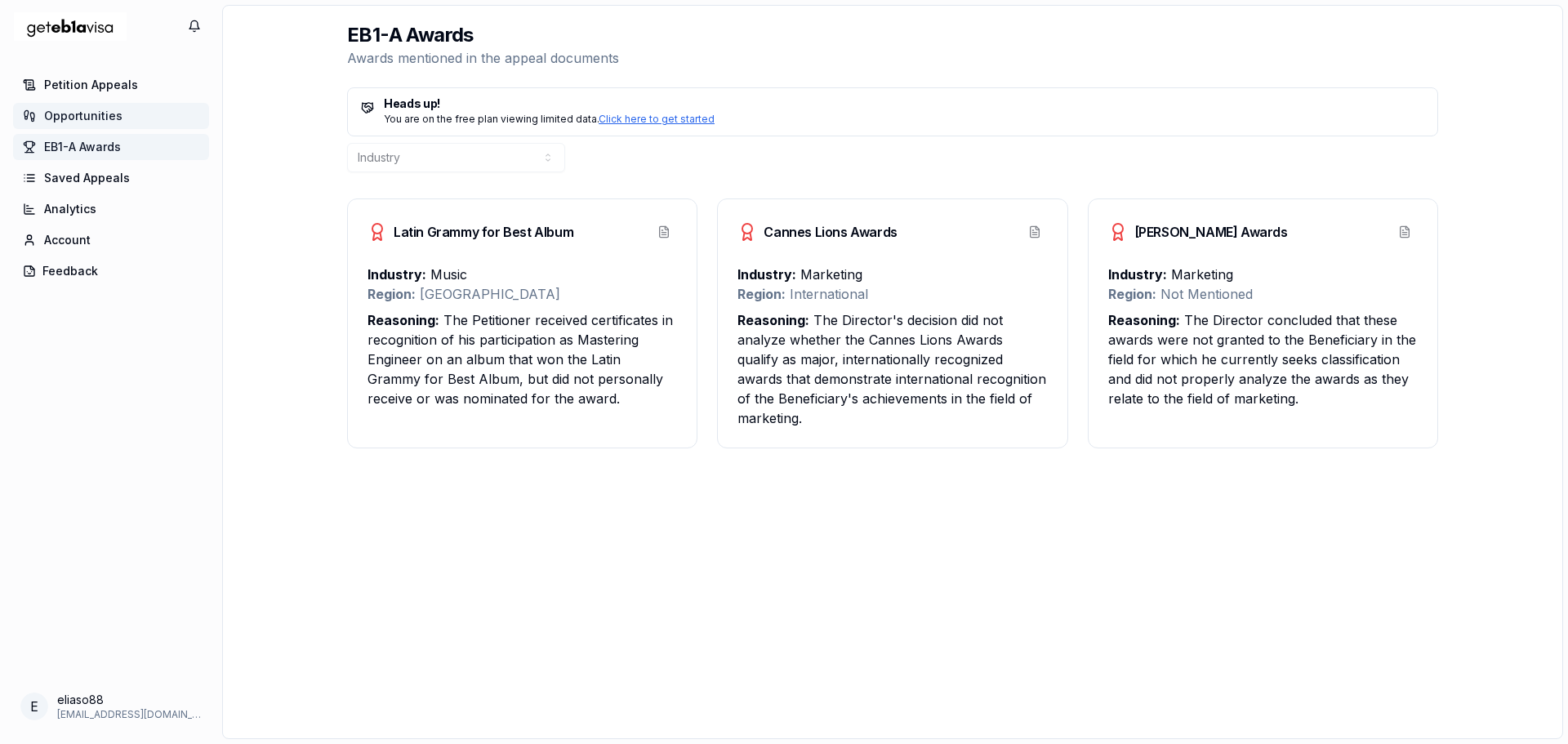
click at [80, 115] on span "Opportunities" at bounding box center [84, 116] width 79 height 16
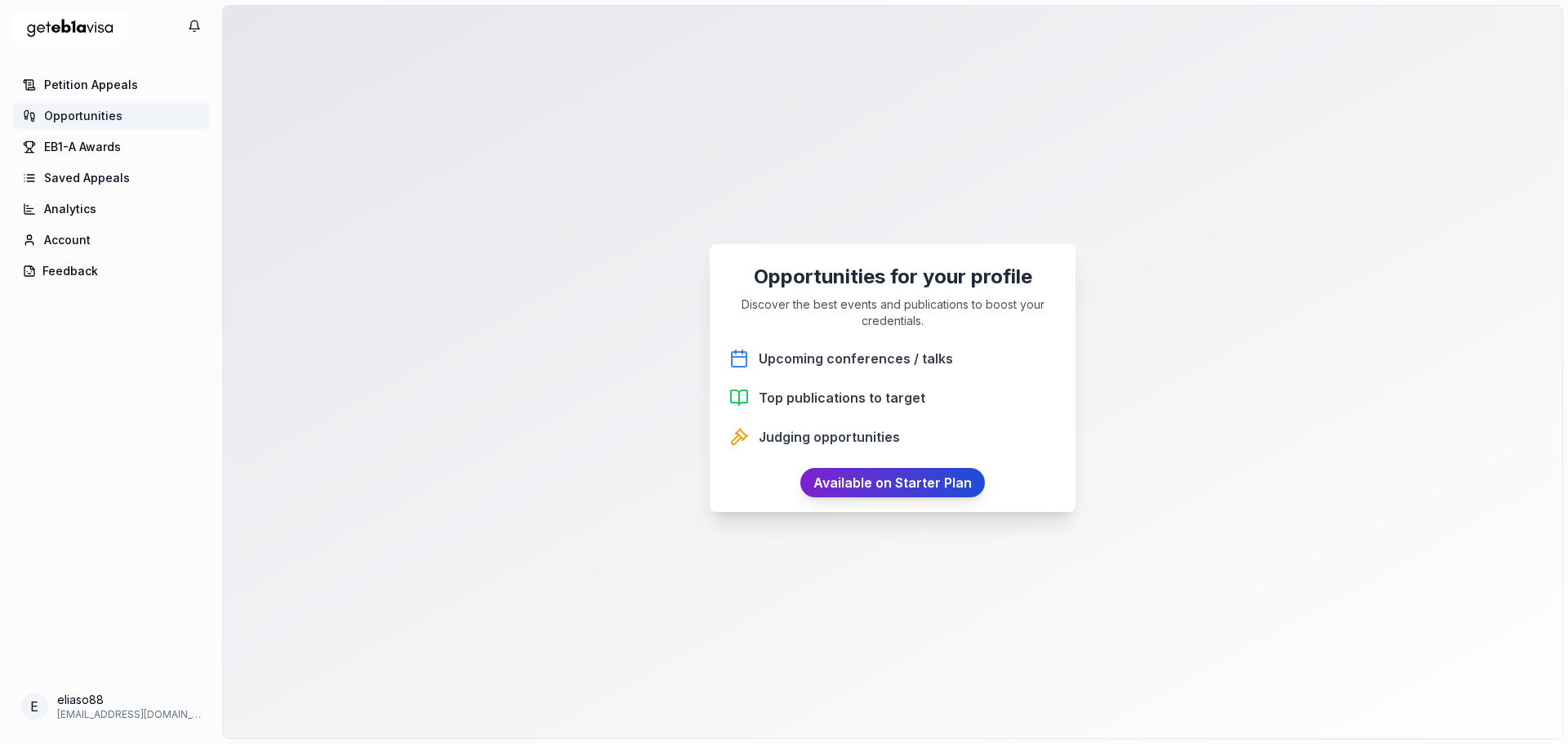
click at [863, 484] on link "Available on Starter Plan" at bounding box center [892, 482] width 185 height 30
click at [101, 87] on span "Petition Appeals" at bounding box center [91, 85] width 94 height 16
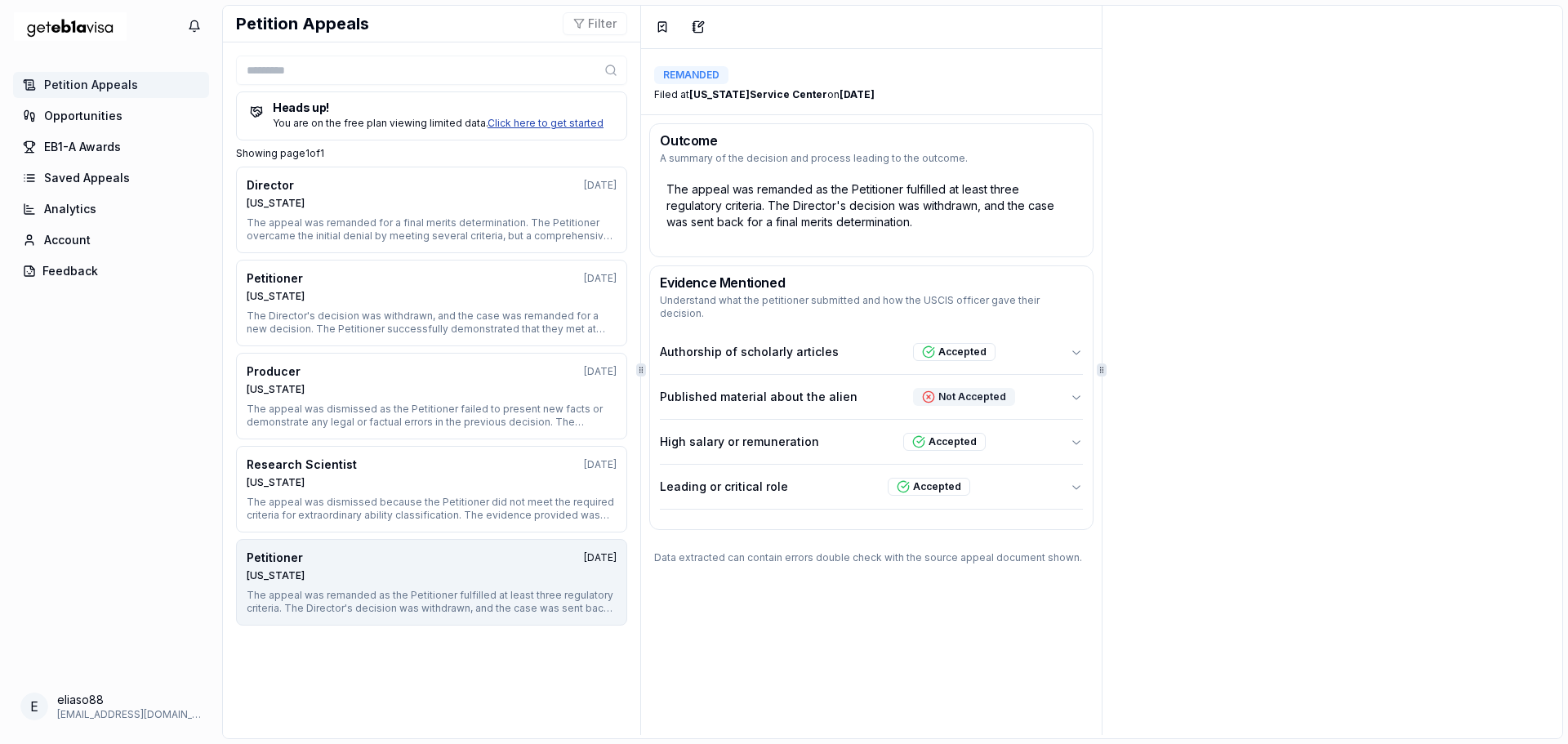
click at [535, 123] on link "Click here to get started" at bounding box center [545, 122] width 116 height 12
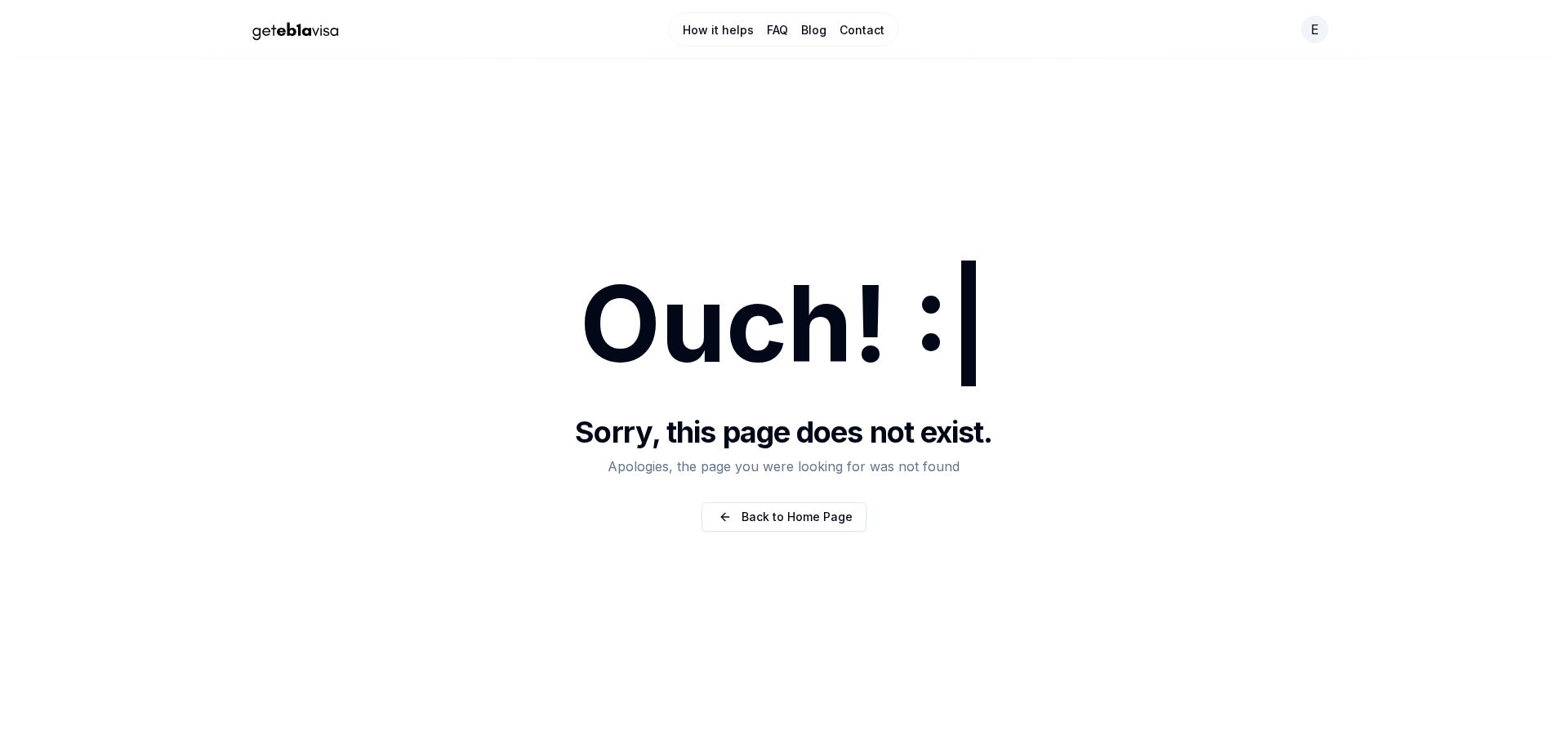
click at [778, 29] on link "FAQ" at bounding box center [777, 30] width 21 height 16
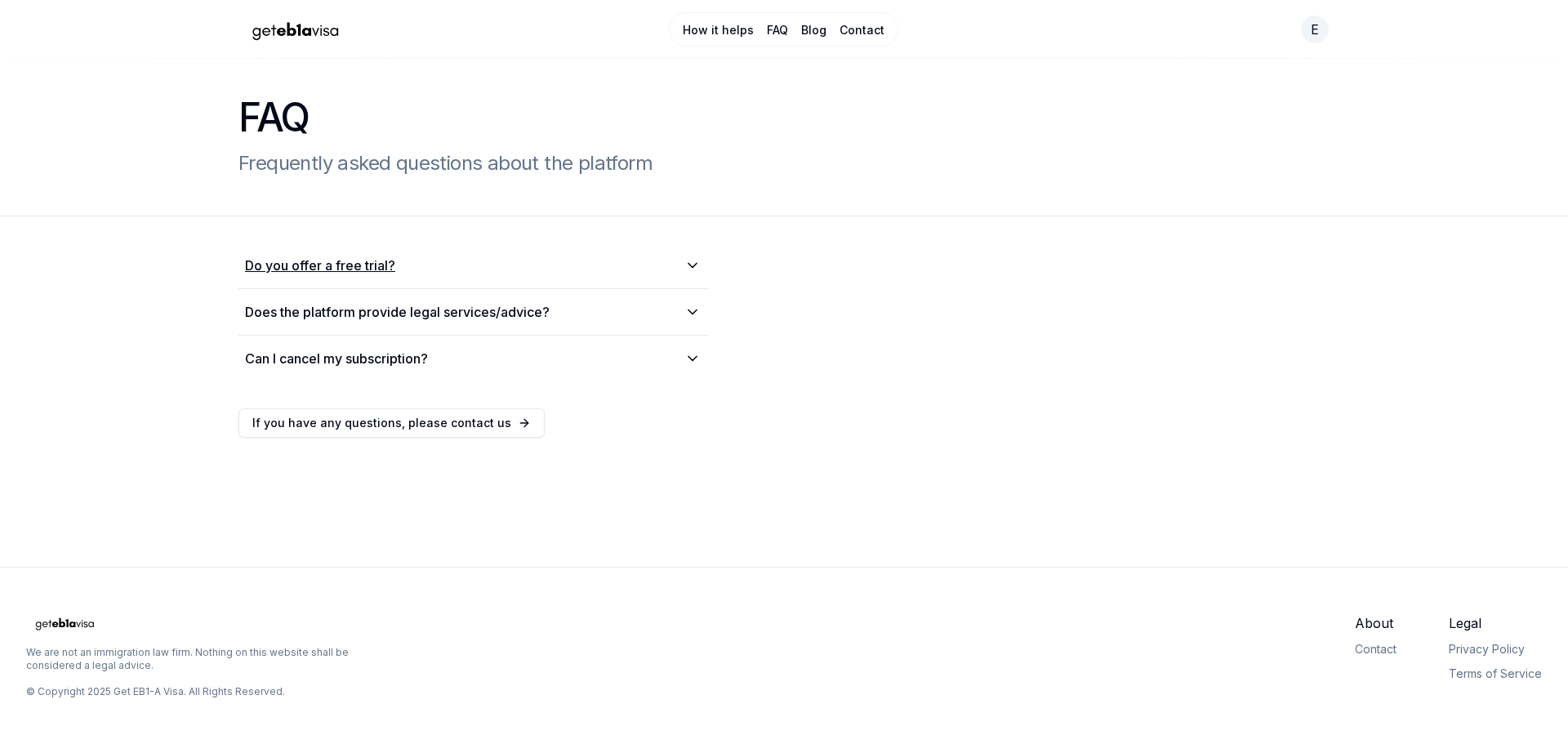
click at [690, 261] on icon at bounding box center [693, 265] width 20 height 16
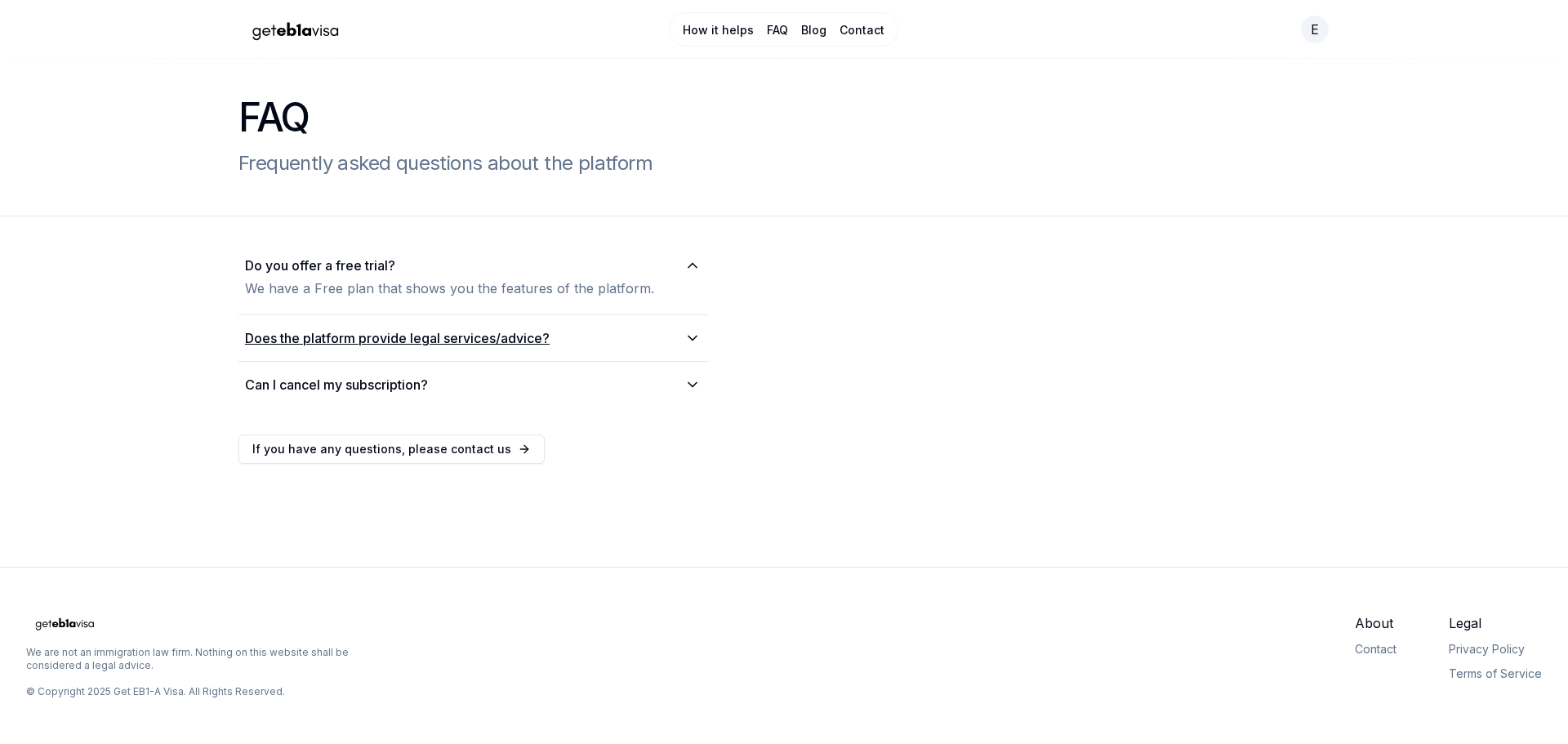
click at [690, 335] on icon at bounding box center [693, 338] width 20 height 16
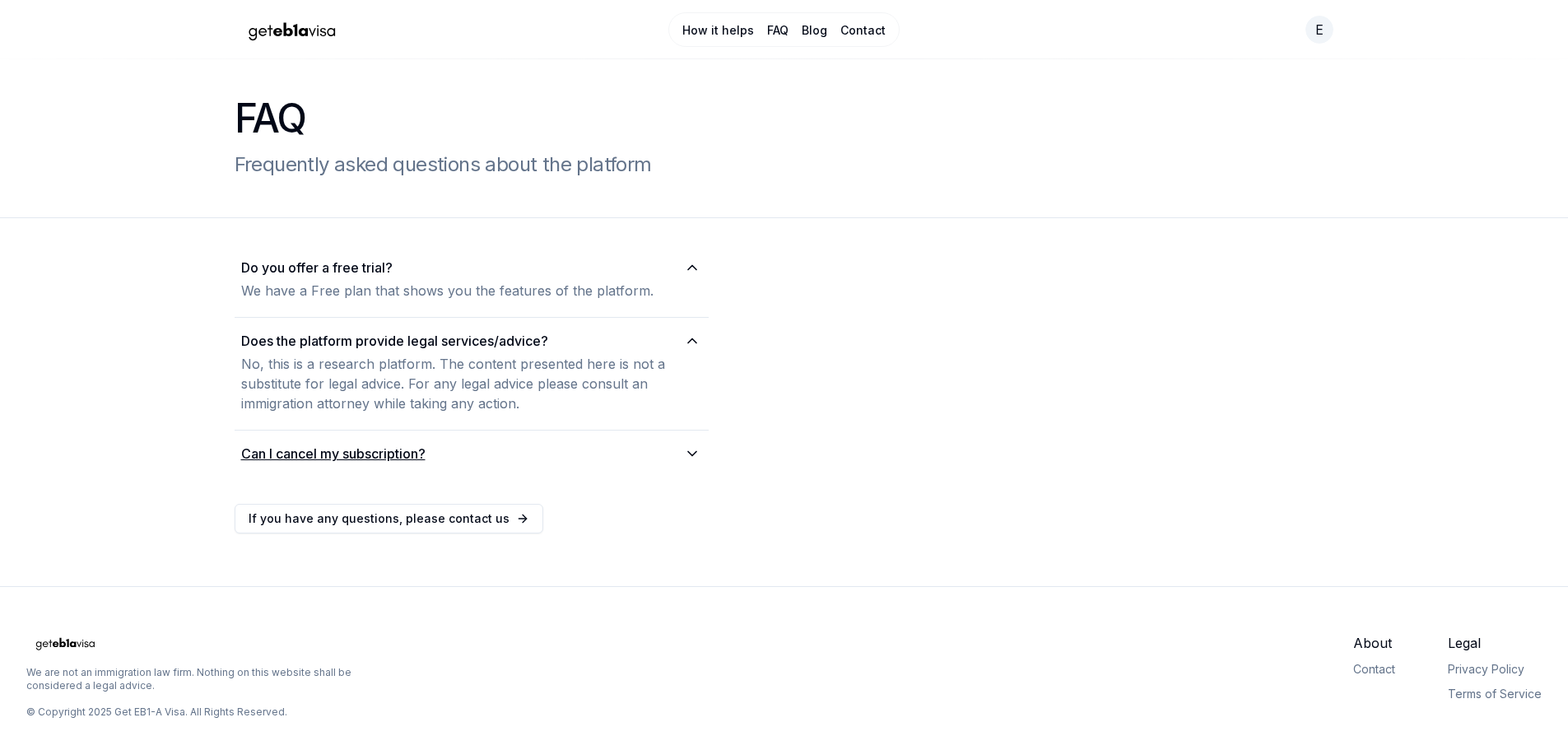
click at [700, 451] on icon at bounding box center [692, 453] width 20 height 17
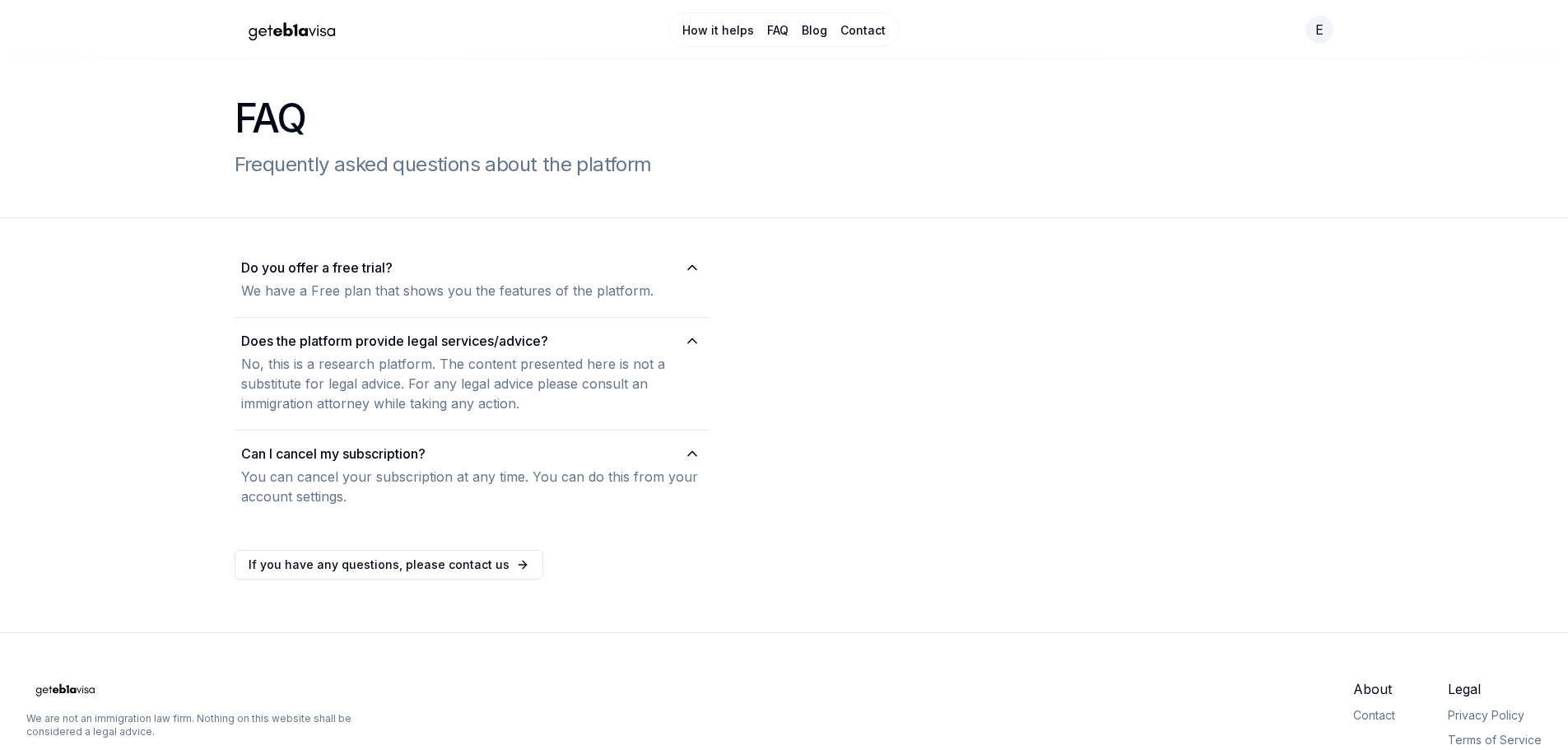
click at [309, 33] on img "Home Page" at bounding box center [292, 30] width 115 height 29
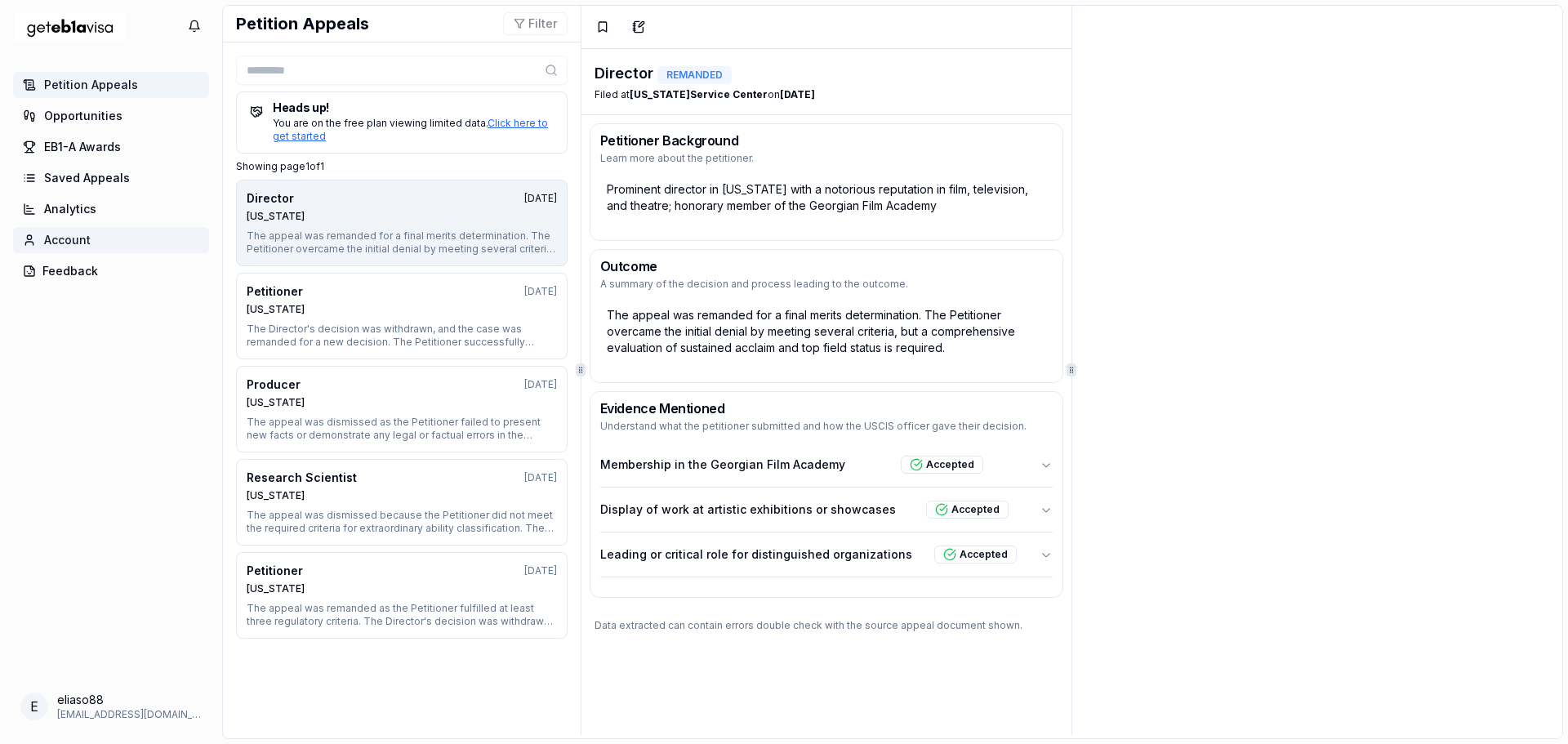
click at [76, 239] on span "Account" at bounding box center [67, 240] width 47 height 16
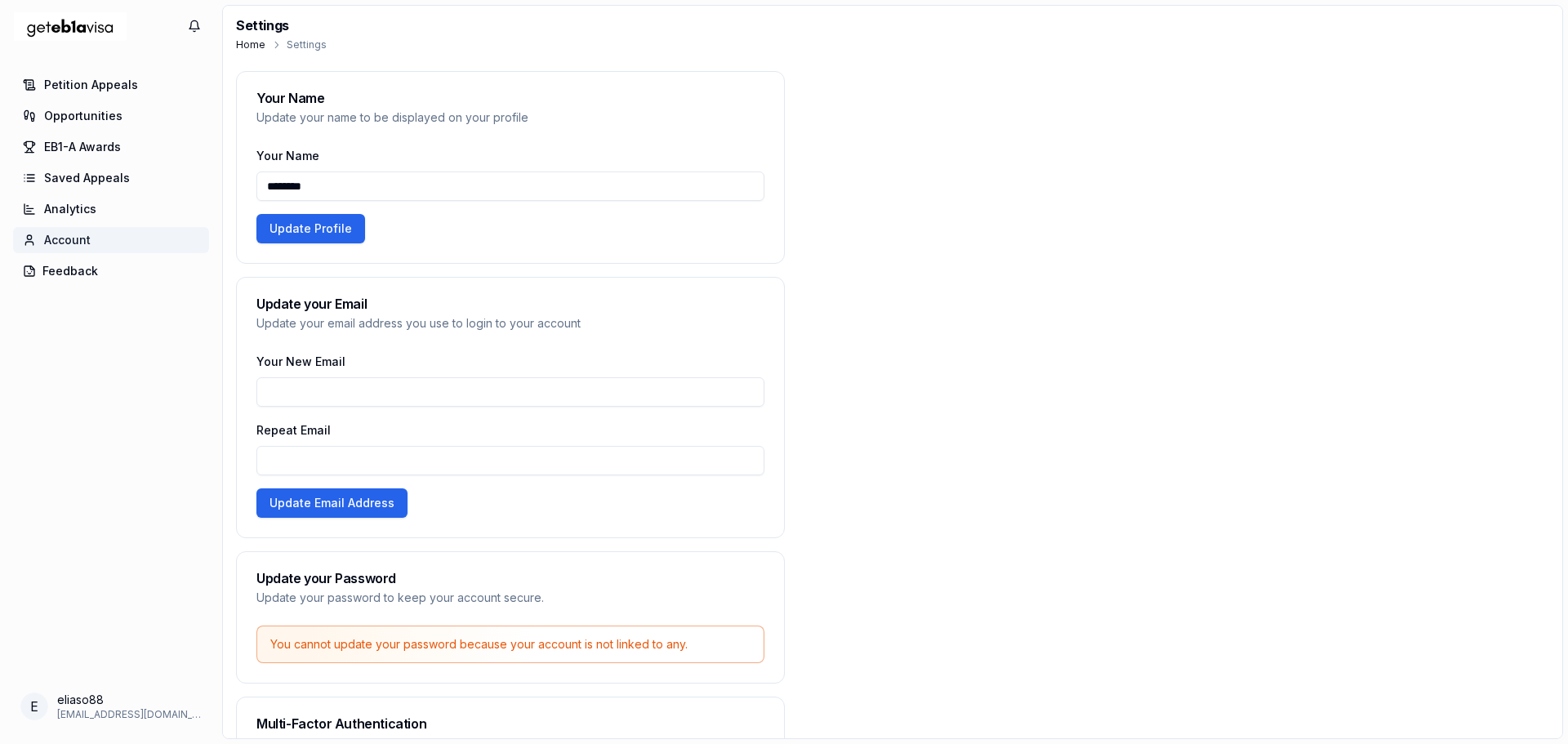
drag, startPoint x: 316, startPoint y: 181, endPoint x: 235, endPoint y: 181, distance: 81.0
click at [235, 181] on div "Your Name Update your name to be displayed on your profile Your Name ******** U…" at bounding box center [893, 632] width 1339 height 1121
type input "**********"
click at [297, 394] on input "Your New Email" at bounding box center [510, 392] width 508 height 30
type input "**********"
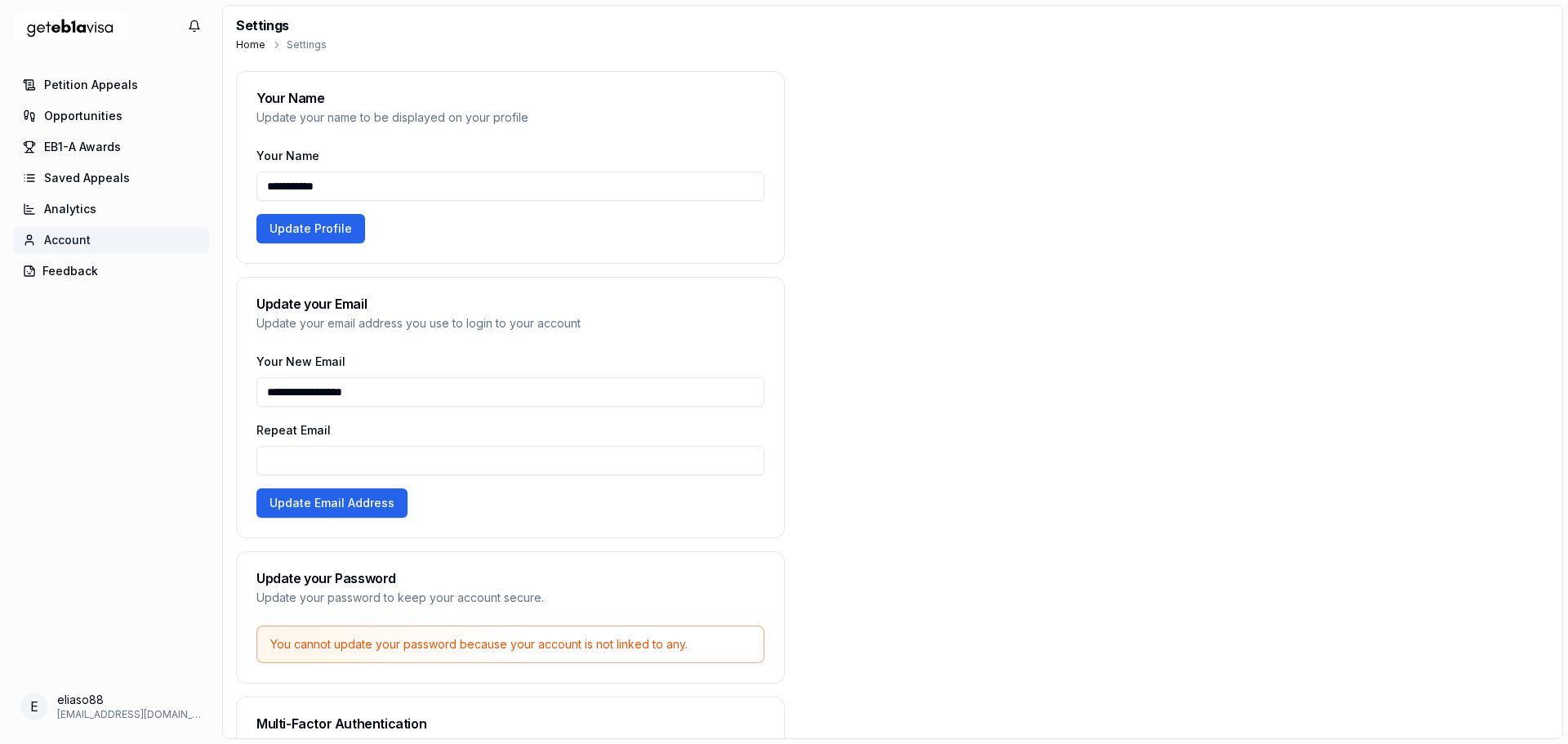
type input "**********"
click at [297, 221] on button "Update Profile" at bounding box center [310, 229] width 108 height 30
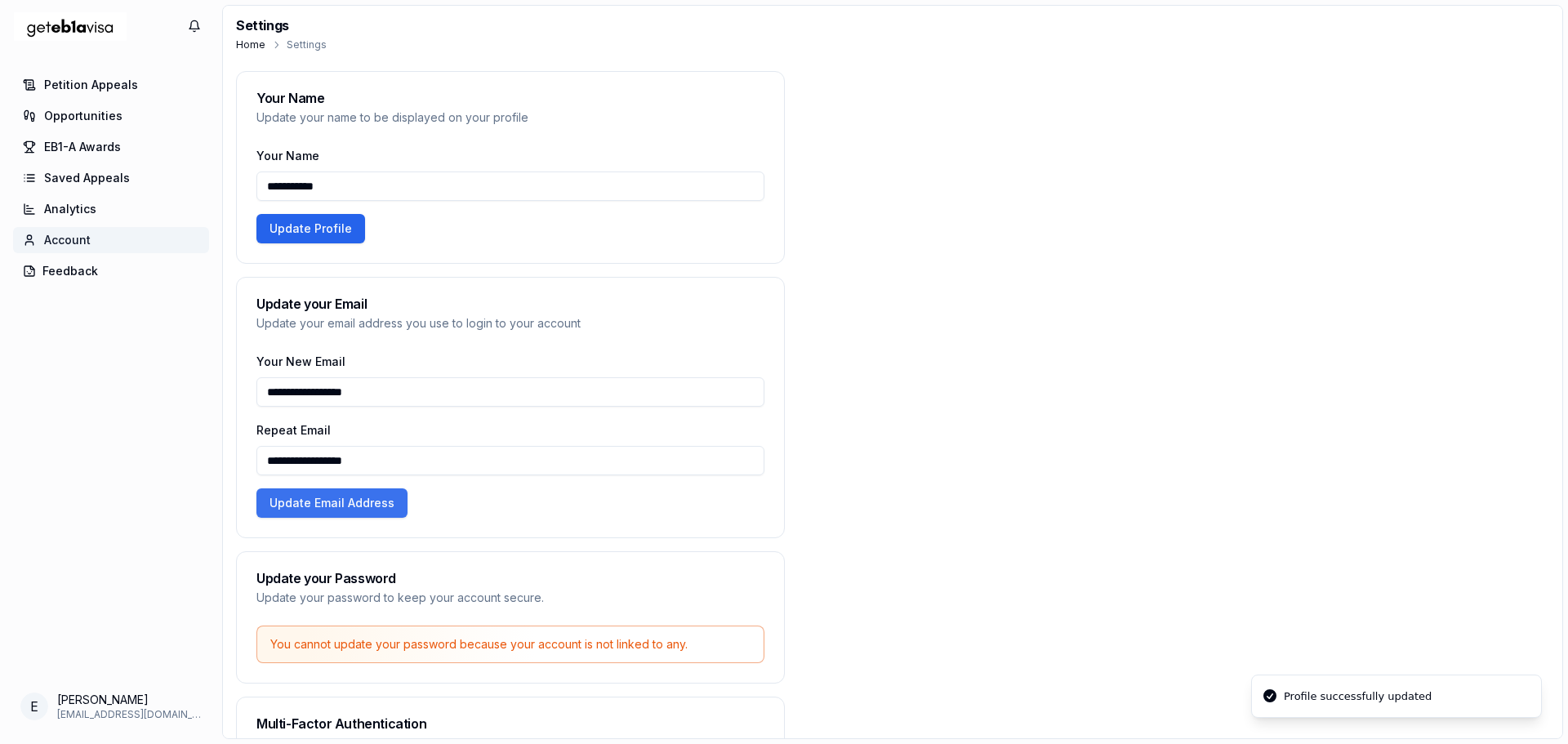
click at [322, 502] on button "Update Email Address" at bounding box center [331, 503] width 151 height 30
click at [89, 82] on span "Petition Appeals" at bounding box center [91, 85] width 94 height 16
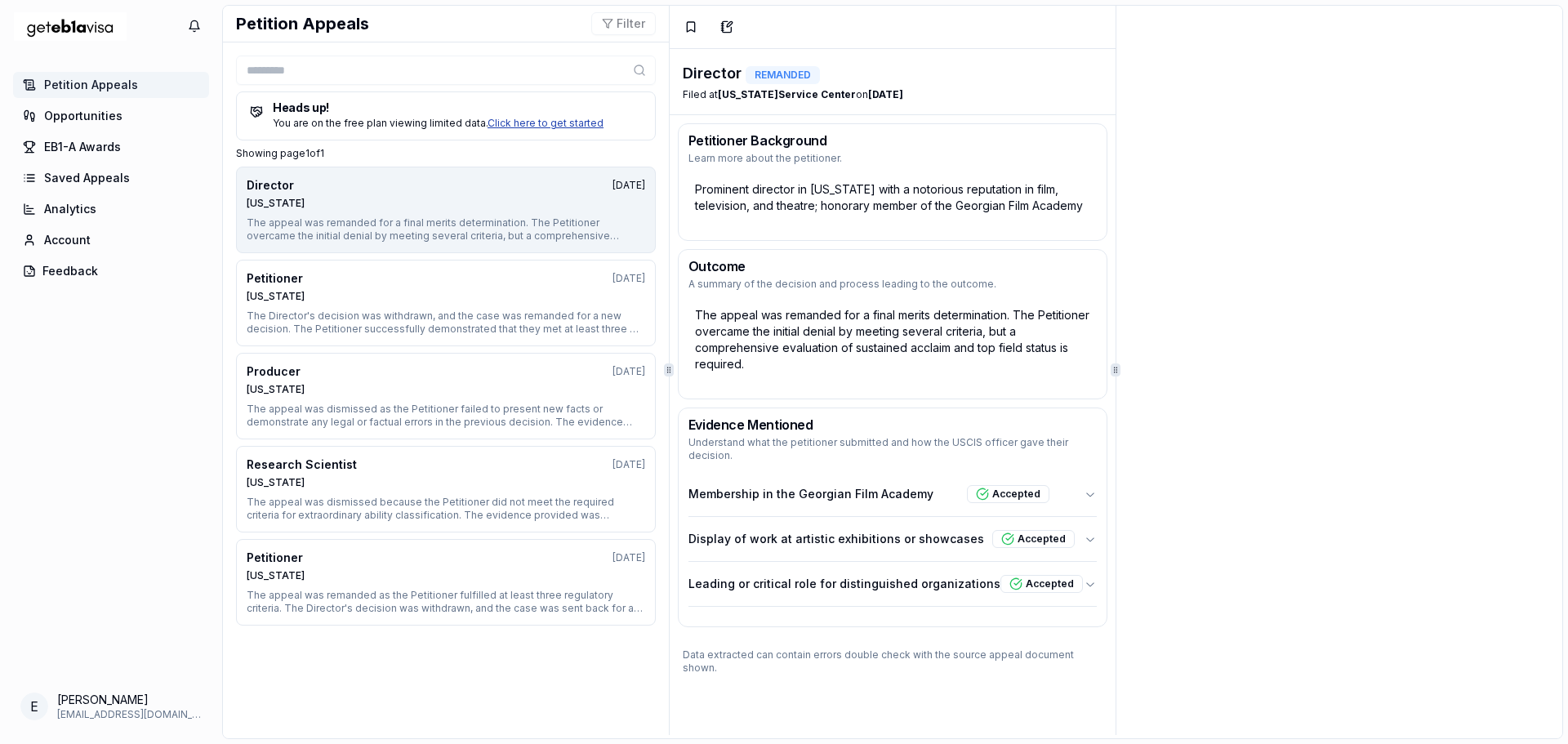
click at [531, 121] on link "Click here to get started" at bounding box center [545, 122] width 116 height 12
click at [525, 124] on link "Click here to get started" at bounding box center [545, 122] width 116 height 12
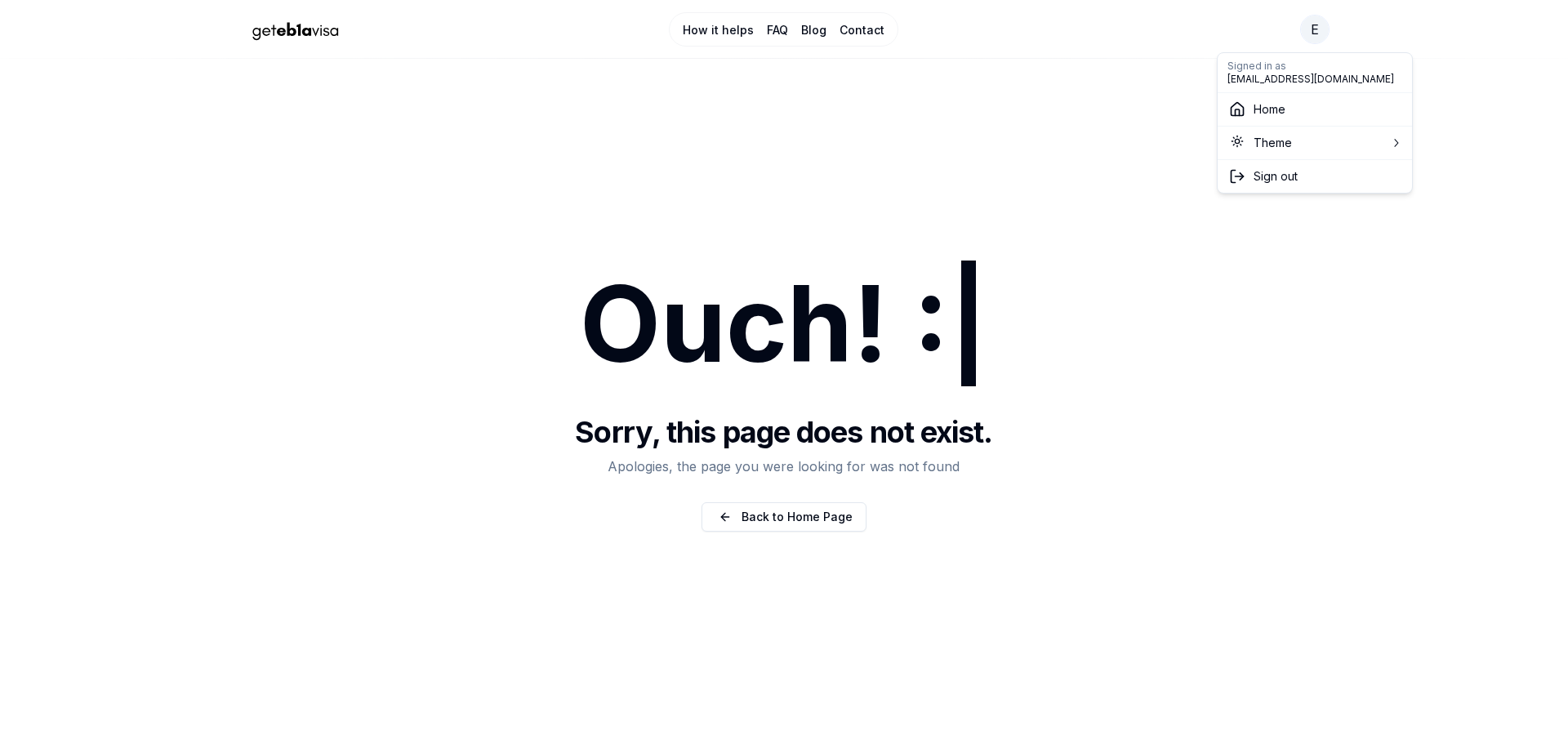
click at [1314, 30] on html "How it helps FAQ Blog Contact E Ouch! :| Sorry, this page does not exist. Apolo…" at bounding box center [784, 372] width 1568 height 744
click at [1269, 180] on span "Sign out" at bounding box center [1276, 176] width 44 height 16
